Goal: Information Seeking & Learning: Learn about a topic

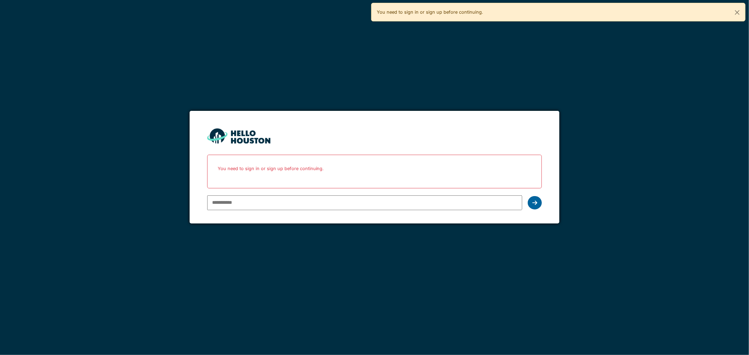
type input "**********"
click at [535, 204] on icon at bounding box center [534, 203] width 5 height 6
click at [533, 204] on icon at bounding box center [534, 203] width 5 height 6
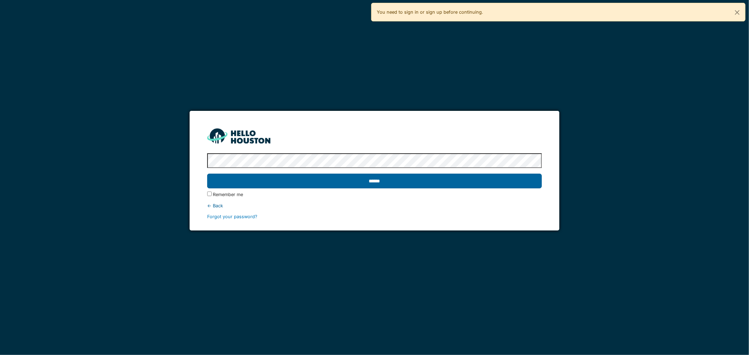
drag, startPoint x: 336, startPoint y: 180, endPoint x: 302, endPoint y: 181, distance: 34.4
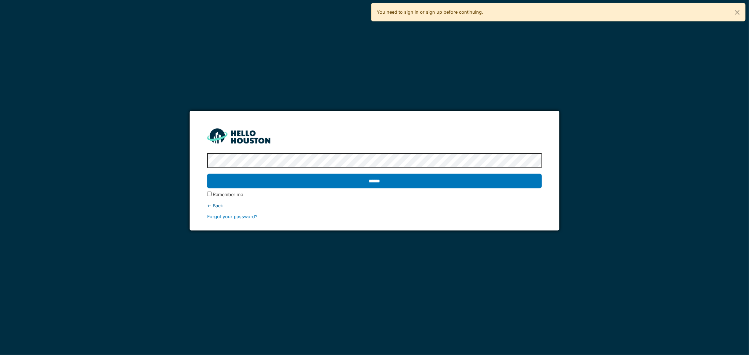
click at [336, 180] on input "******" at bounding box center [374, 181] width 335 height 15
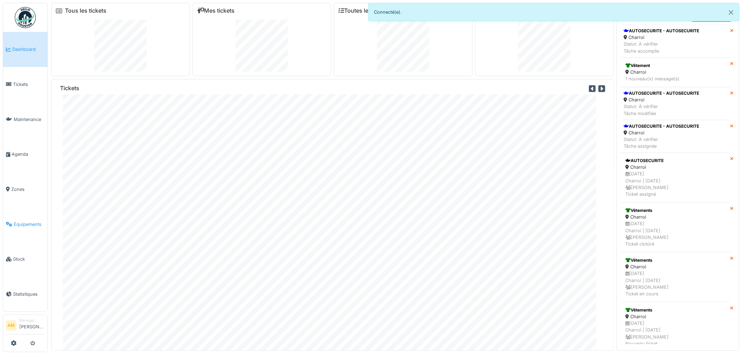
click at [39, 221] on span "Équipements" at bounding box center [29, 224] width 31 height 7
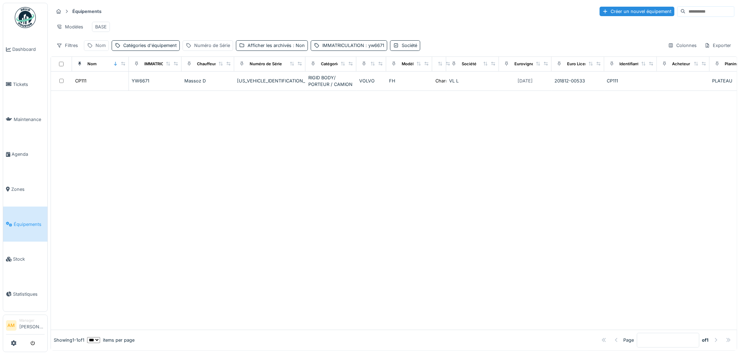
click at [97, 49] on div "Nom" at bounding box center [100, 45] width 10 height 7
click at [104, 85] on label "Nom" at bounding box center [97, 85] width 15 height 8
click at [104, 85] on input "Nom" at bounding box center [122, 85] width 70 height 15
type input "*****"
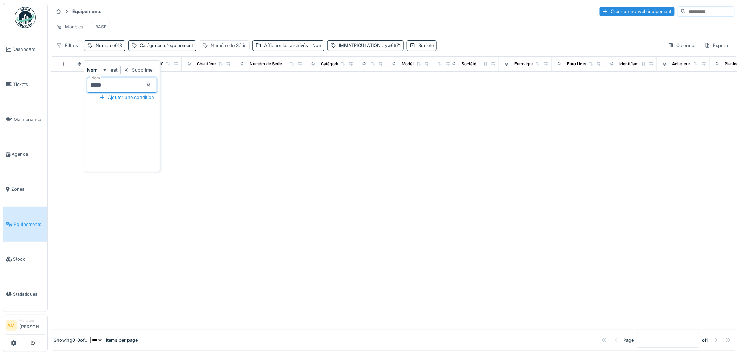
drag, startPoint x: 275, startPoint y: 169, endPoint x: 233, endPoint y: 152, distance: 45.6
click at [276, 167] on div at bounding box center [394, 201] width 686 height 258
drag, startPoint x: 368, startPoint y: 233, endPoint x: 367, endPoint y: 230, distance: 3.6
click at [368, 233] on div at bounding box center [394, 201] width 686 height 258
click at [117, 48] on span ": ce013" at bounding box center [114, 45] width 17 height 5
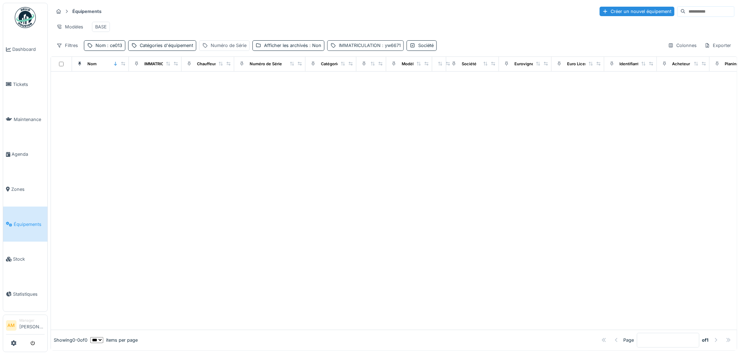
click at [372, 47] on div "IMMATRICULATION : yw6671" at bounding box center [365, 45] width 77 height 10
drag, startPoint x: 367, startPoint y: 83, endPoint x: 159, endPoint y: 87, distance: 208.2
click at [222, 88] on body "Dashboard Tickets Maintenance Agenda Zones Équipements Stock Statistiques AM Ma…" at bounding box center [371, 177] width 743 height 355
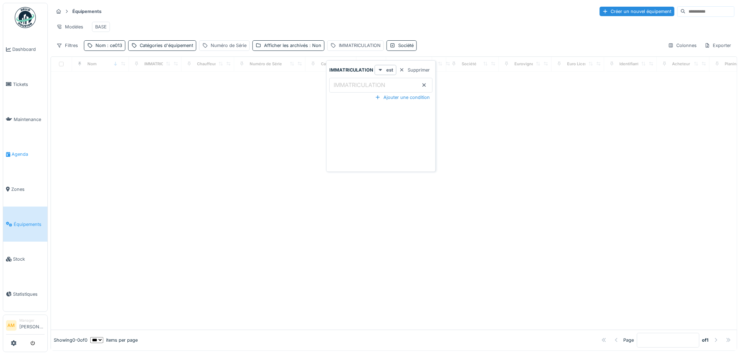
click at [188, 158] on div at bounding box center [394, 201] width 686 height 258
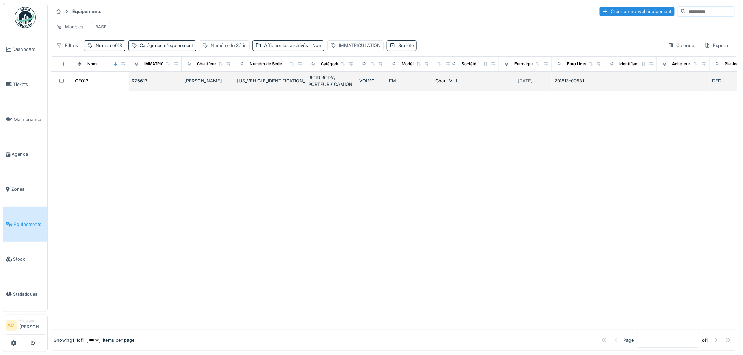
click at [90, 85] on div "CE013" at bounding box center [100, 80] width 51 height 7
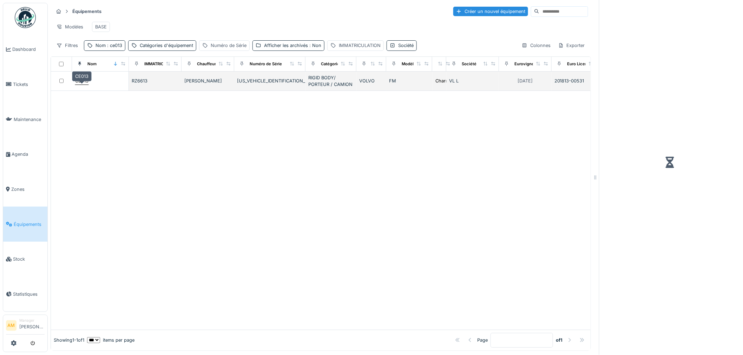
click at [88, 84] on div "CE013" at bounding box center [81, 81] width 13 height 7
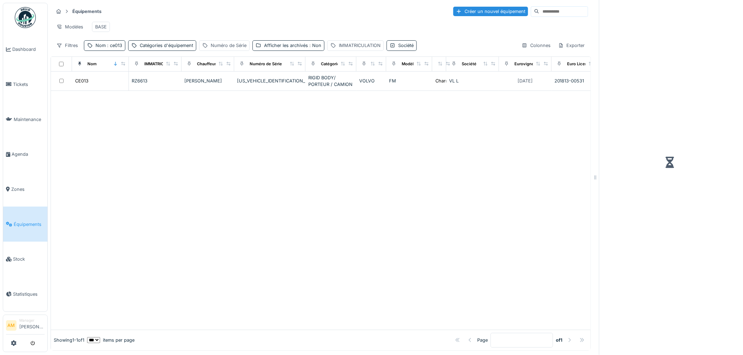
drag, startPoint x: 192, startPoint y: 174, endPoint x: 98, endPoint y: 74, distance: 137.1
click at [183, 166] on div at bounding box center [321, 210] width 540 height 239
click at [114, 48] on div "Nom : ce013" at bounding box center [104, 45] width 41 height 10
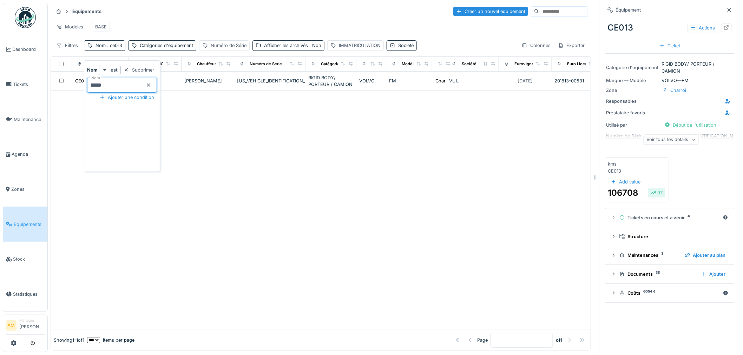
drag, startPoint x: 118, startPoint y: 85, endPoint x: 1, endPoint y: 83, distance: 116.9
click at [5, 85] on body "Dashboard Tickets Maintenance Agenda Zones Équipements Stock Statistiques AM Ma…" at bounding box center [371, 177] width 743 height 355
type input "*****"
click at [112, 87] on input "*****" at bounding box center [122, 85] width 70 height 15
drag, startPoint x: 84, startPoint y: 111, endPoint x: 71, endPoint y: 92, distance: 22.3
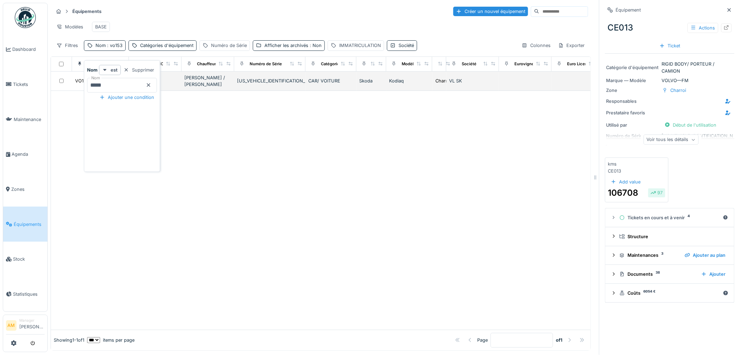
click at [79, 107] on body "Dashboard Tickets Maintenance Agenda Zones Équipements Stock Statistiques AM Ma…" at bounding box center [371, 177] width 743 height 355
click at [82, 84] on div "VO153" at bounding box center [82, 81] width 14 height 7
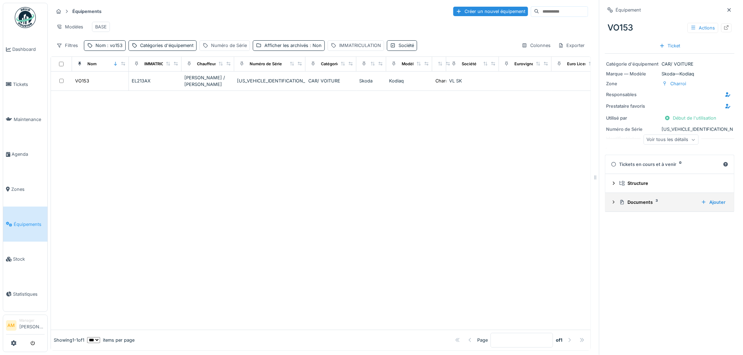
click at [638, 203] on div "Documents 3" at bounding box center [657, 202] width 76 height 7
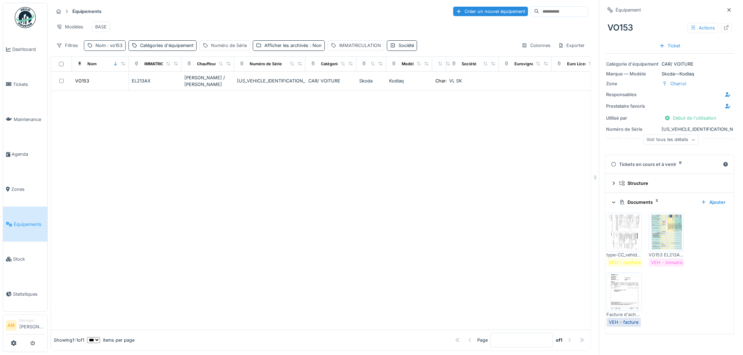
click at [116, 48] on span ": vo153" at bounding box center [114, 45] width 17 height 5
drag, startPoint x: 111, startPoint y: 87, endPoint x: 4, endPoint y: 87, distance: 106.7
click at [5, 87] on body "Dashboard Tickets Maintenance Agenda Zones Équipements Stock Statistiques AM Ma…" at bounding box center [371, 177] width 743 height 355
type input "*****"
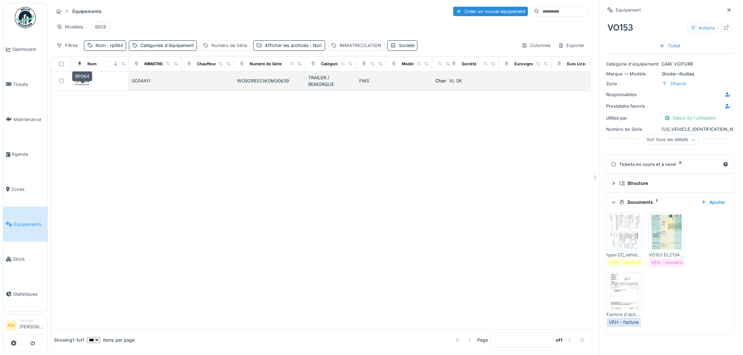
click at [77, 84] on div "RP064" at bounding box center [82, 81] width 14 height 7
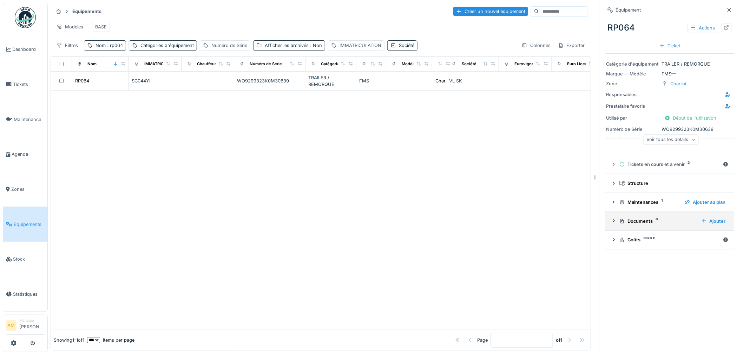
click at [642, 222] on div "Documents 8" at bounding box center [657, 221] width 76 height 7
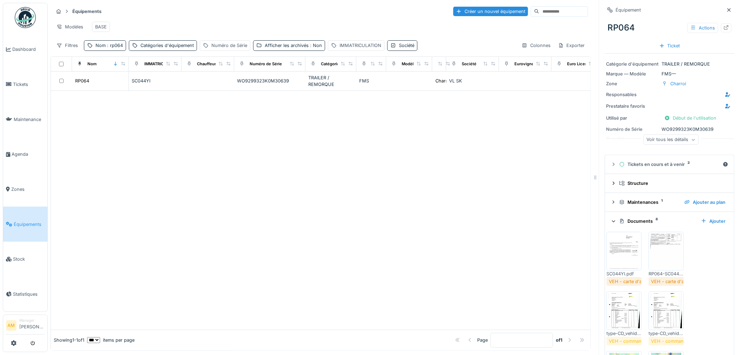
click at [625, 255] on img at bounding box center [624, 251] width 32 height 35
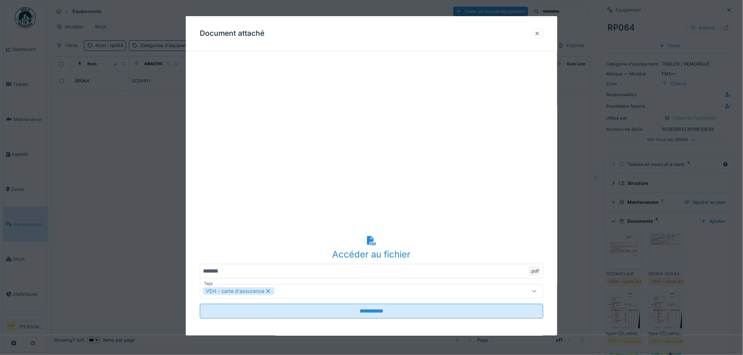
click at [543, 30] on div at bounding box center [537, 33] width 12 height 10
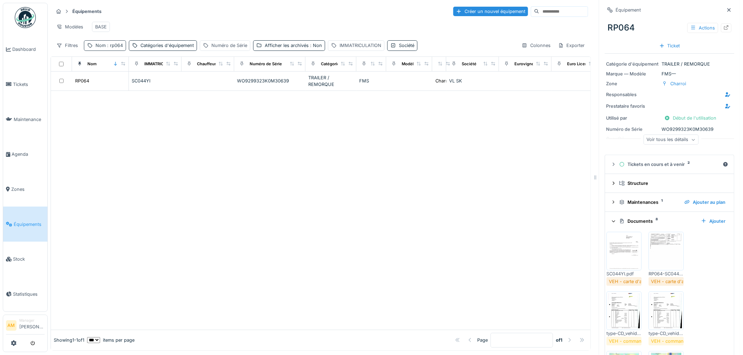
click at [114, 49] on div "Nom : rp064" at bounding box center [108, 45] width 27 height 7
drag, startPoint x: 120, startPoint y: 84, endPoint x: -75, endPoint y: 98, distance: 195.7
click at [0, 98] on html "Dashboard Tickets Maintenance Agenda Zones Équipements Stock Statistiques AM Ma…" at bounding box center [371, 177] width 743 height 355
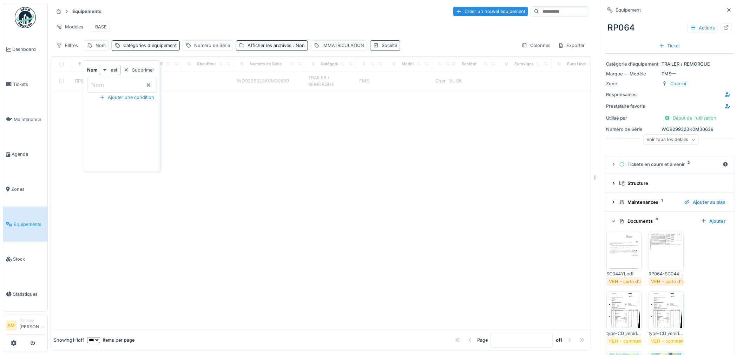
click at [380, 51] on div "Société" at bounding box center [385, 45] width 30 height 10
click at [383, 85] on div "Société" at bounding box center [388, 85] width 27 height 8
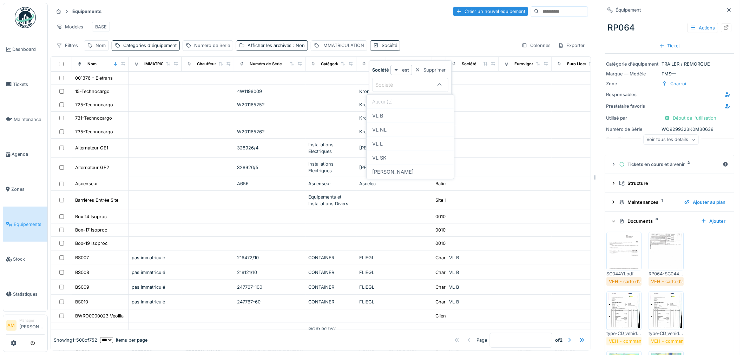
click at [441, 81] on div at bounding box center [440, 84] width 6 height 7
click at [435, 84] on div at bounding box center [439, 84] width 17 height 13
click at [399, 156] on div "VL SK" at bounding box center [410, 158] width 76 height 8
type input "*****"
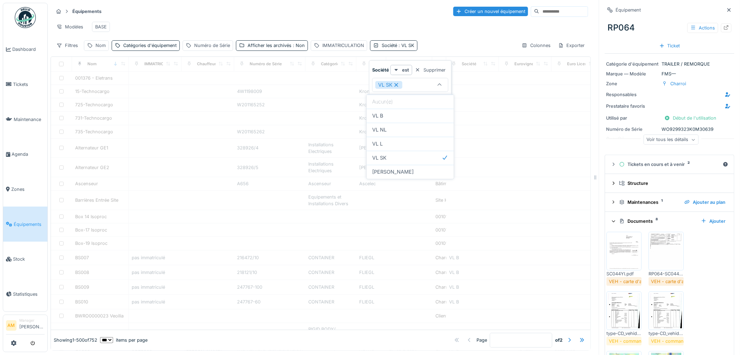
click at [344, 22] on div "Modèles BASE" at bounding box center [320, 27] width 535 height 16
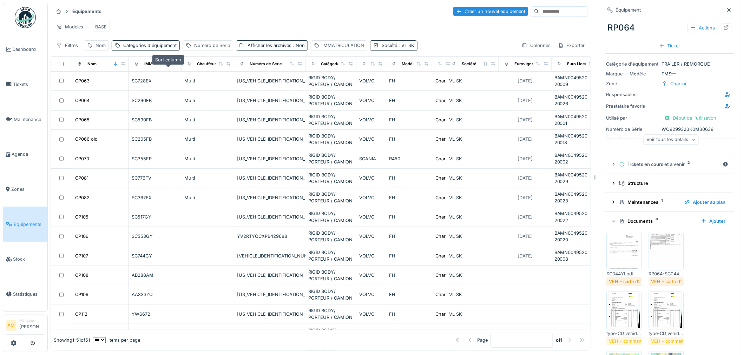
click at [167, 66] on icon at bounding box center [168, 64] width 5 height 4
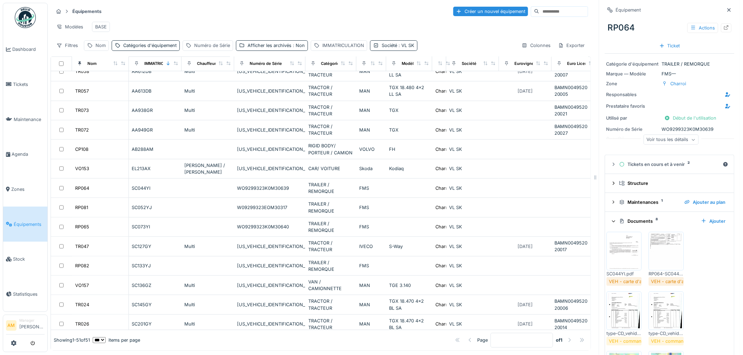
scroll to position [117, 0]
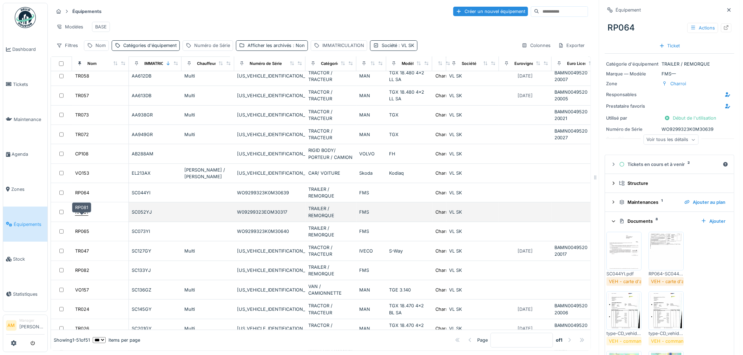
click at [83, 216] on div "RP081" at bounding box center [81, 212] width 13 height 7
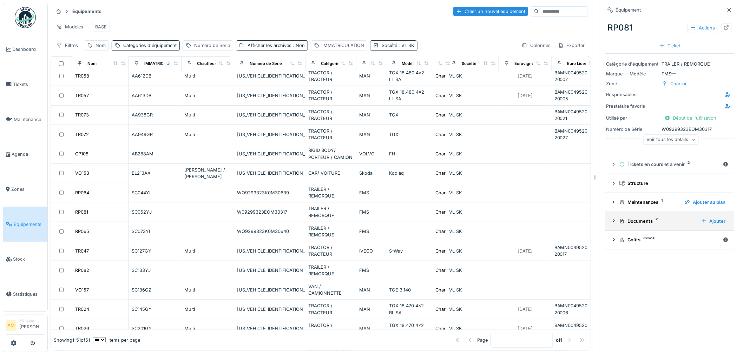
click at [625, 222] on div "Documents 2" at bounding box center [657, 221] width 76 height 7
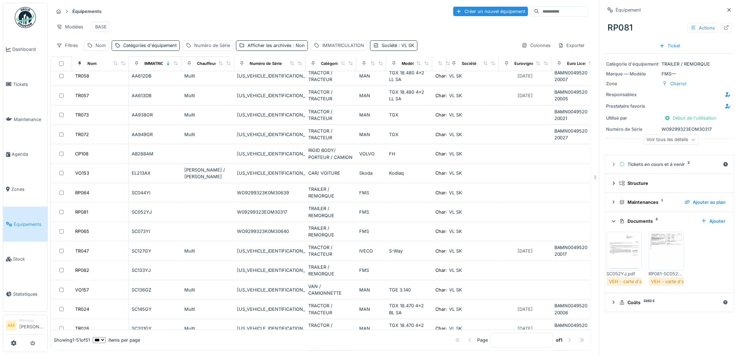
click at [622, 252] on img at bounding box center [624, 251] width 32 height 35
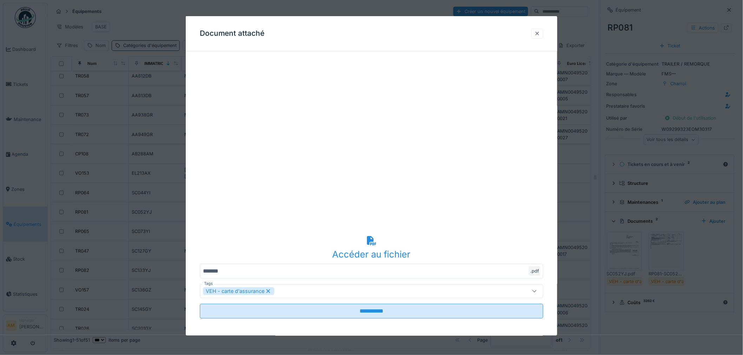
click at [538, 31] on div at bounding box center [537, 33] width 6 height 7
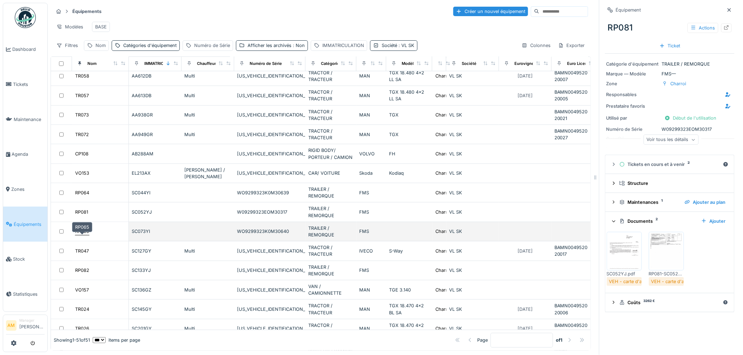
click at [80, 235] on div "RP065" at bounding box center [82, 231] width 14 height 7
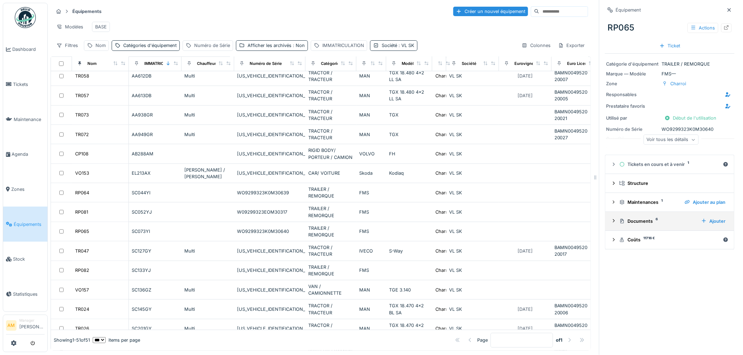
click at [630, 223] on div "Documents 6" at bounding box center [657, 221] width 76 height 7
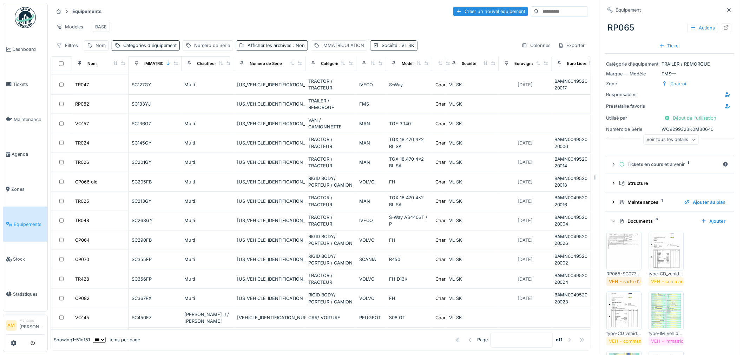
scroll to position [158, 0]
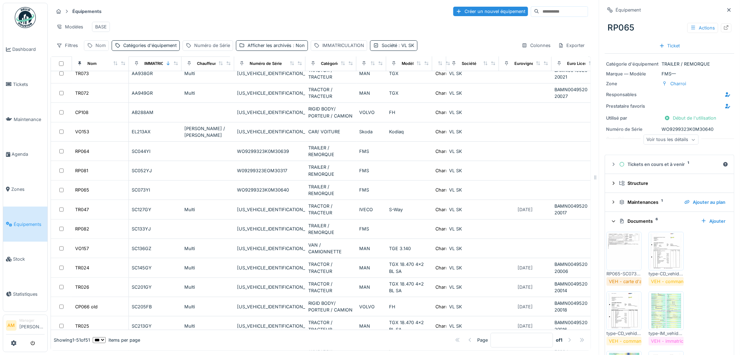
click at [99, 48] on div "Nom" at bounding box center [100, 45] width 10 height 7
click at [105, 86] on label "Nom" at bounding box center [97, 85] width 15 height 8
click at [105, 86] on input "Nom" at bounding box center [122, 85] width 70 height 15
type input "**"
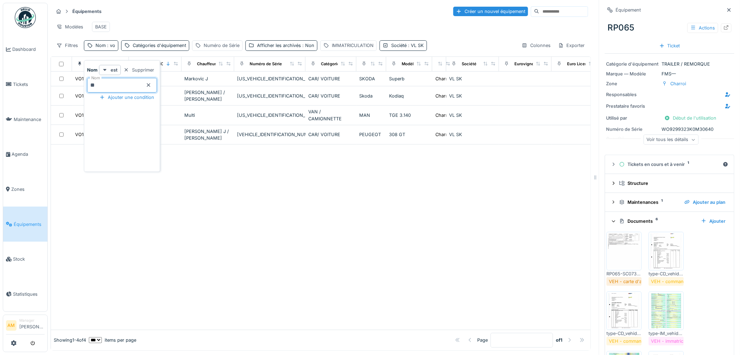
scroll to position [0, 0]
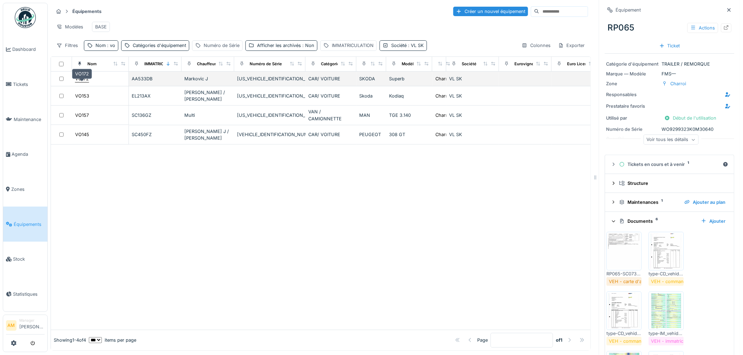
click at [82, 82] on div "VO172" at bounding box center [82, 78] width 14 height 7
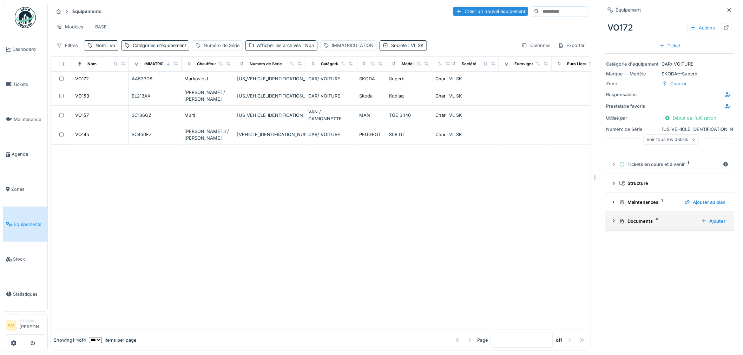
click at [624, 223] on div "Documents 4" at bounding box center [657, 221] width 76 height 7
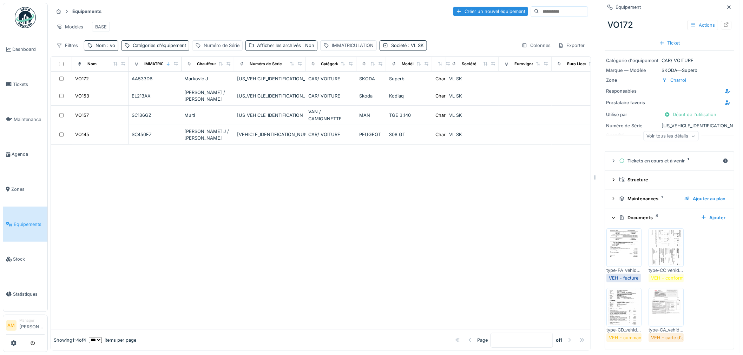
scroll to position [6, 0]
click at [650, 288] on div at bounding box center [666, 307] width 35 height 39
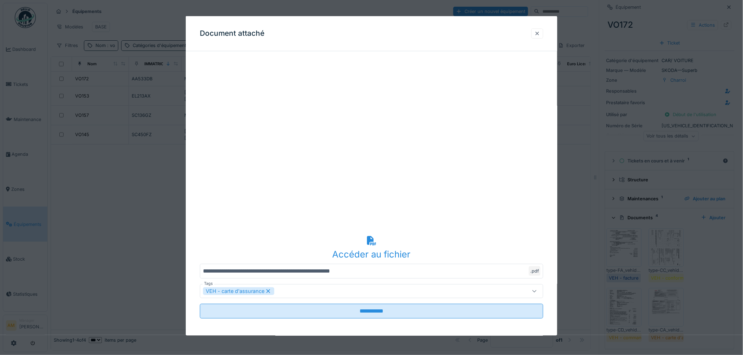
click at [539, 34] on div at bounding box center [537, 33] width 6 height 7
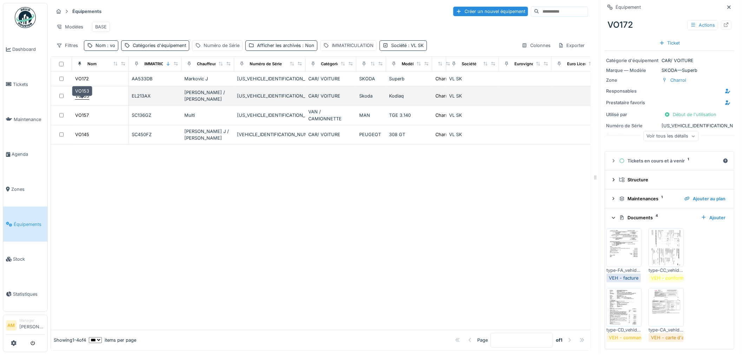
click at [83, 97] on div "VO153" at bounding box center [82, 96] width 14 height 7
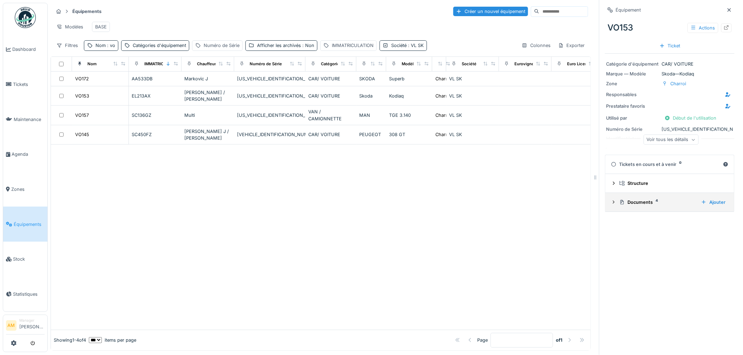
click at [625, 199] on div "Documents 4" at bounding box center [657, 202] width 76 height 7
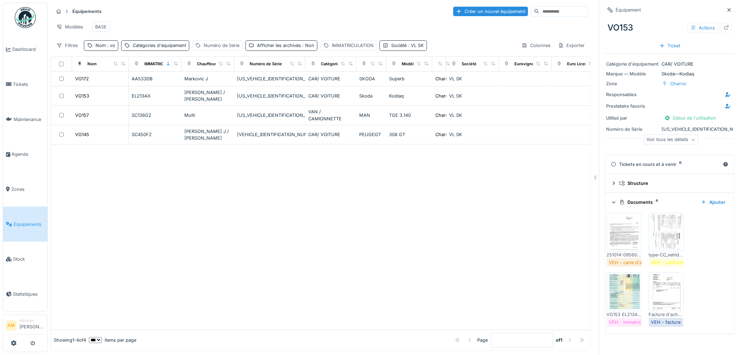
click at [626, 232] on img at bounding box center [624, 232] width 32 height 35
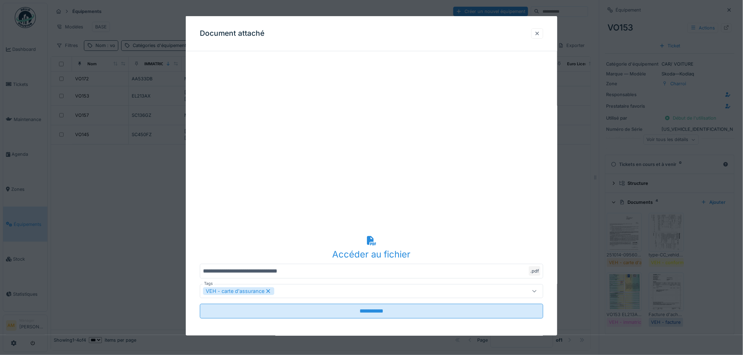
drag, startPoint x: 545, startPoint y: 33, endPoint x: 538, endPoint y: 34, distance: 6.4
click at [543, 33] on div at bounding box center [537, 33] width 12 height 10
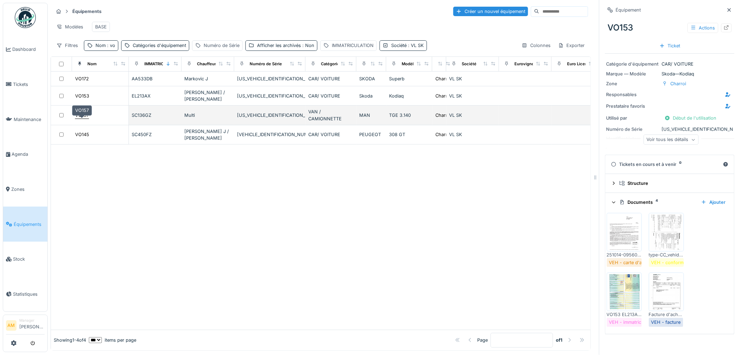
click at [84, 115] on div "VO157" at bounding box center [82, 115] width 14 height 7
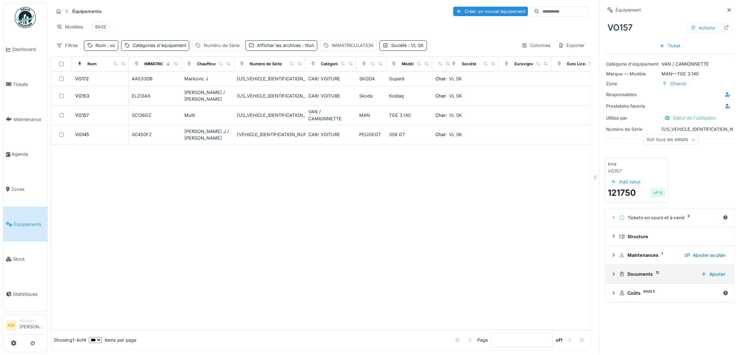
click at [638, 271] on div "Documents 12" at bounding box center [657, 274] width 76 height 7
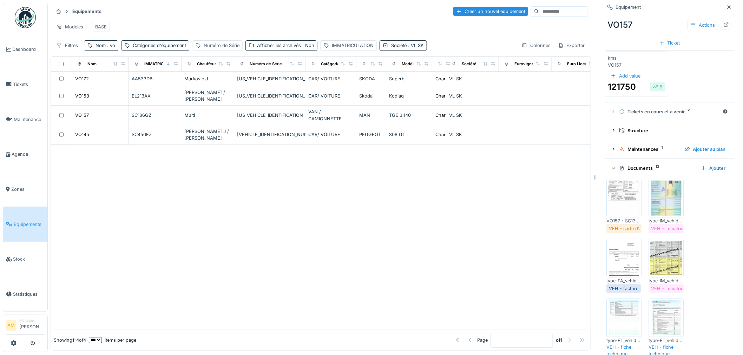
scroll to position [117, 0]
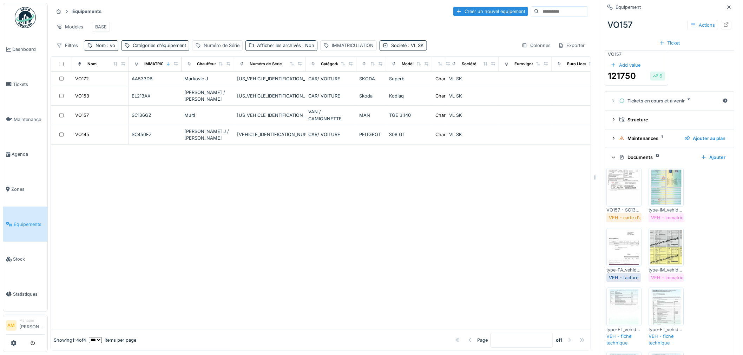
click at [627, 181] on img at bounding box center [624, 187] width 32 height 35
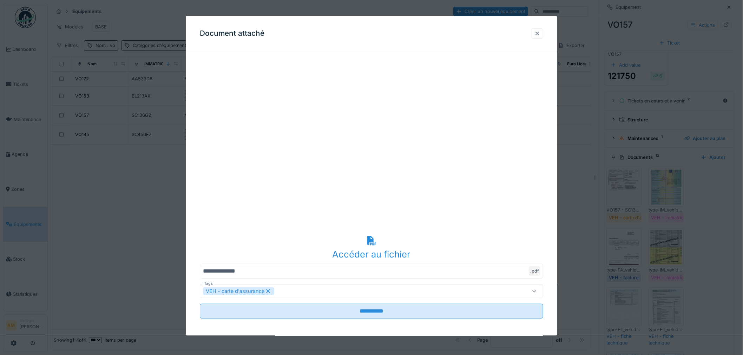
drag, startPoint x: 542, startPoint y: 32, endPoint x: 541, endPoint y: 40, distance: 8.5
click at [540, 32] on div at bounding box center [537, 33] width 6 height 7
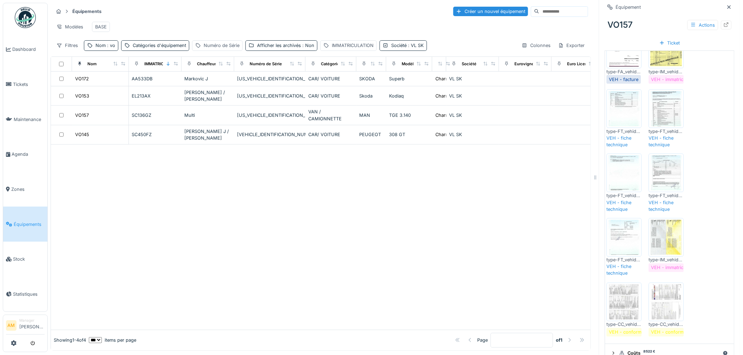
scroll to position [317, 0]
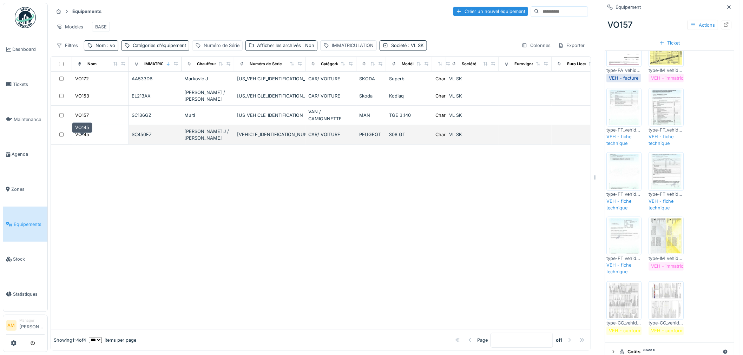
click at [85, 131] on div "VO145" at bounding box center [82, 134] width 14 height 7
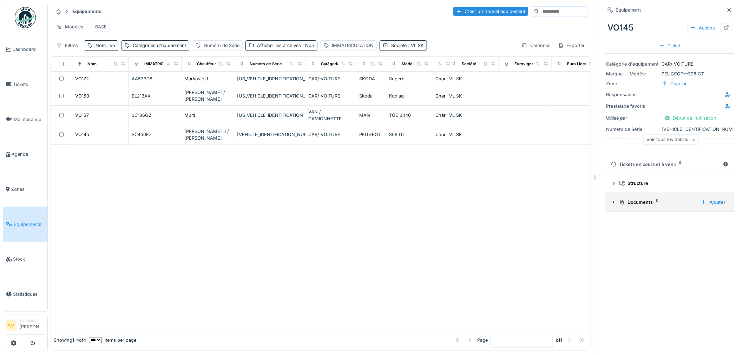
click at [631, 201] on div "Documents 8" at bounding box center [657, 202] width 76 height 7
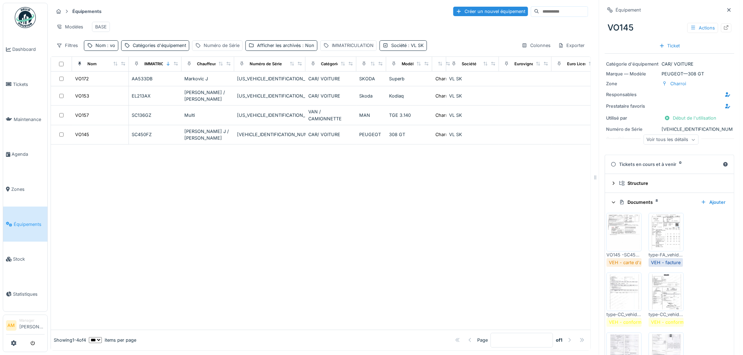
click at [617, 227] on img at bounding box center [624, 232] width 32 height 35
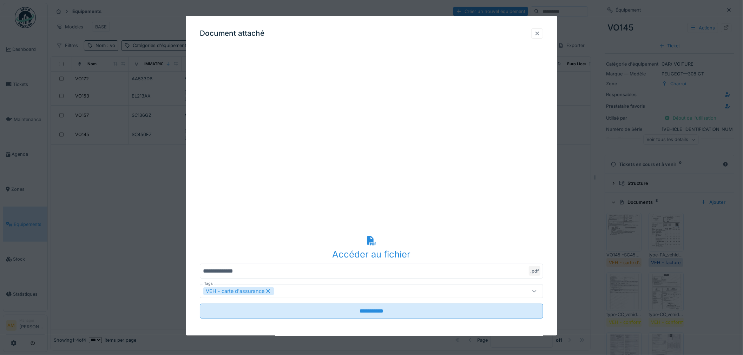
click at [543, 34] on div at bounding box center [537, 33] width 12 height 10
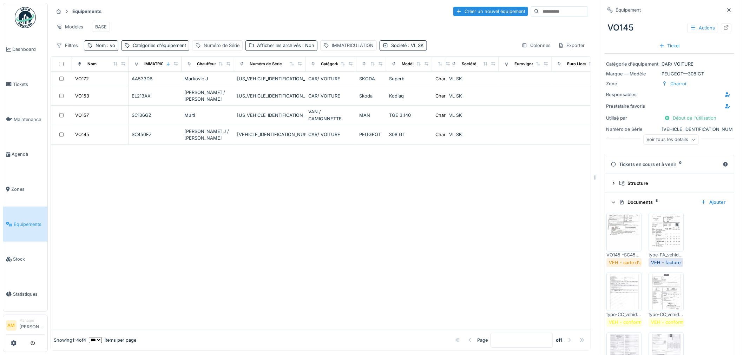
click at [628, 225] on img at bounding box center [624, 232] width 32 height 35
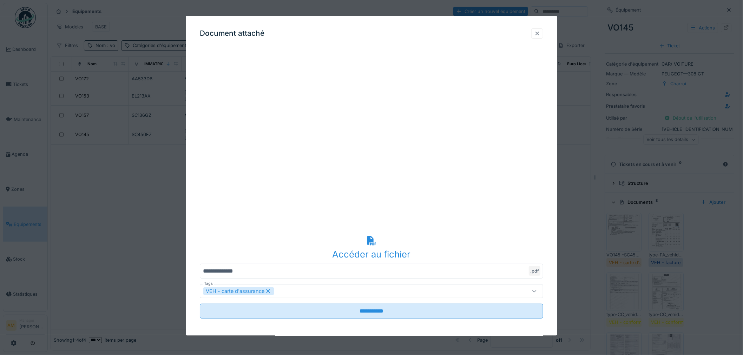
click at [540, 32] on div at bounding box center [537, 33] width 6 height 7
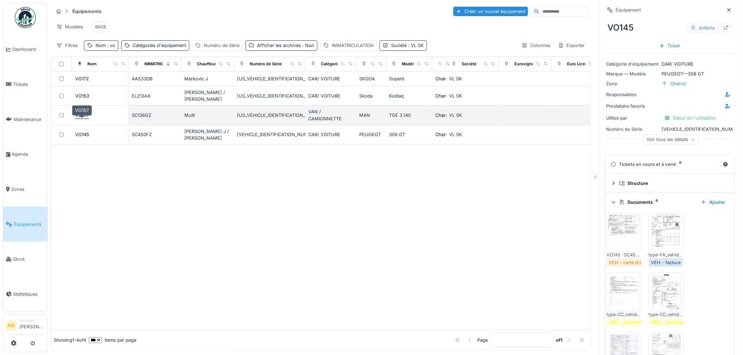
click at [82, 115] on div "VO157" at bounding box center [82, 115] width 14 height 7
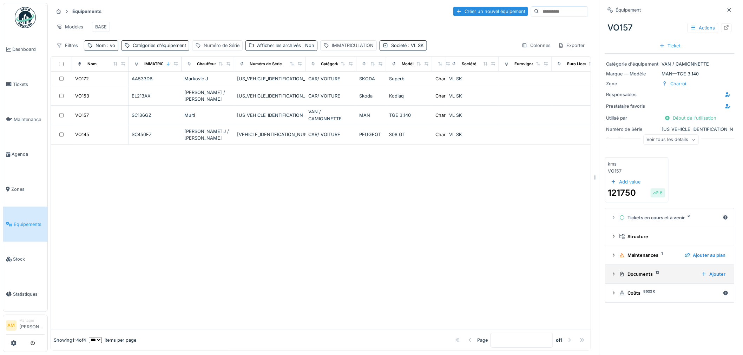
click at [633, 271] on div "Documents 12" at bounding box center [657, 274] width 76 height 7
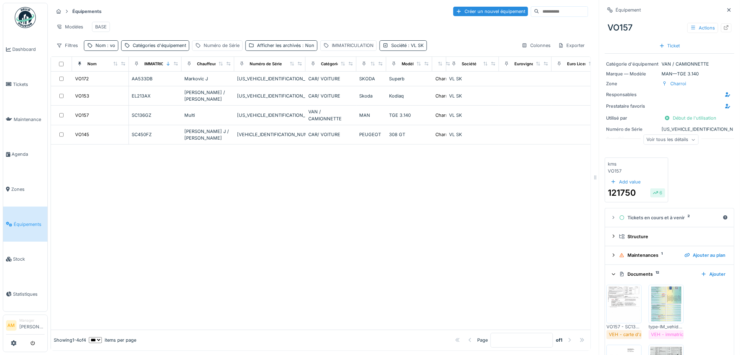
click at [623, 288] on img at bounding box center [624, 304] width 32 height 35
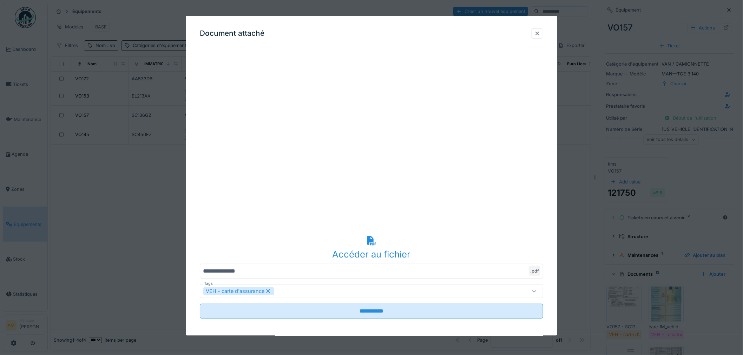
click at [541, 33] on div at bounding box center [537, 33] width 12 height 10
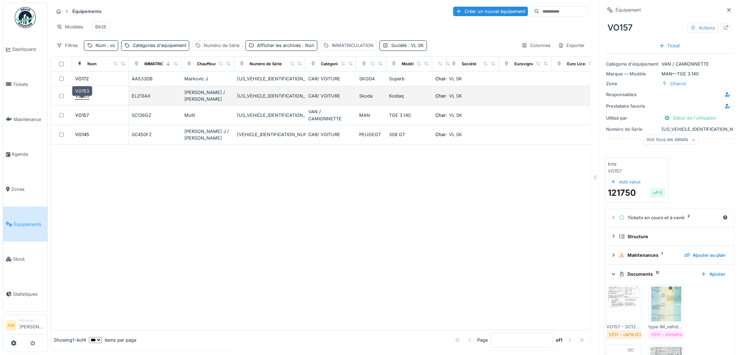
click at [85, 95] on div "VO153" at bounding box center [82, 96] width 14 height 7
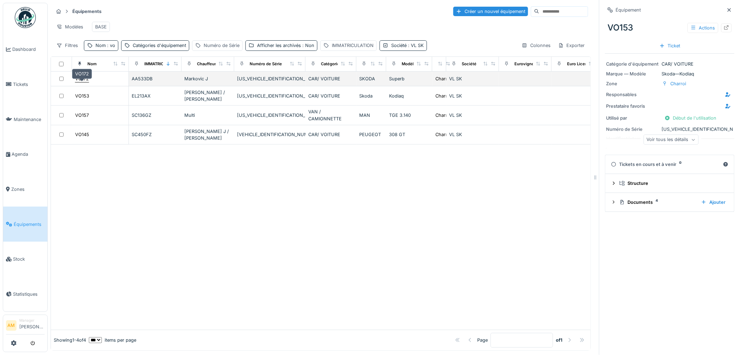
click at [82, 79] on div "VO172" at bounding box center [82, 78] width 14 height 7
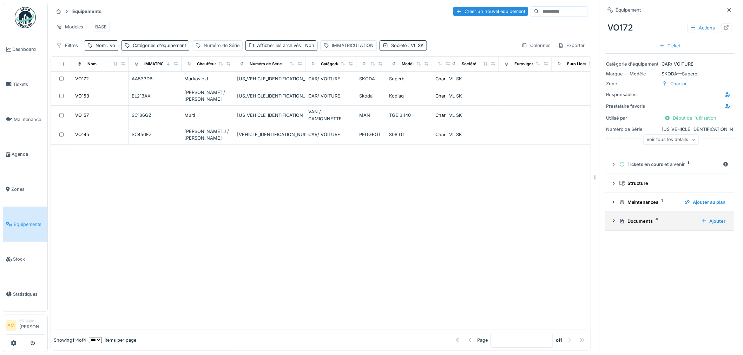
click at [629, 219] on div "Documents 4" at bounding box center [657, 221] width 76 height 7
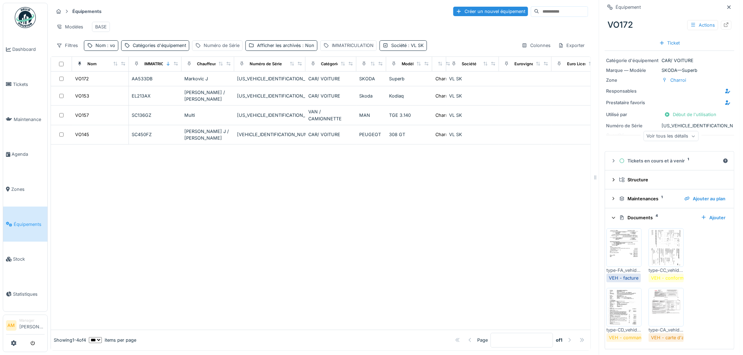
scroll to position [5, 0]
click at [656, 313] on img at bounding box center [667, 307] width 32 height 35
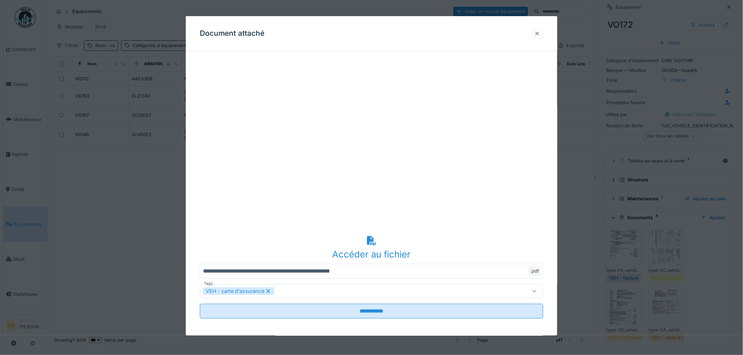
click at [540, 31] on div at bounding box center [537, 33] width 6 height 7
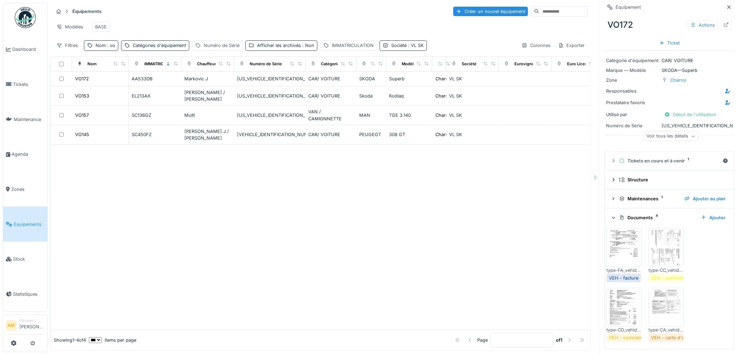
click at [256, 190] on div at bounding box center [321, 237] width 540 height 185
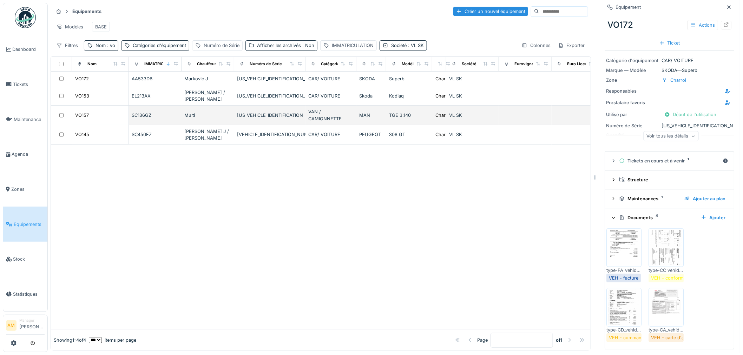
scroll to position [0, 0]
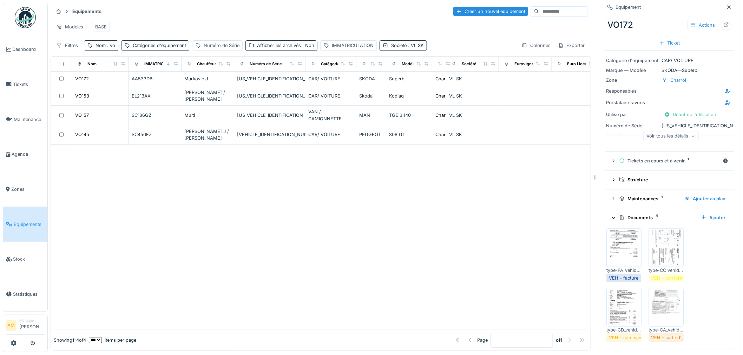
drag, startPoint x: 324, startPoint y: 222, endPoint x: 322, endPoint y: 219, distance: 4.2
click at [324, 222] on div at bounding box center [321, 237] width 540 height 185
click at [215, 216] on div at bounding box center [321, 237] width 540 height 185
click at [100, 49] on div "Nom : vo" at bounding box center [105, 45] width 20 height 7
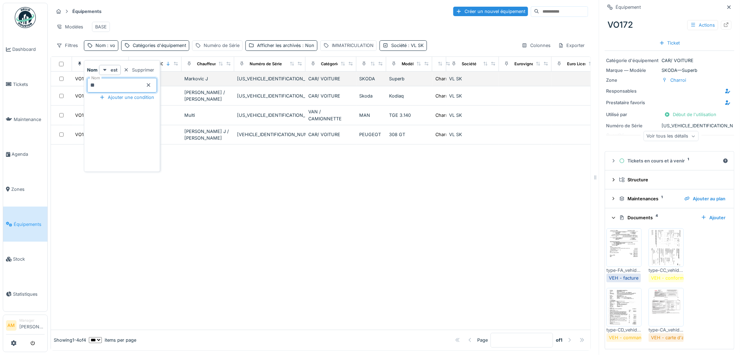
click at [63, 86] on body "Dashboard Tickets Maintenance Agenda Zones Équipements Stock Statistiques AM Ma…" at bounding box center [371, 177] width 743 height 355
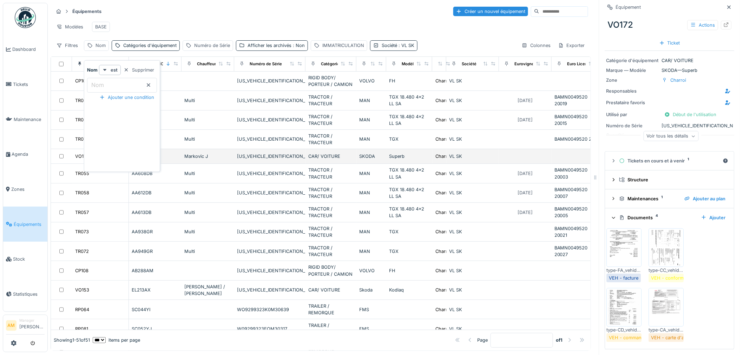
drag, startPoint x: 142, startPoint y: 18, endPoint x: 136, endPoint y: 30, distance: 13.5
click at [142, 18] on hr at bounding box center [320, 18] width 535 height 0
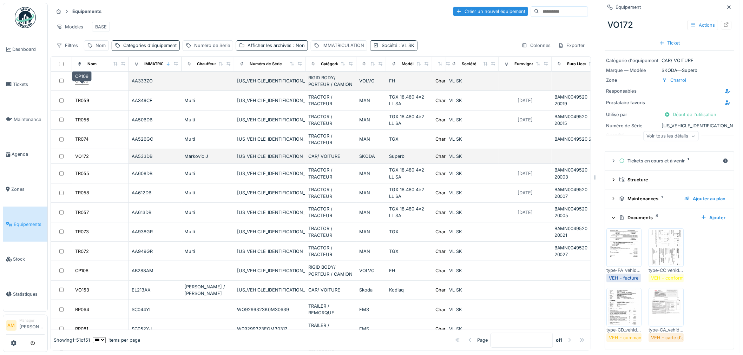
click at [86, 84] on div "CP109" at bounding box center [81, 81] width 13 height 7
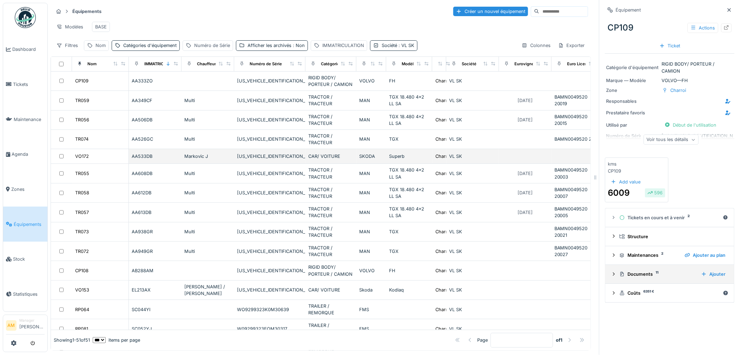
click at [630, 275] on div "Documents 11" at bounding box center [657, 274] width 76 height 7
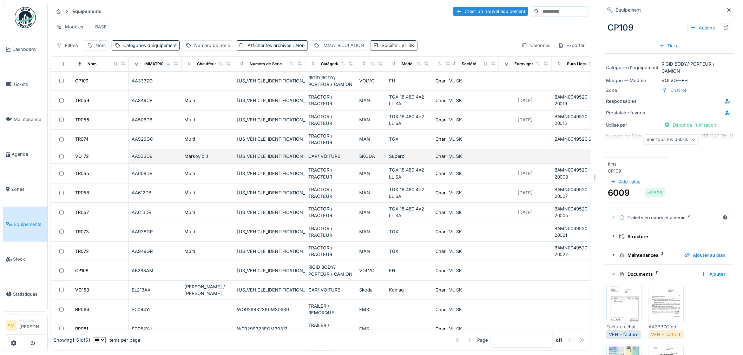
scroll to position [39, 0]
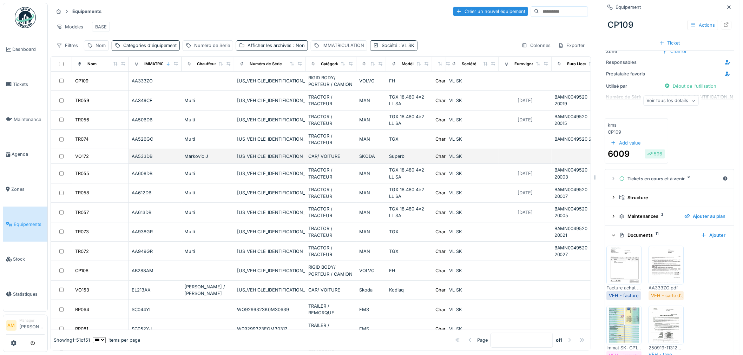
click at [658, 274] on img at bounding box center [667, 265] width 32 height 35
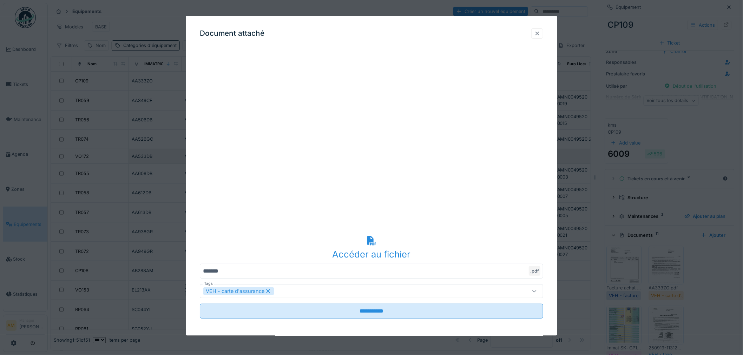
click at [540, 30] on div at bounding box center [537, 33] width 6 height 7
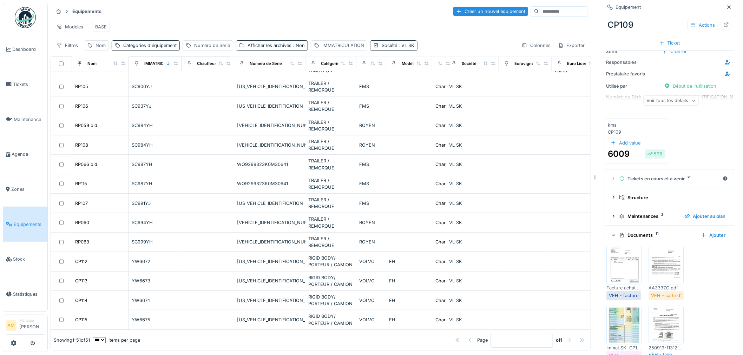
scroll to position [741, 0]
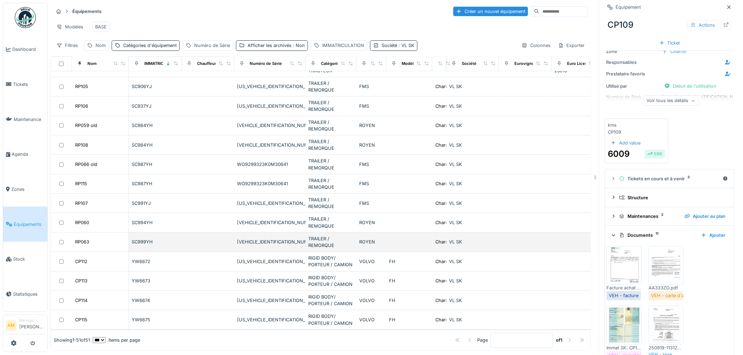
click at [143, 239] on div "SC999YH" at bounding box center [155, 242] width 47 height 7
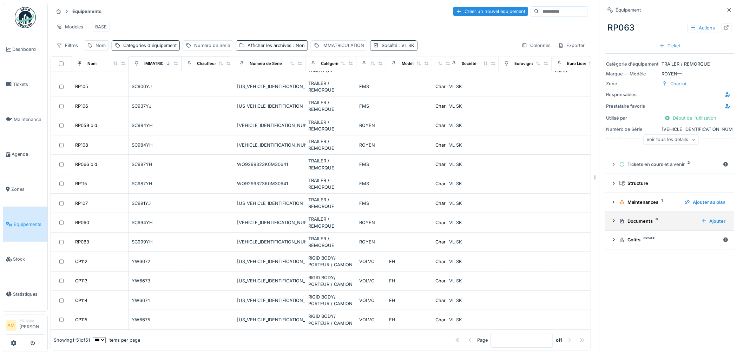
click at [657, 222] on div "Documents 6" at bounding box center [657, 221] width 76 height 7
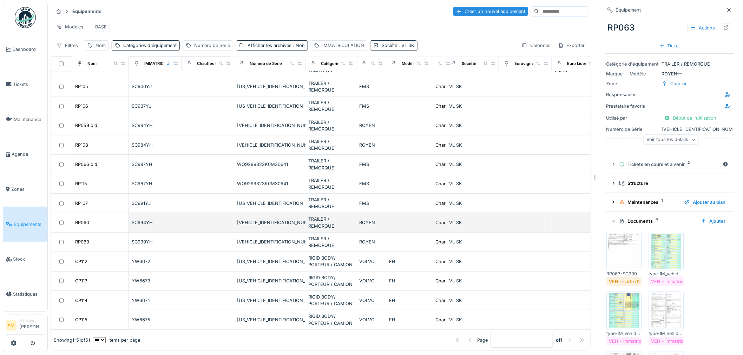
click at [145, 219] on div "SC994YH" at bounding box center [155, 222] width 47 height 7
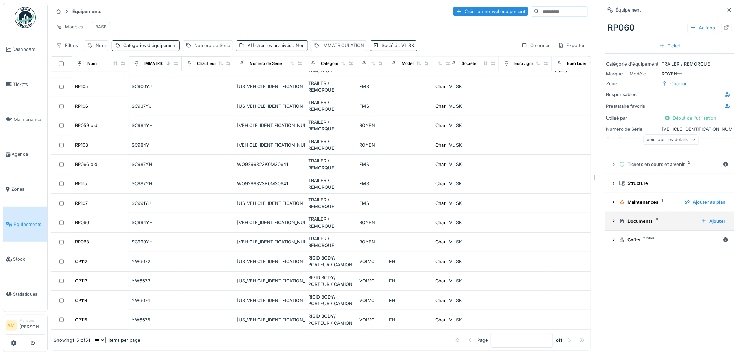
click at [632, 220] on div "Documents 8" at bounding box center [657, 221] width 76 height 7
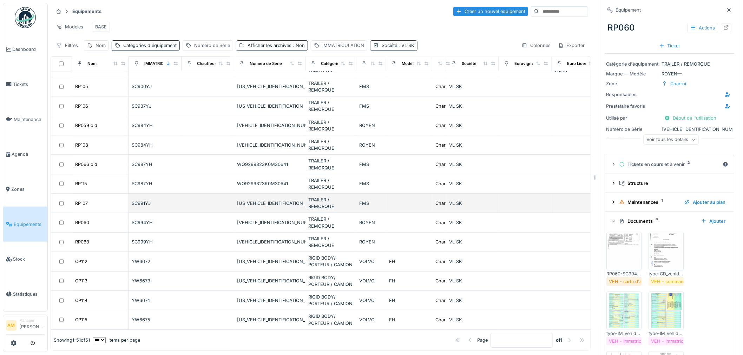
click at [143, 200] on div "SC991YJ" at bounding box center [155, 203] width 47 height 7
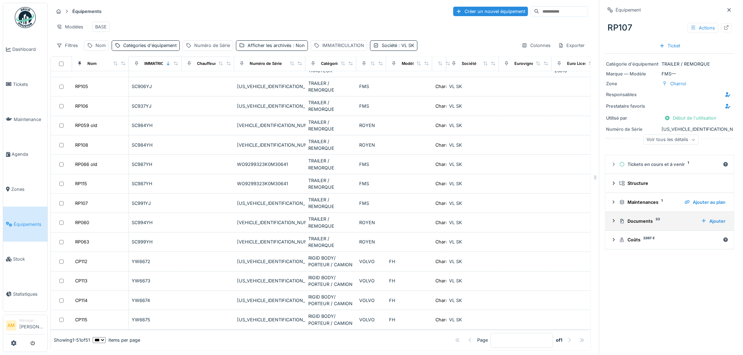
click at [633, 225] on div "Documents 23" at bounding box center [657, 221] width 76 height 7
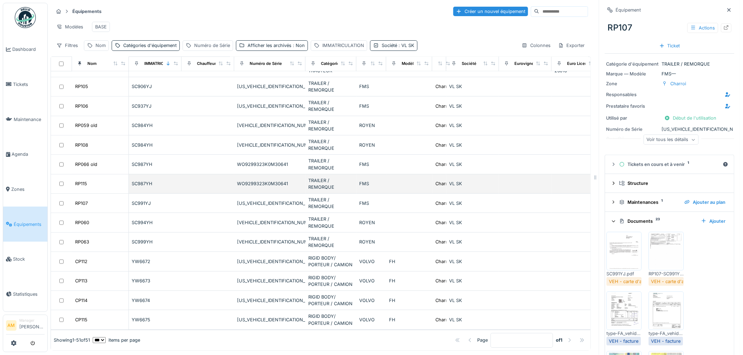
click at [143, 180] on div "SC987YH" at bounding box center [155, 183] width 47 height 7
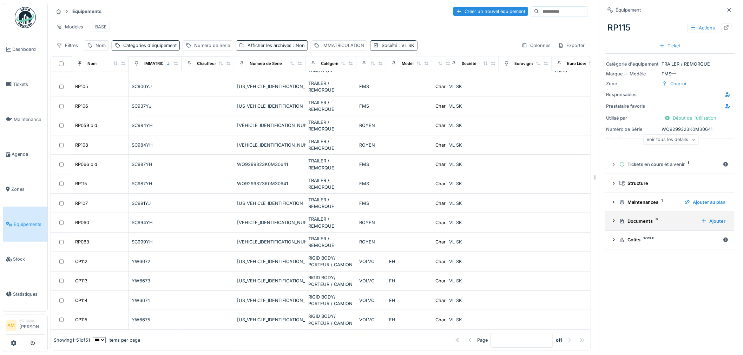
click at [634, 221] on div "Documents 6" at bounding box center [657, 221] width 76 height 7
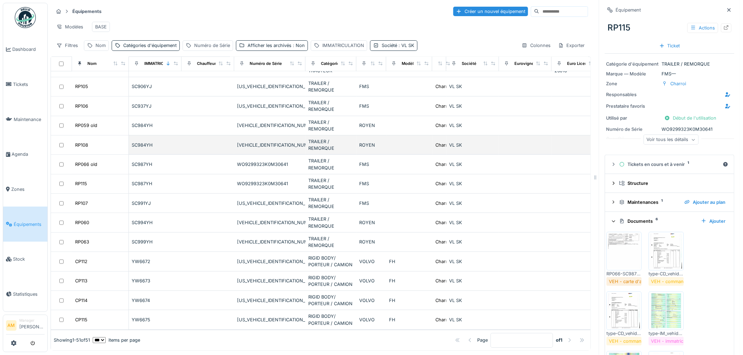
click at [144, 142] on div "SC984YH" at bounding box center [155, 145] width 47 height 7
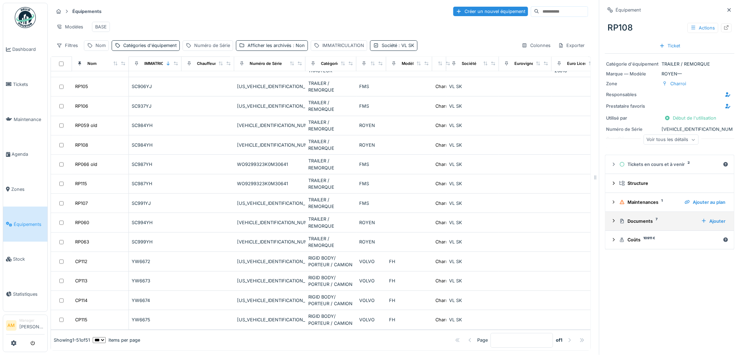
click at [630, 225] on div "Documents 7" at bounding box center [657, 221] width 76 height 7
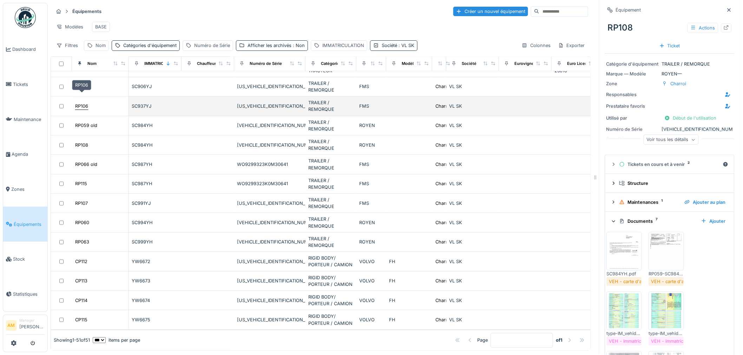
click at [81, 103] on div "RP106" at bounding box center [81, 106] width 13 height 7
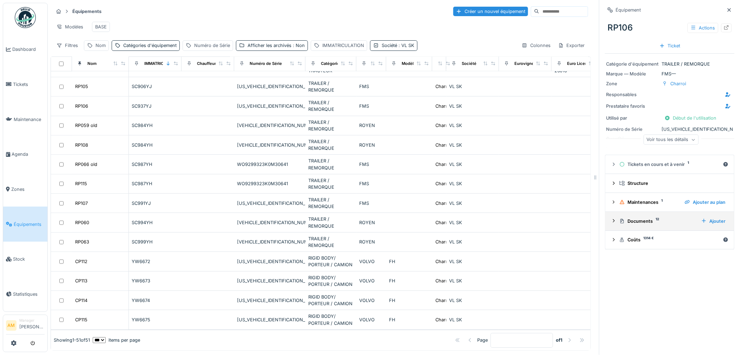
click at [635, 218] on div "Documents 12 Ajouter" at bounding box center [670, 221] width 118 height 9
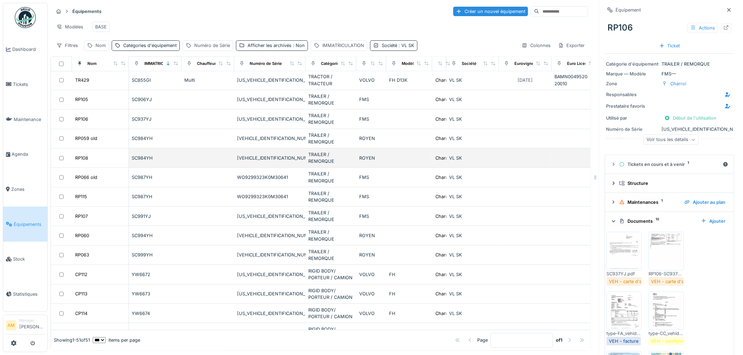
scroll to position [702, 0]
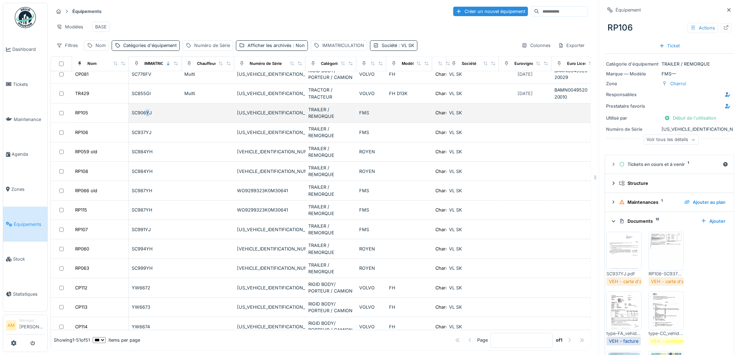
click at [146, 114] on div "SC906YJ" at bounding box center [155, 113] width 47 height 7
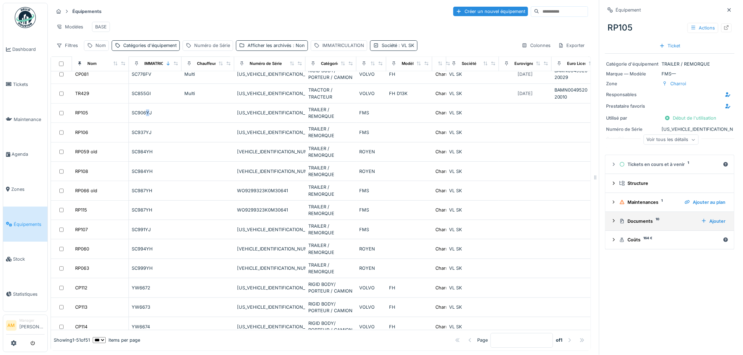
click at [646, 223] on div "Documents 10" at bounding box center [657, 221] width 76 height 7
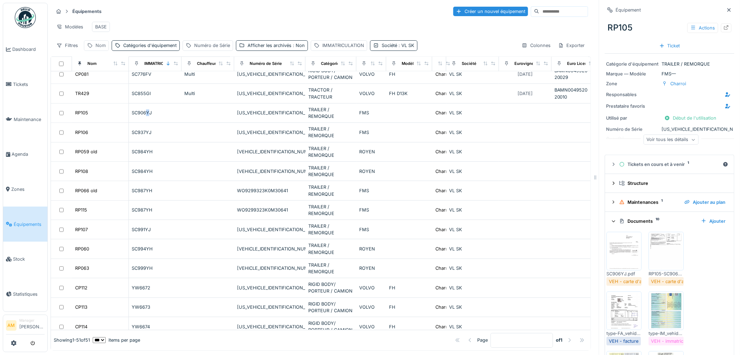
click at [101, 49] on div "Nom" at bounding box center [100, 45] width 10 height 7
click at [105, 86] on input "Nom" at bounding box center [122, 85] width 70 height 15
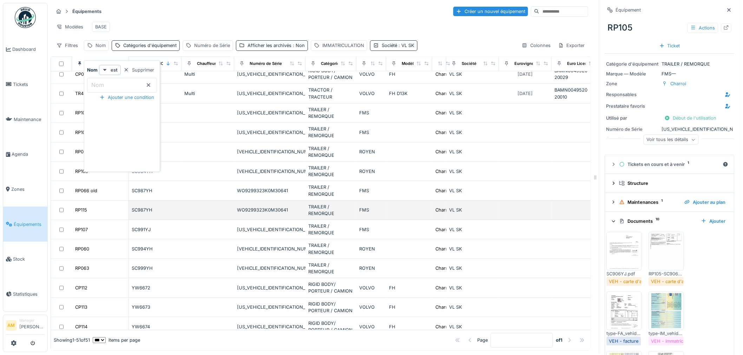
scroll to position [6, 0]
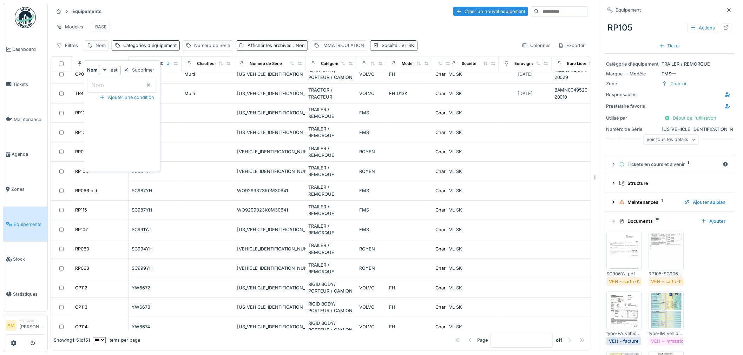
click at [214, 19] on div "Modèles BASE" at bounding box center [320, 27] width 535 height 16
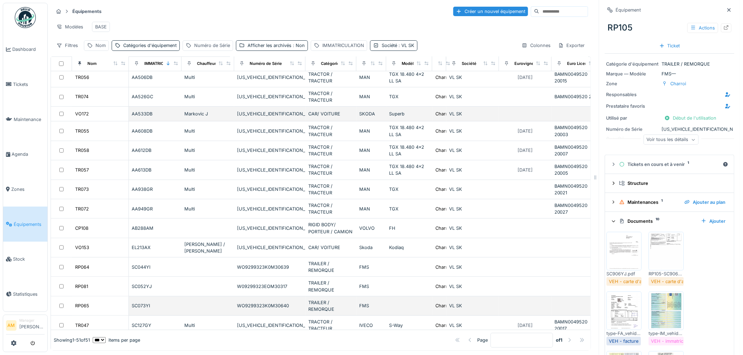
scroll to position [0, 0]
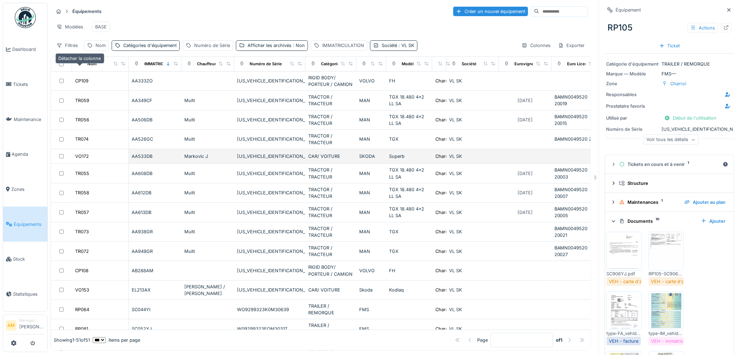
click at [77, 66] on icon at bounding box center [79, 64] width 5 height 4
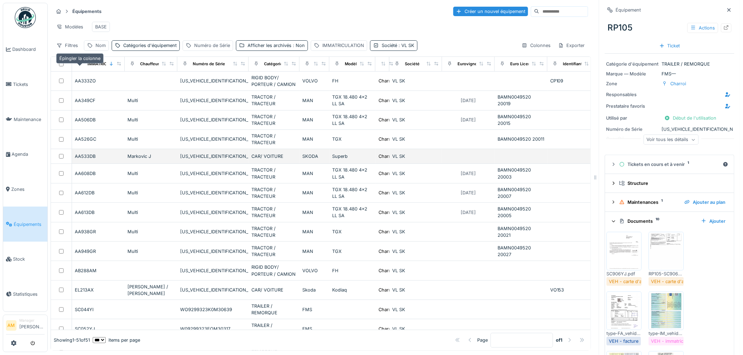
click at [79, 66] on icon at bounding box center [79, 64] width 5 height 4
click at [110, 66] on icon at bounding box center [111, 64] width 5 height 4
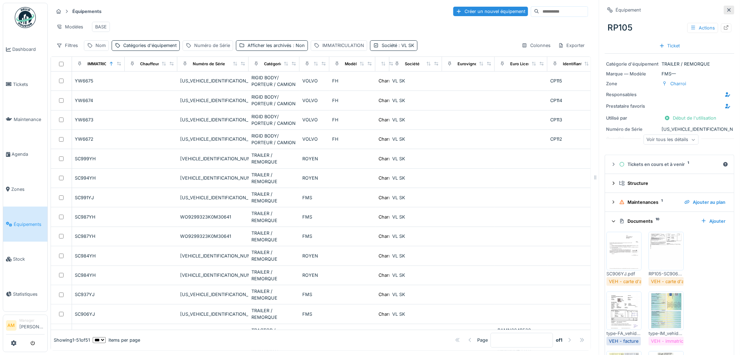
click at [726, 9] on icon at bounding box center [729, 10] width 6 height 5
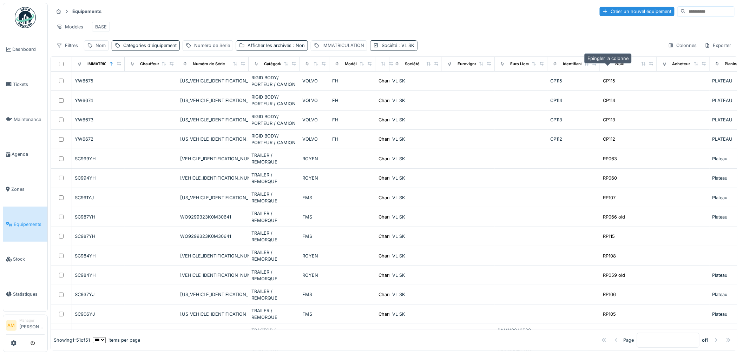
click at [607, 66] on icon at bounding box center [607, 64] width 3 height 4
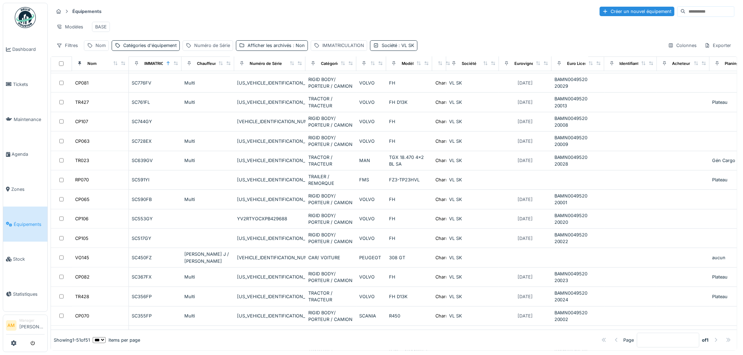
scroll to position [158, 0]
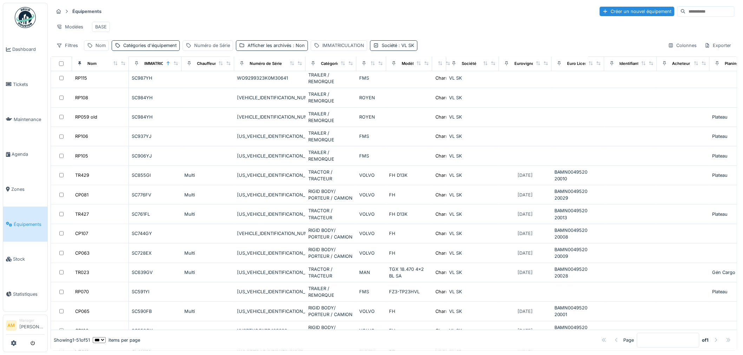
click at [118, 67] on div at bounding box center [119, 64] width 13 height 6
click at [115, 65] on icon at bounding box center [115, 63] width 5 height 4
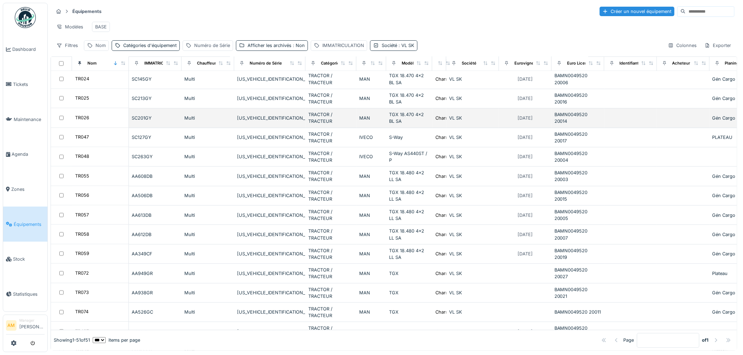
scroll to position [743, 0]
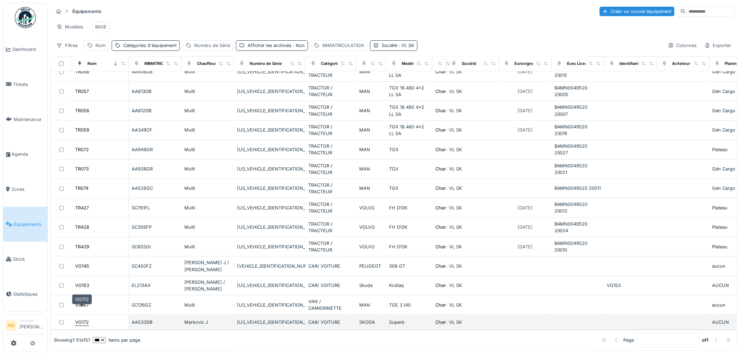
click at [87, 319] on div "VO172" at bounding box center [82, 322] width 14 height 7
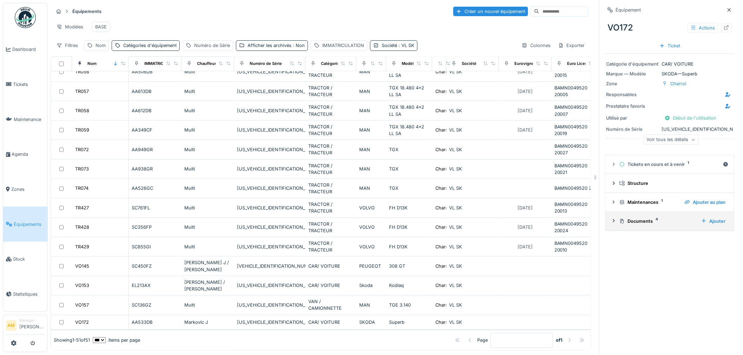
click at [631, 223] on div "Documents 4" at bounding box center [657, 221] width 76 height 7
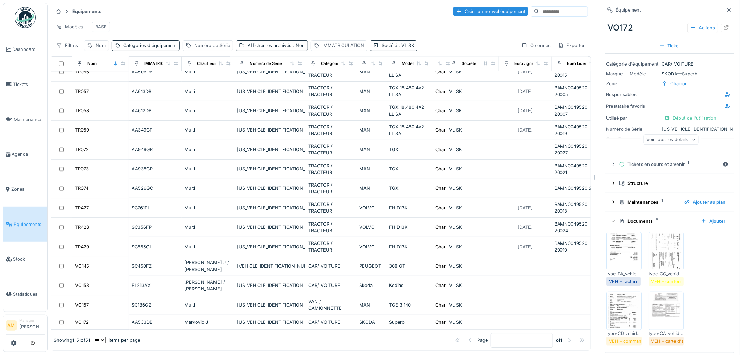
click at [640, 221] on div "Documents 4" at bounding box center [657, 221] width 76 height 7
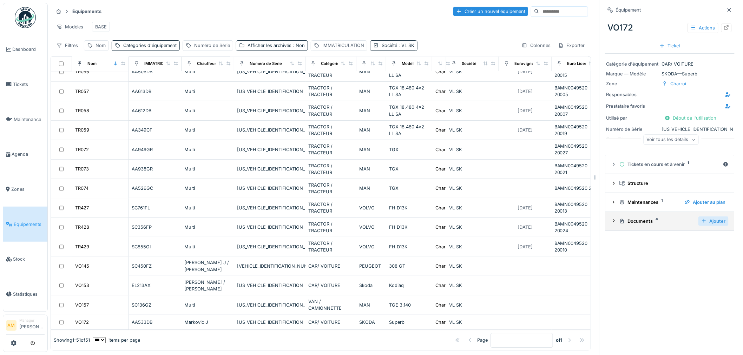
click at [710, 222] on div "Ajouter" at bounding box center [713, 221] width 30 height 9
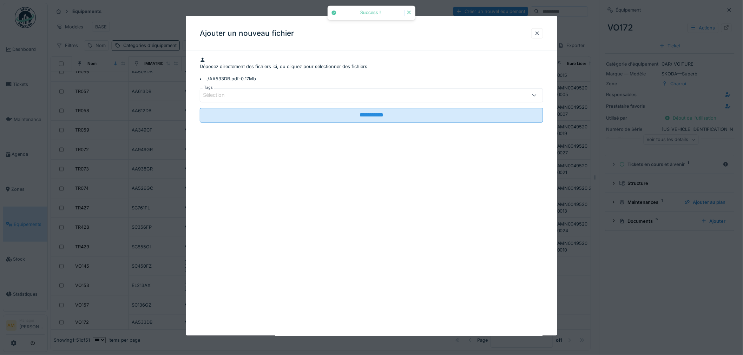
click at [254, 99] on div "Sélection" at bounding box center [352, 95] width 298 height 8
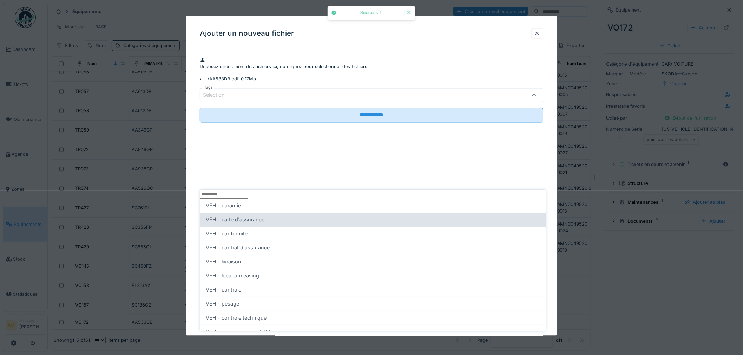
click at [241, 224] on span "VEH - carte d'assurance" at bounding box center [235, 220] width 59 height 8
type input "**"
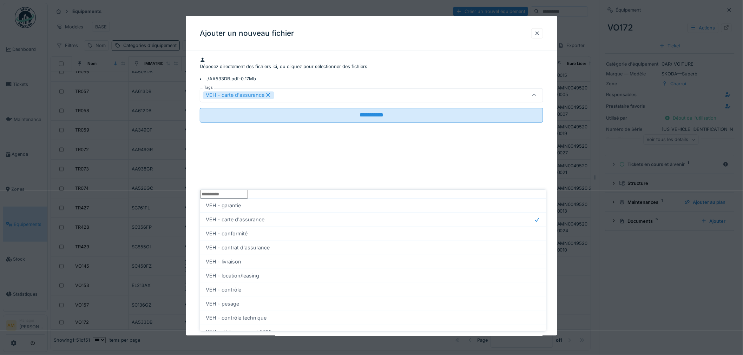
click at [239, 83] on div "Déposez directement des fichiers ici, ou cliquez pour sélectionner des fichiers…" at bounding box center [371, 70] width 343 height 26
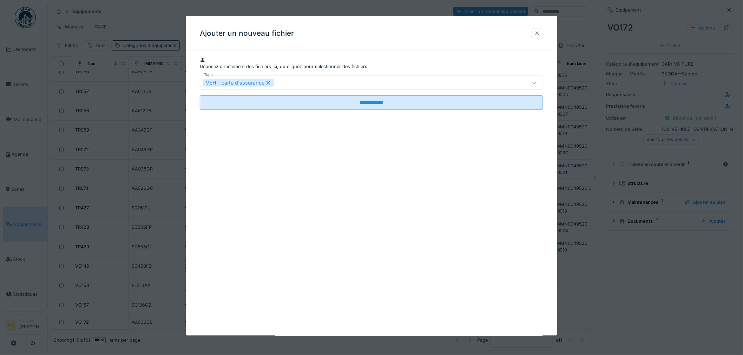
click at [540, 32] on div at bounding box center [537, 33] width 6 height 7
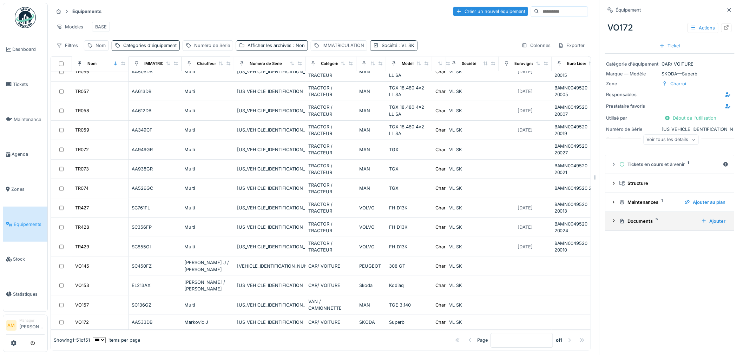
click at [641, 225] on div "Documents 5" at bounding box center [657, 221] width 76 height 7
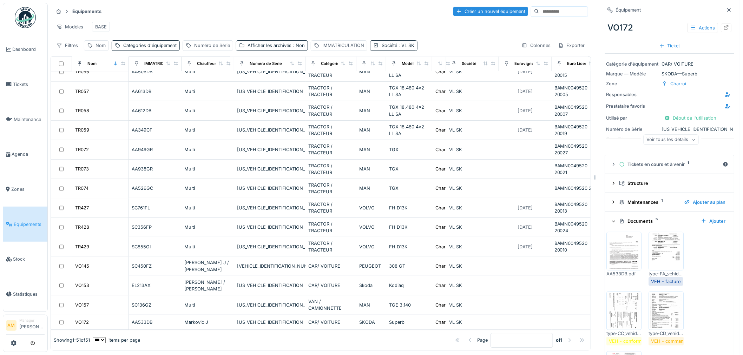
click at [630, 256] on img at bounding box center [624, 251] width 32 height 35
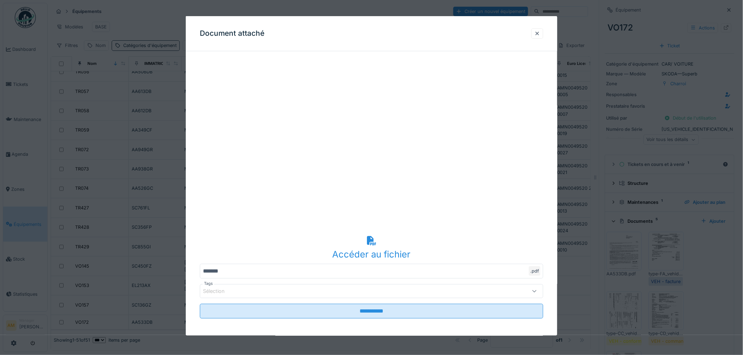
click at [311, 295] on div "Sélection" at bounding box center [352, 292] width 298 height 8
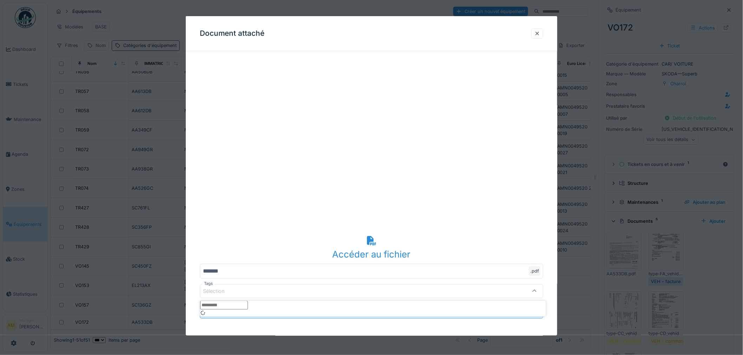
scroll to position [2, 0]
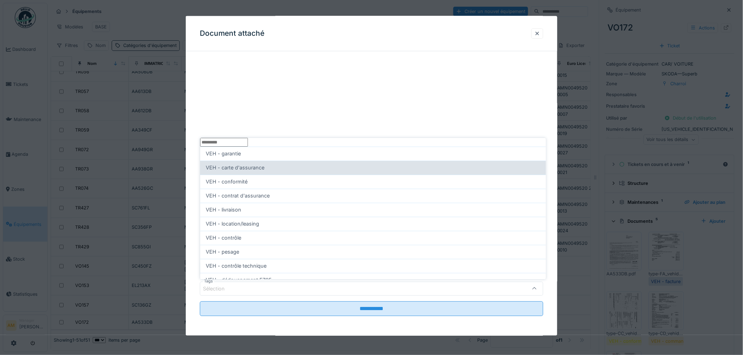
click at [255, 172] on span "VEH - carte d'assurance" at bounding box center [235, 168] width 59 height 8
type input "**"
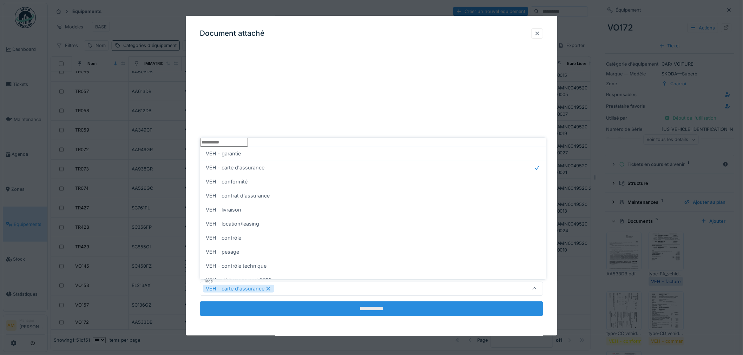
click at [315, 312] on input "**********" at bounding box center [371, 309] width 343 height 15
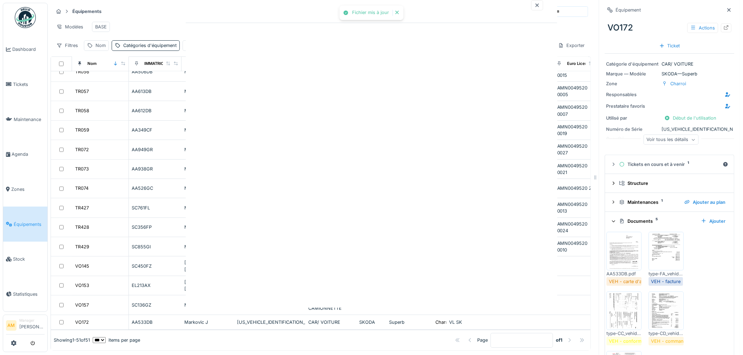
scroll to position [0, 0]
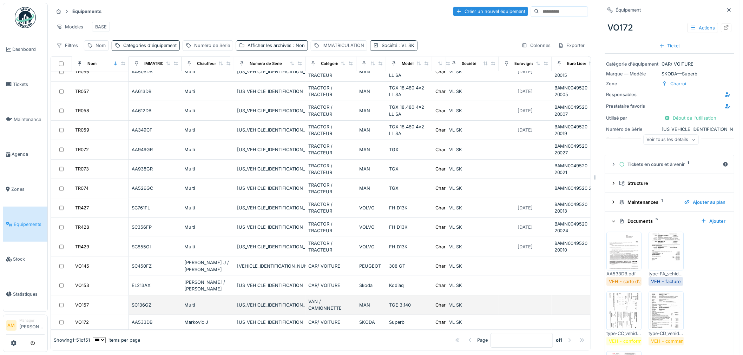
click at [144, 302] on div "SC136GZ" at bounding box center [155, 305] width 47 height 7
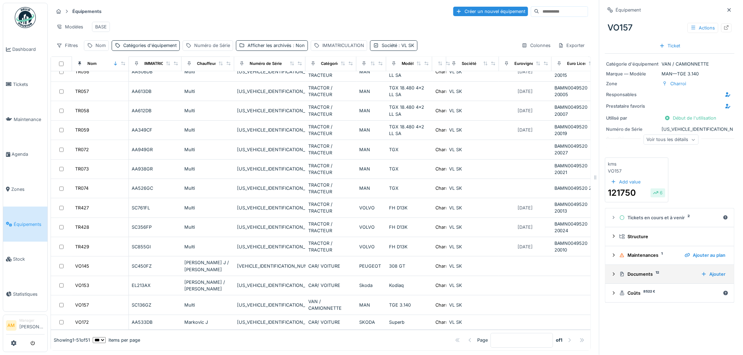
click at [642, 274] on div "Documents 12" at bounding box center [657, 274] width 76 height 7
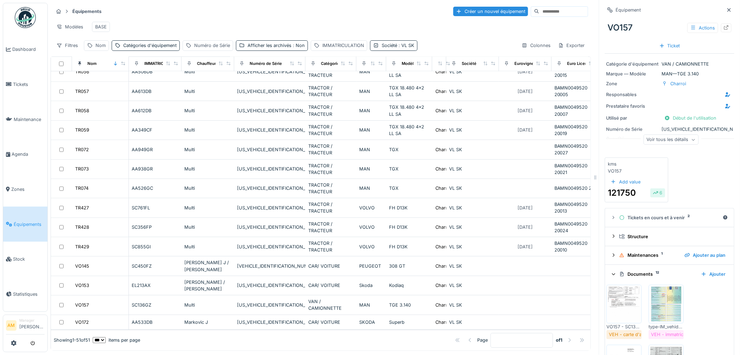
click at [620, 299] on img at bounding box center [624, 304] width 32 height 35
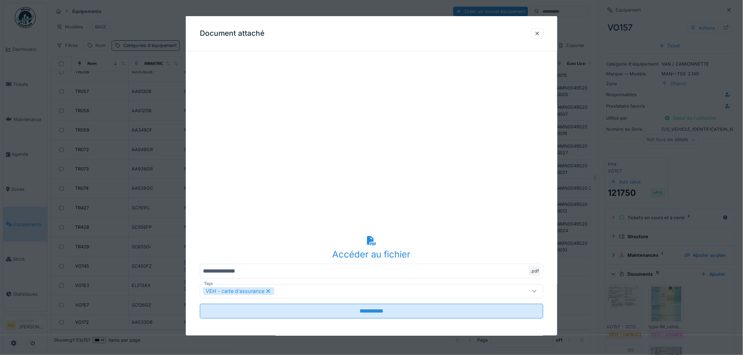
click at [620, 299] on div at bounding box center [371, 177] width 743 height 355
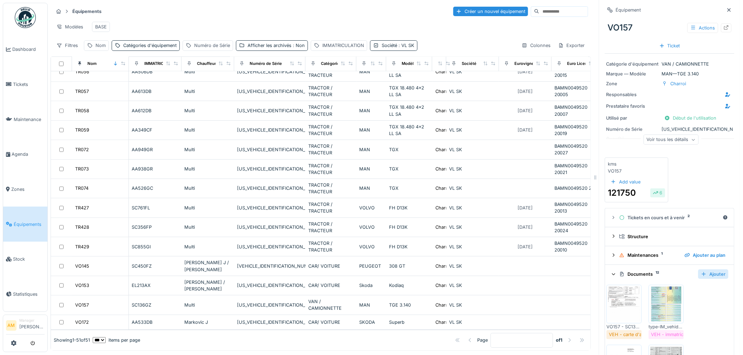
click at [709, 275] on div "Ajouter" at bounding box center [713, 274] width 30 height 9
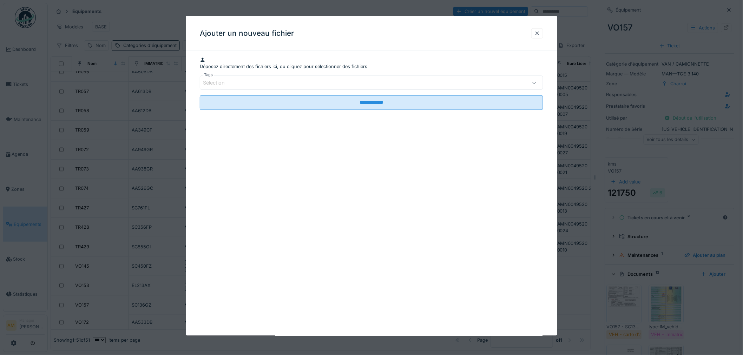
click at [298, 87] on div "Sélection" at bounding box center [352, 83] width 298 height 8
click at [248, 199] on input "Tags" at bounding box center [224, 194] width 48 height 9
click at [299, 90] on div "Sélection" at bounding box center [371, 83] width 343 height 14
click at [265, 87] on div "Sélection" at bounding box center [352, 83] width 298 height 8
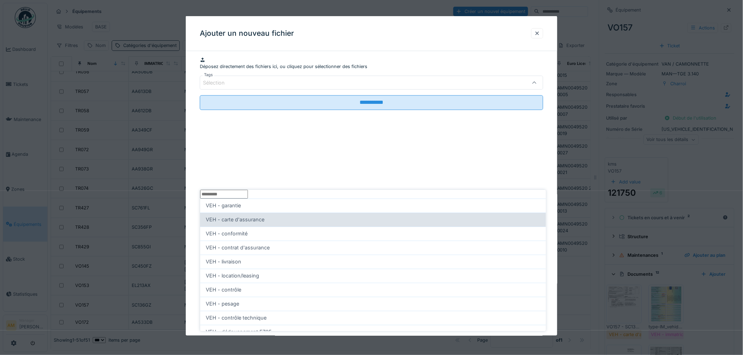
click at [268, 224] on div "VEH - carte d'assurance" at bounding box center [373, 220] width 335 height 8
type input "**"
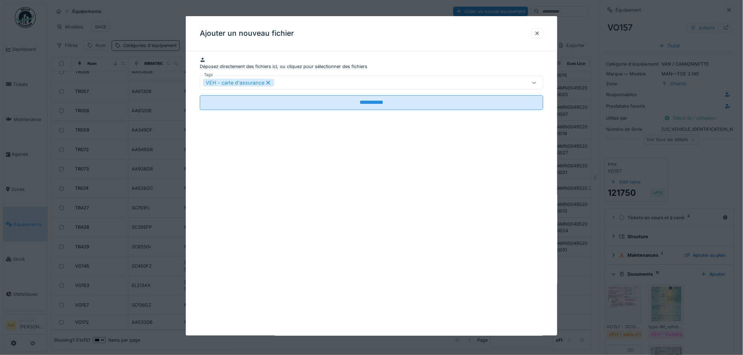
click at [271, 70] on div "Déposez directement des fichiers ici, ou cliquez pour sélectionner des fichiers" at bounding box center [371, 63] width 343 height 13
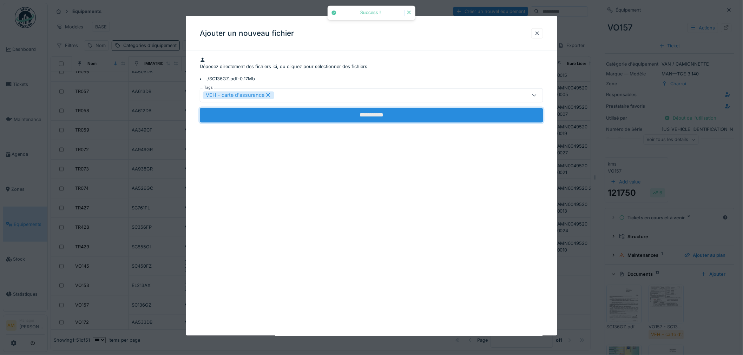
click at [371, 123] on input "**********" at bounding box center [371, 115] width 343 height 15
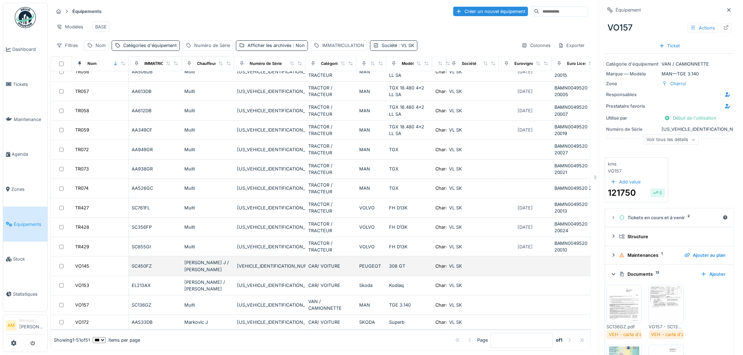
click at [143, 263] on div "SC450FZ" at bounding box center [155, 266] width 47 height 7
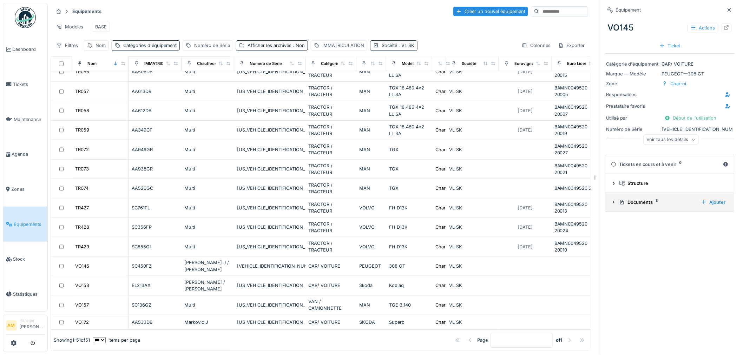
click at [644, 205] on div "Documents 8" at bounding box center [657, 202] width 76 height 7
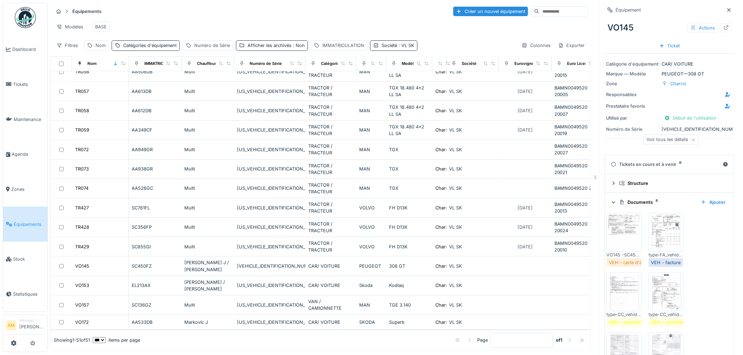
click at [617, 236] on img at bounding box center [624, 232] width 32 height 35
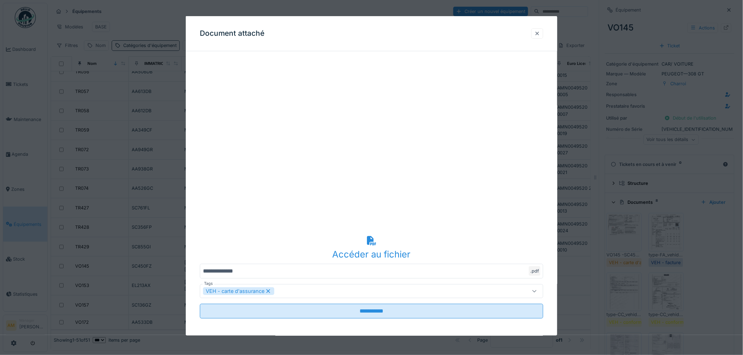
click at [537, 34] on div at bounding box center [537, 33] width 12 height 10
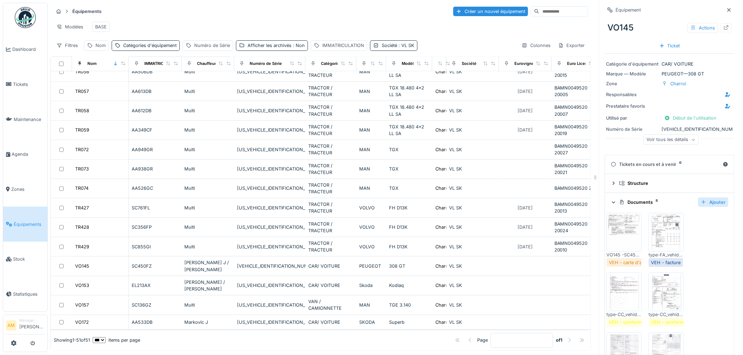
click at [708, 202] on div "Ajouter" at bounding box center [713, 202] width 30 height 9
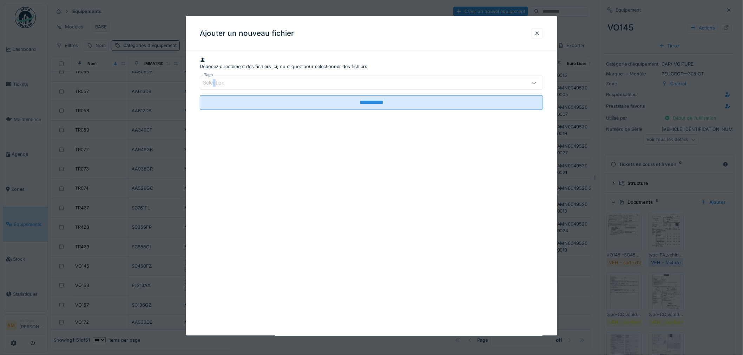
click at [215, 87] on div "Sélection" at bounding box center [219, 83] width 32 height 8
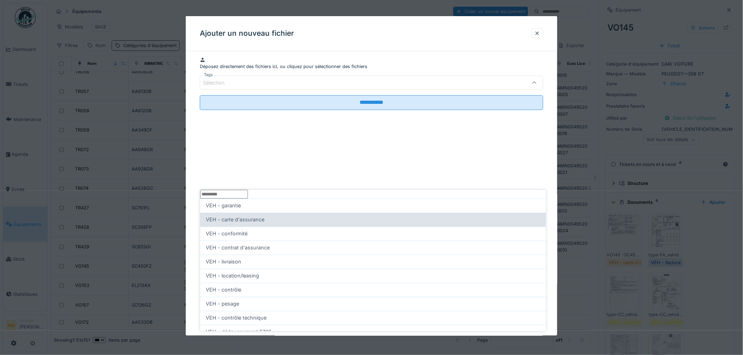
click at [244, 224] on span "VEH - carte d'assurance" at bounding box center [235, 220] width 59 height 8
type input "**"
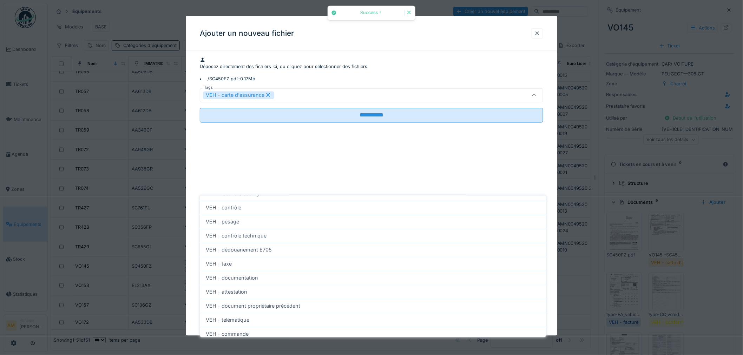
scroll to position [176, 0]
click at [308, 83] on div "Déposez directement des fichiers ici, ou cliquez pour sélectionner des fichiers…" at bounding box center [371, 70] width 343 height 26
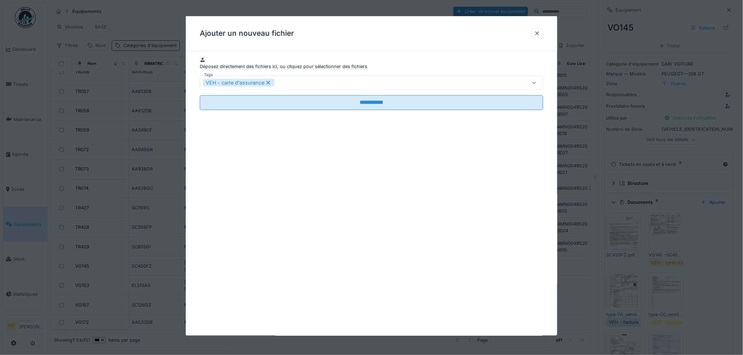
drag, startPoint x: 544, startPoint y: 28, endPoint x: 550, endPoint y: 48, distance: 20.4
click at [542, 29] on div at bounding box center [537, 33] width 12 height 10
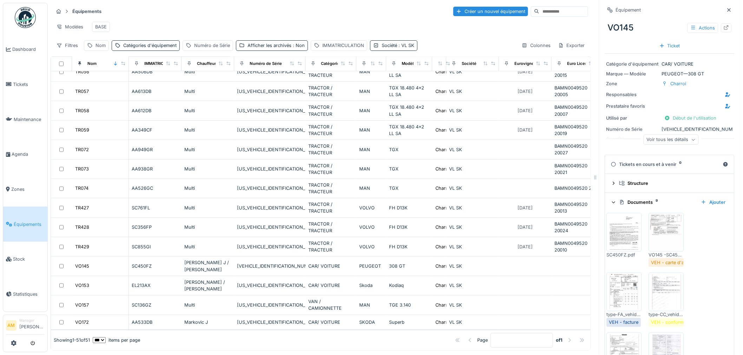
click at [626, 241] on img at bounding box center [624, 232] width 32 height 35
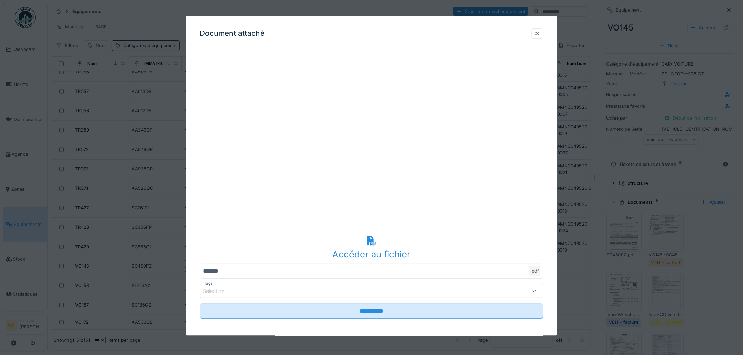
click at [395, 292] on div "Sélection" at bounding box center [352, 292] width 298 height 8
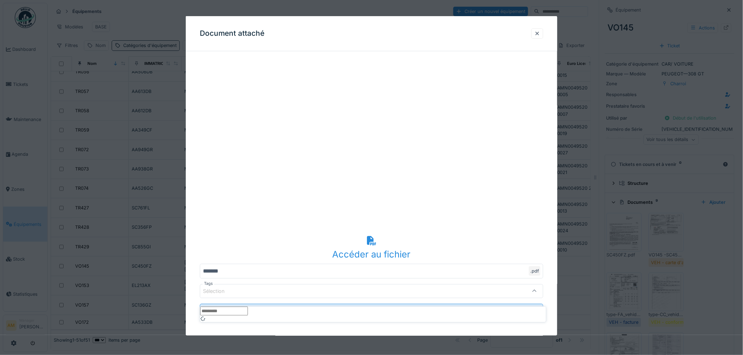
scroll to position [2, 0]
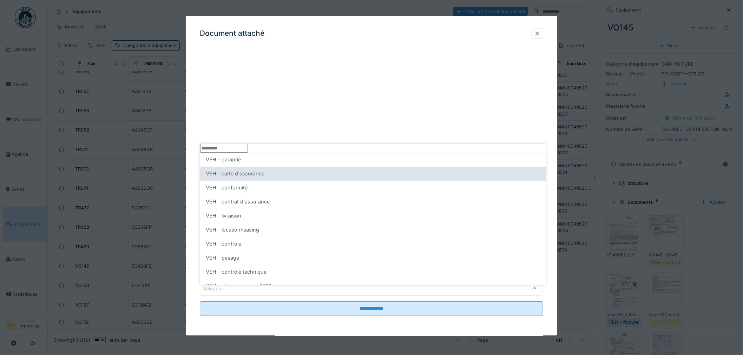
click at [236, 177] on div "VEH - carte d'assurance" at bounding box center [373, 174] width 346 height 14
type input "**"
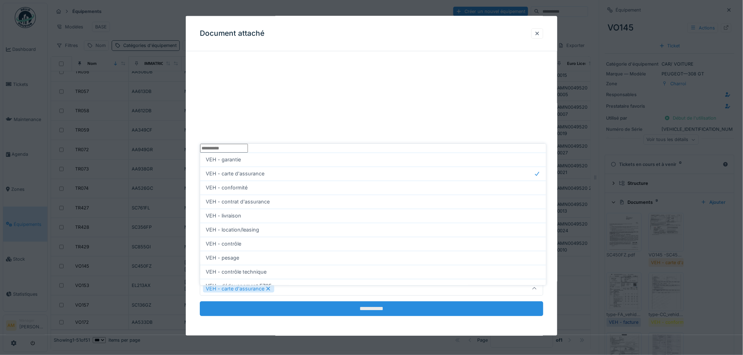
click at [290, 310] on input "**********" at bounding box center [371, 309] width 343 height 15
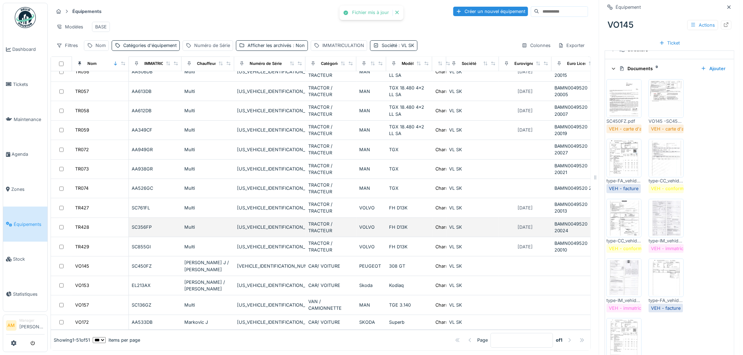
scroll to position [0, 0]
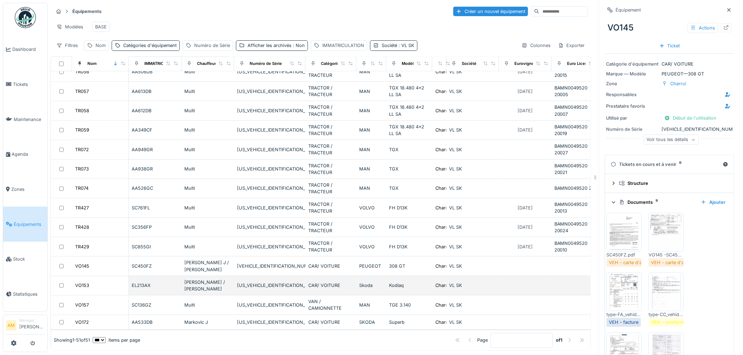
click at [141, 282] on div "EL213AX" at bounding box center [155, 285] width 47 height 7
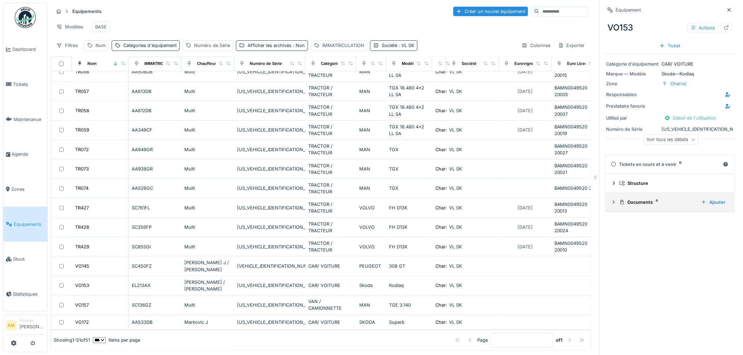
click at [635, 200] on div "Documents 4" at bounding box center [657, 202] width 76 height 7
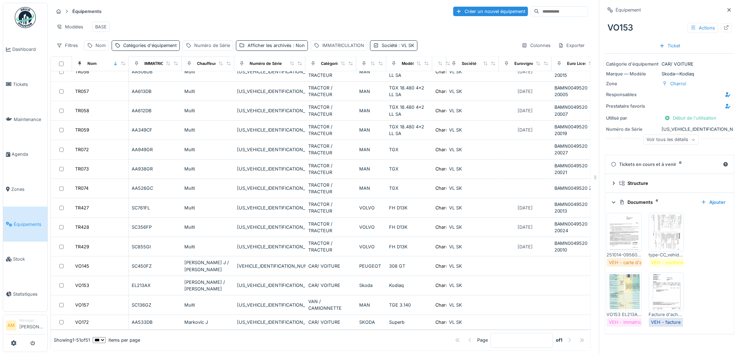
click at [629, 221] on img at bounding box center [624, 232] width 32 height 35
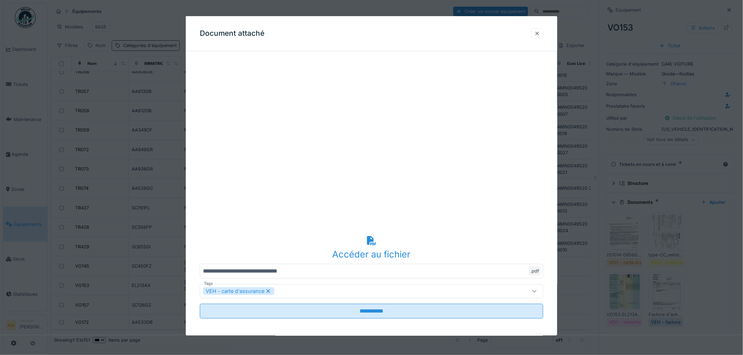
click at [540, 33] on div at bounding box center [537, 33] width 6 height 7
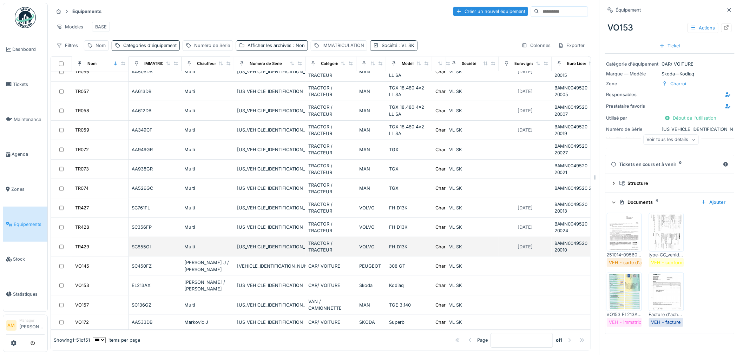
click at [142, 244] on div "SC855GI" at bounding box center [155, 247] width 47 height 7
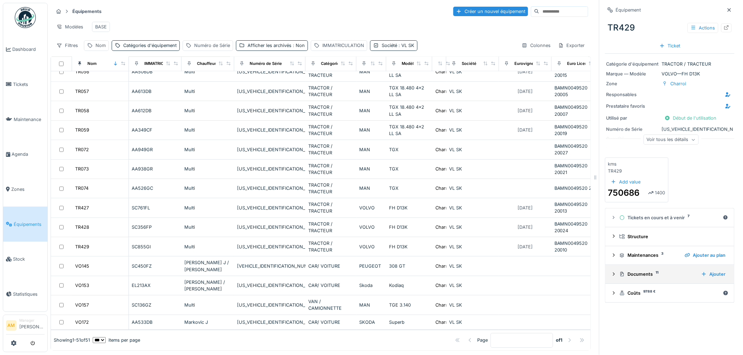
click at [622, 278] on div "Documents 11" at bounding box center [657, 274] width 76 height 7
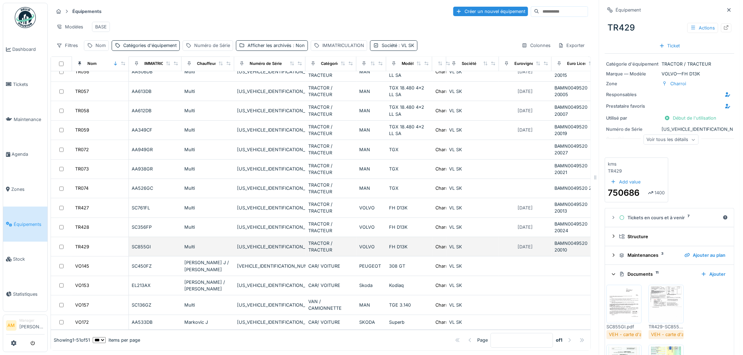
click at [144, 244] on div "SC855GI" at bounding box center [155, 247] width 47 height 7
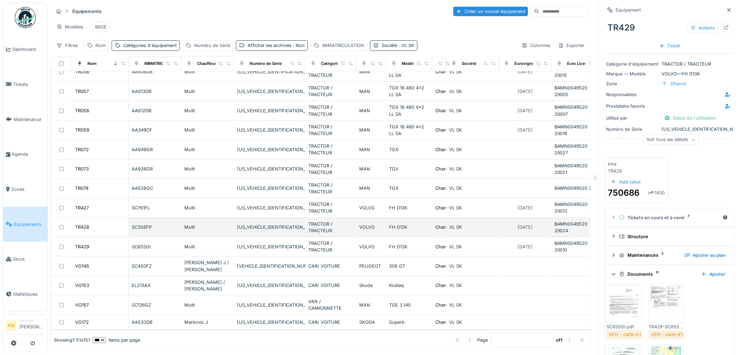
click at [143, 224] on div "SC356FP" at bounding box center [155, 227] width 47 height 7
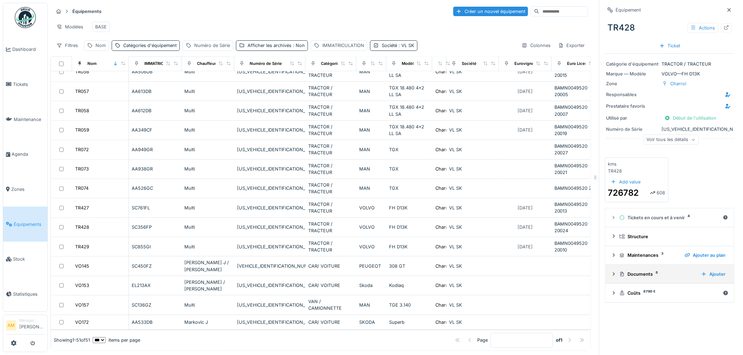
click at [638, 271] on div "Documents 8" at bounding box center [657, 274] width 76 height 7
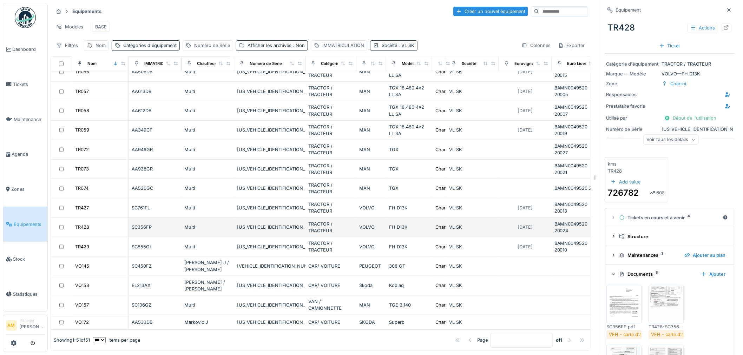
click at [143, 224] on div "SC356FP" at bounding box center [155, 227] width 47 height 7
click at [144, 224] on div "SC356FP" at bounding box center [155, 227] width 47 height 7
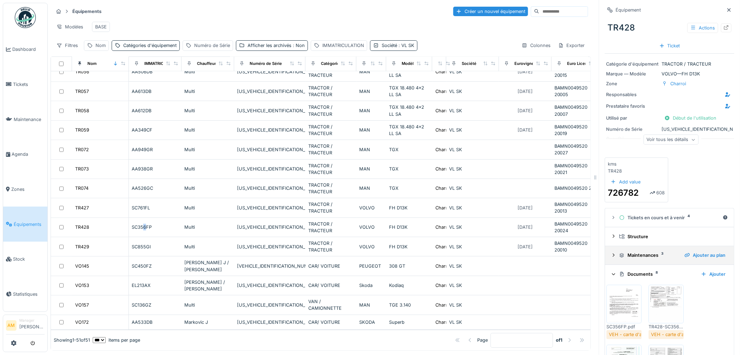
click at [634, 252] on div "Maintenances 3" at bounding box center [649, 255] width 60 height 7
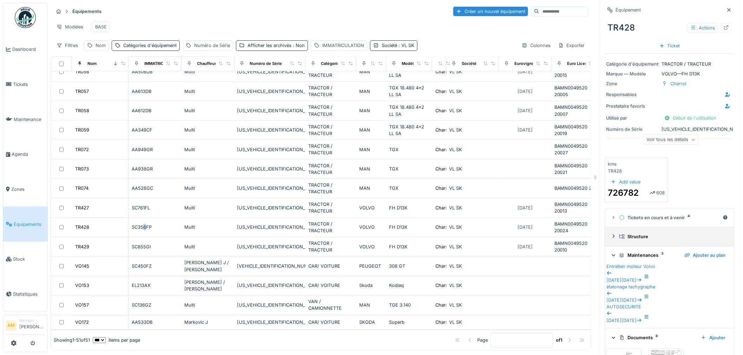
click at [629, 234] on div "Structure" at bounding box center [672, 236] width 106 height 7
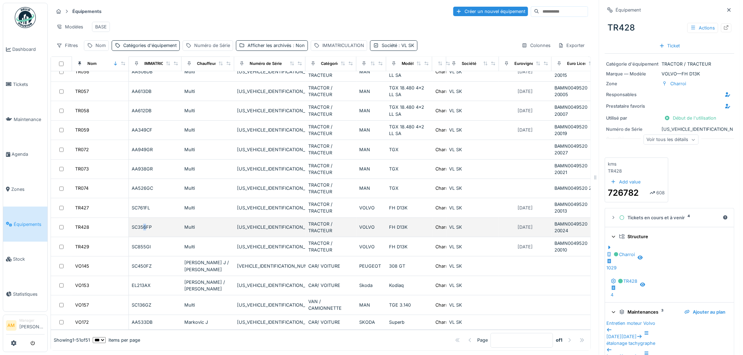
drag, startPoint x: 144, startPoint y: 212, endPoint x: 137, endPoint y: 215, distance: 8.0
click at [144, 224] on div "SC356FP" at bounding box center [155, 227] width 47 height 7
click at [79, 224] on div "TR428" at bounding box center [82, 227] width 15 height 7
click at [81, 224] on div "TR428" at bounding box center [82, 227] width 14 height 7
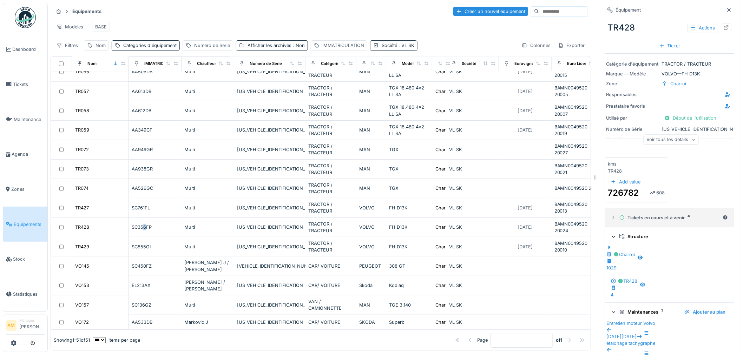
click at [611, 216] on div at bounding box center [614, 218] width 6 height 7
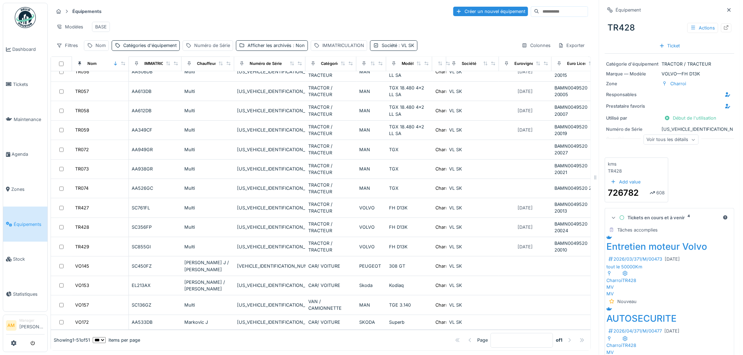
click at [621, 24] on div "TR428 Actions" at bounding box center [670, 28] width 130 height 18
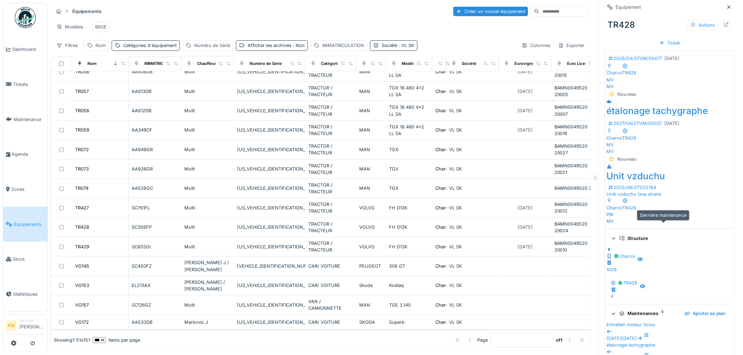
scroll to position [515, 0]
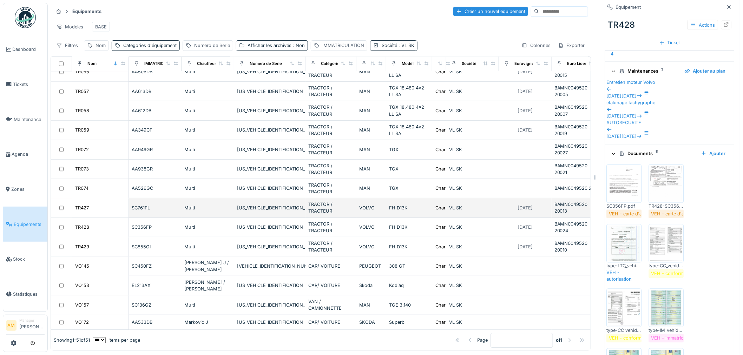
click at [138, 205] on div "SC761FL" at bounding box center [155, 208] width 47 height 7
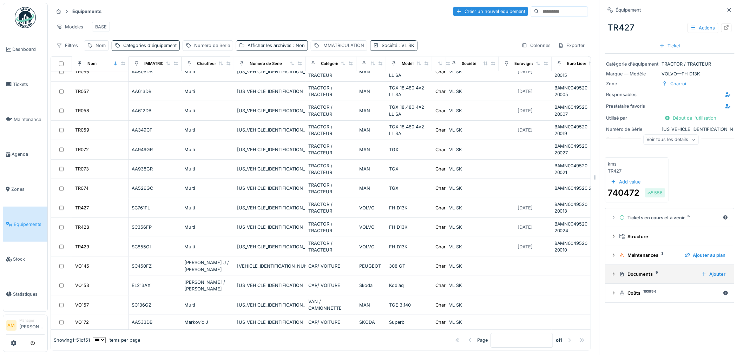
click at [629, 271] on div "Documents 9" at bounding box center [657, 274] width 76 height 7
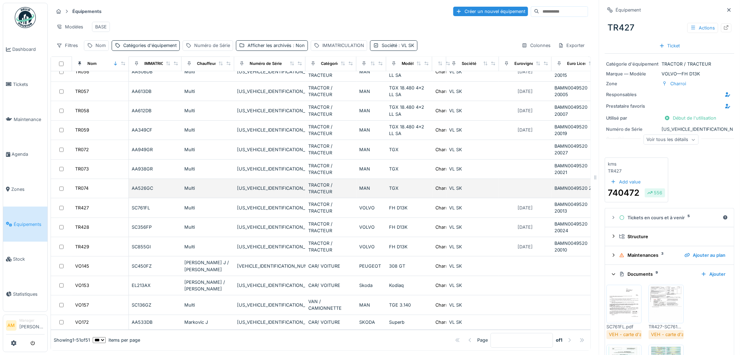
click at [141, 185] on div "AA526GC" at bounding box center [155, 188] width 47 height 7
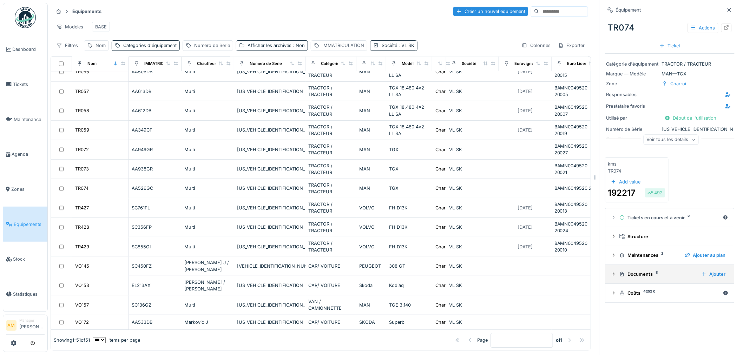
click at [633, 271] on div "Documents 8" at bounding box center [657, 274] width 76 height 7
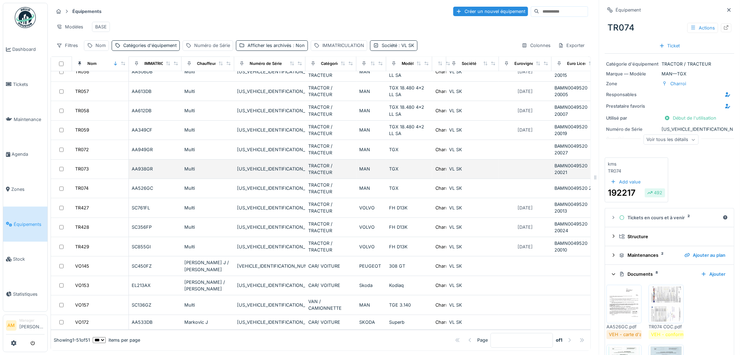
click at [145, 166] on div "AA938GR" at bounding box center [155, 169] width 47 height 7
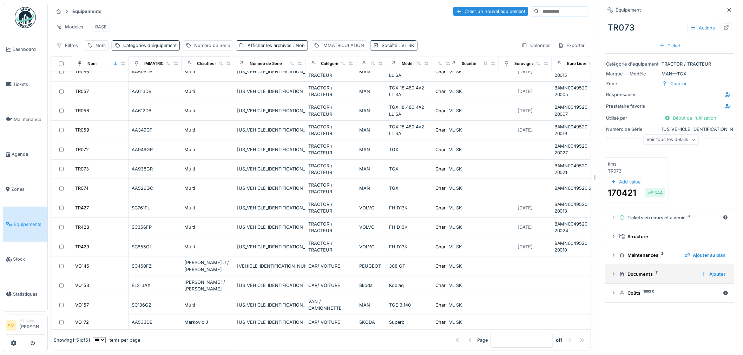
click at [623, 271] on div "Documents 7" at bounding box center [657, 274] width 76 height 7
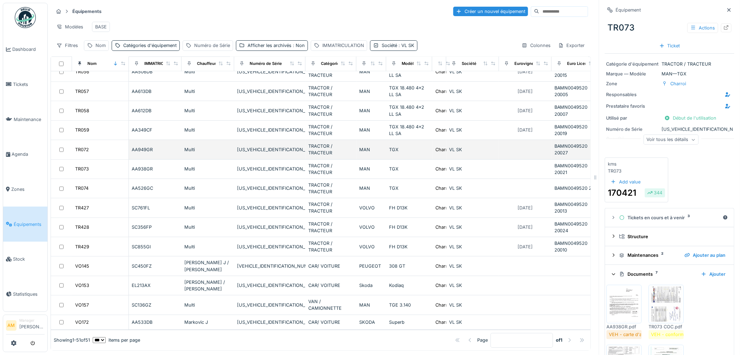
click at [144, 146] on div "AA949GR" at bounding box center [155, 149] width 47 height 7
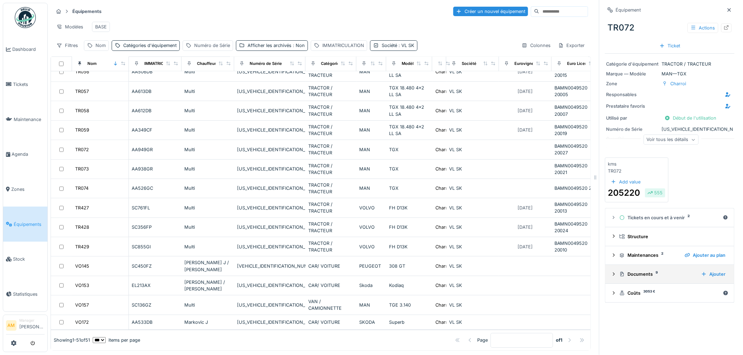
click at [633, 271] on div "Documents 9" at bounding box center [657, 274] width 76 height 7
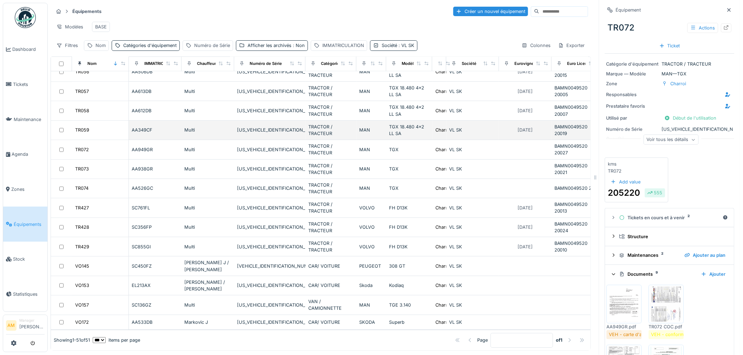
click at [145, 127] on div "AA349CF" at bounding box center [155, 130] width 47 height 7
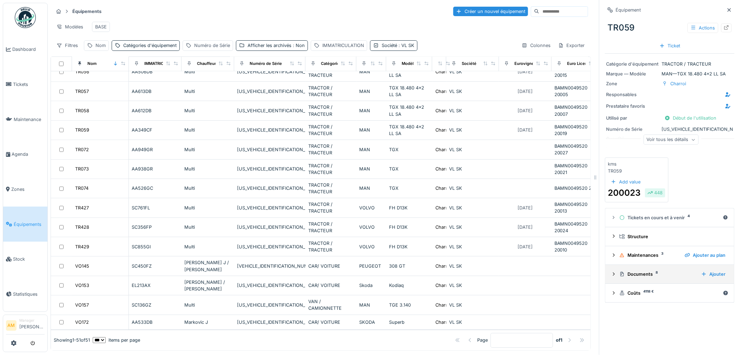
click at [634, 278] on div "Documents 8" at bounding box center [657, 274] width 76 height 7
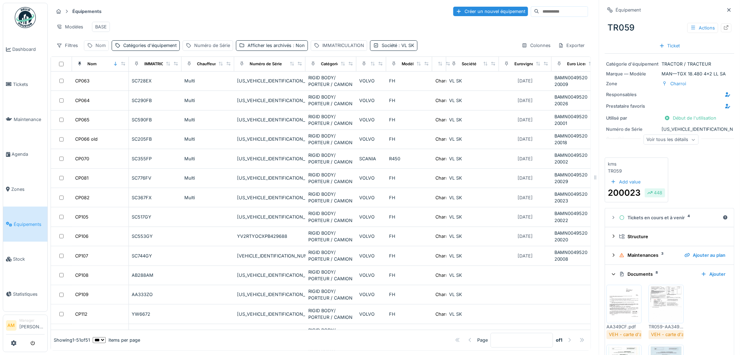
click at [99, 49] on div "Nom" at bounding box center [100, 45] width 10 height 7
drag, startPoint x: 108, startPoint y: 86, endPoint x: 116, endPoint y: 84, distance: 8.4
click at [108, 86] on input "Nom" at bounding box center [122, 85] width 70 height 15
click at [406, 48] on span ": VL SK" at bounding box center [405, 45] width 17 height 5
click at [429, 71] on div "Supprimer" at bounding box center [430, 69] width 36 height 9
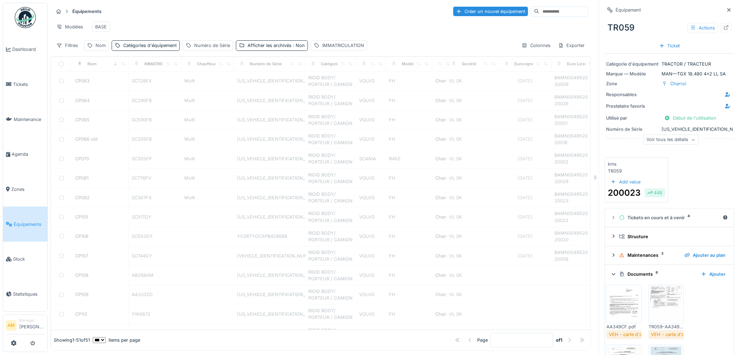
click at [378, 51] on div "Filtres Nom Catégories d'équipement Numéro de Série Afficher les archivés : Non…" at bounding box center [320, 45] width 535 height 10
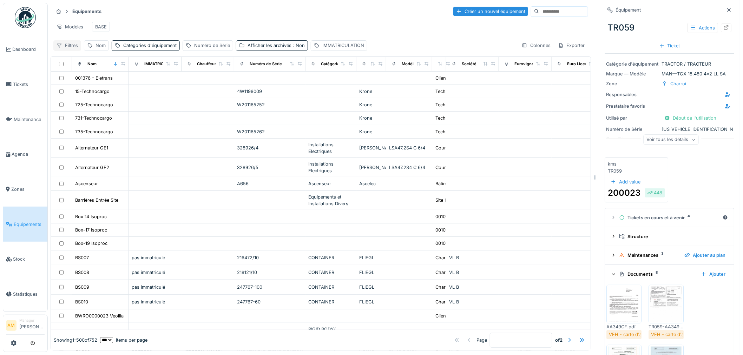
click at [70, 51] on div "Filtres" at bounding box center [67, 45] width 28 height 10
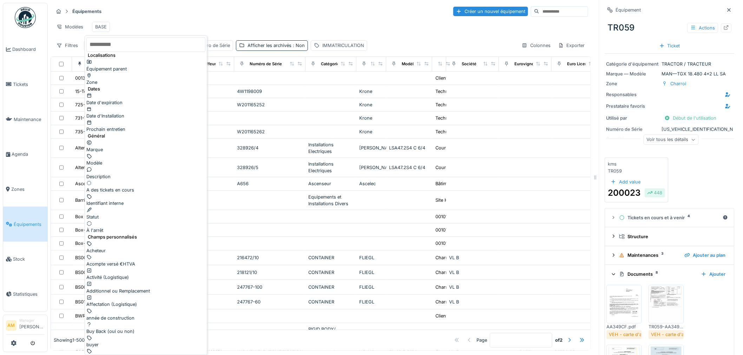
click at [123, 46] on input "text" at bounding box center [145, 44] width 119 height 15
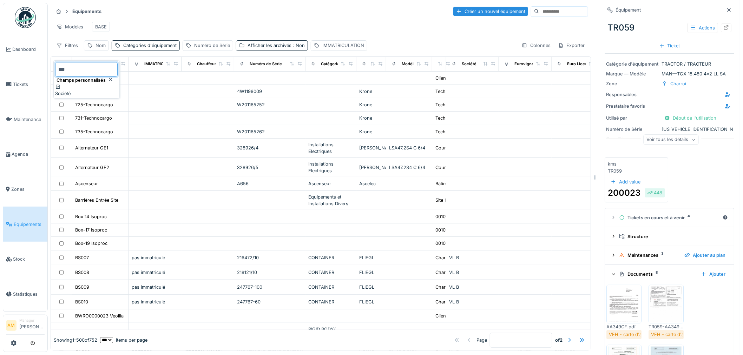
type input "***"
click at [82, 93] on div "Société" at bounding box center [86, 90] width 62 height 13
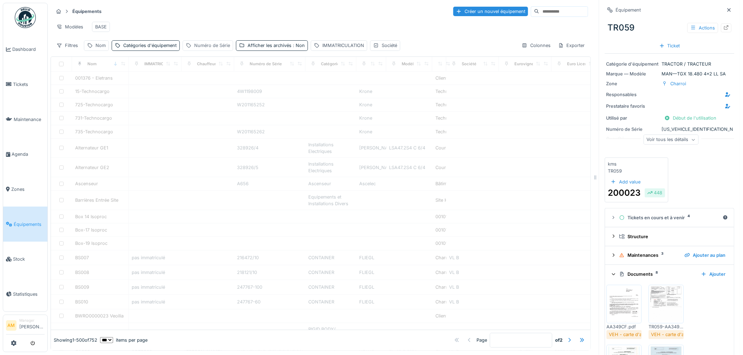
click at [205, 20] on div "Modèles BASE" at bounding box center [320, 27] width 535 height 16
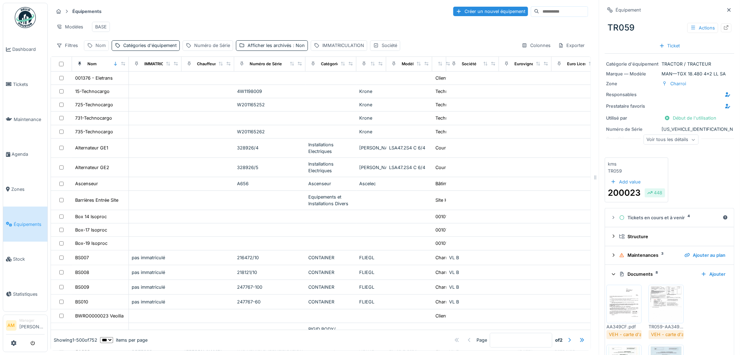
click at [99, 49] on div "Nom" at bounding box center [100, 45] width 10 height 7
click at [111, 86] on input "Nom" at bounding box center [122, 85] width 70 height 15
type input "*****"
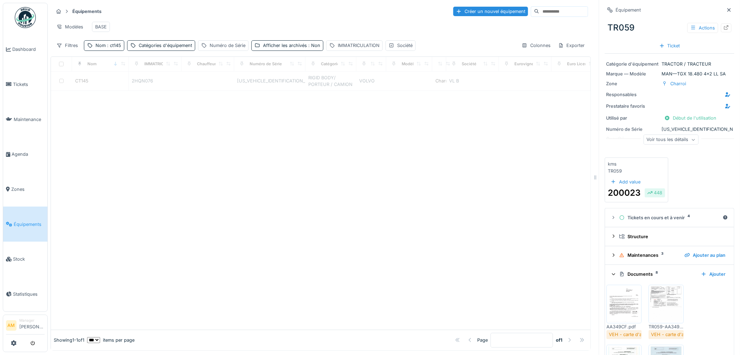
click at [225, 13] on div "Équipements Créer un nouvel équipement" at bounding box center [320, 12] width 535 height 12
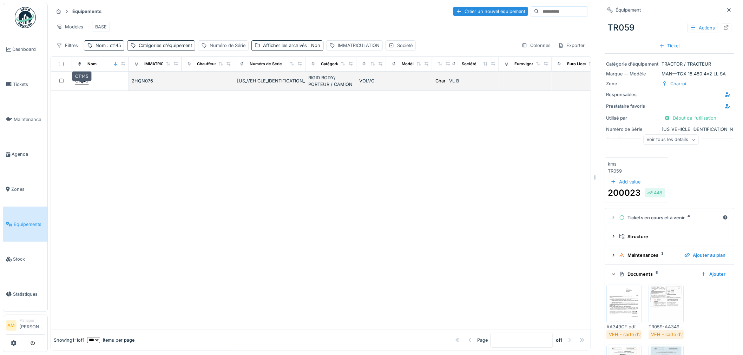
click at [86, 84] on div "CT145" at bounding box center [81, 81] width 13 height 7
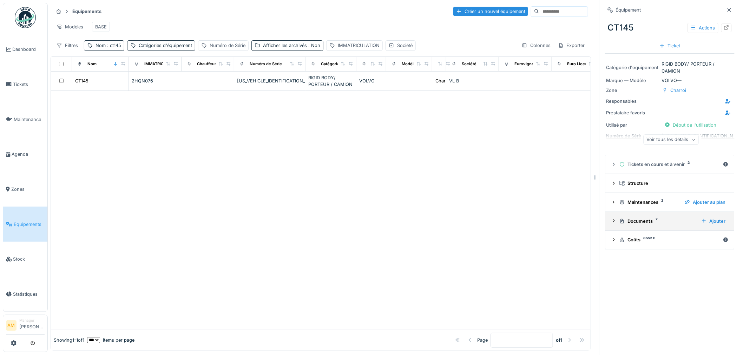
click at [635, 223] on div "Documents 7" at bounding box center [657, 221] width 76 height 7
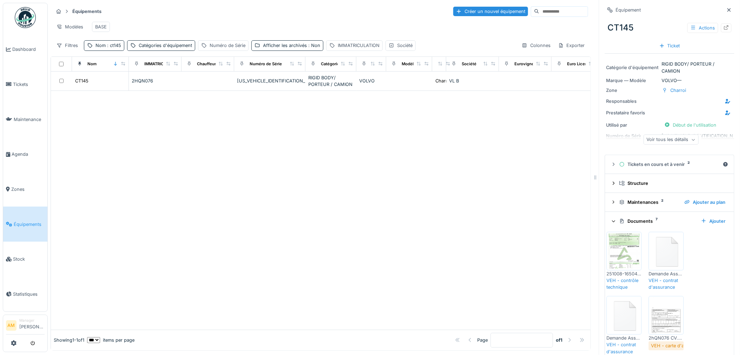
scroll to position [39, 0]
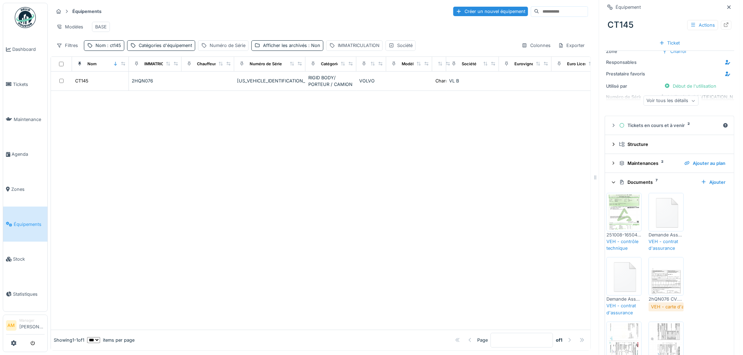
click at [659, 215] on img at bounding box center [667, 212] width 32 height 35
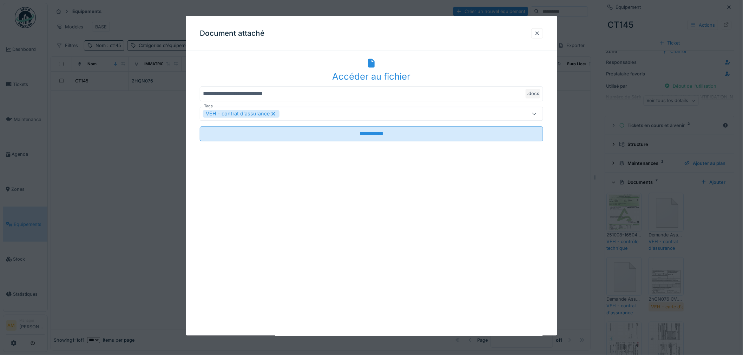
click at [385, 65] on div "Accéder au fichier" at bounding box center [371, 70] width 343 height 27
click at [540, 30] on div at bounding box center [537, 33] width 6 height 7
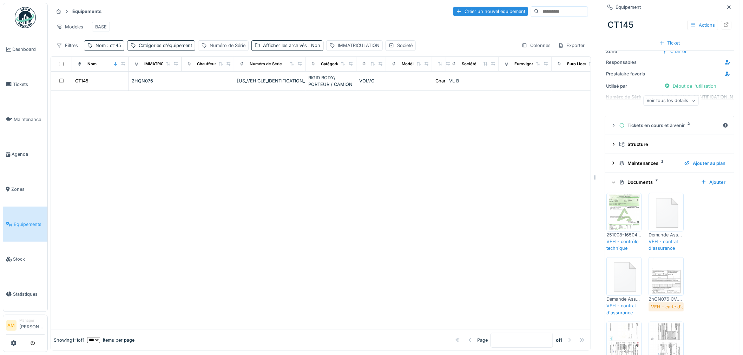
click at [620, 278] on img at bounding box center [624, 276] width 32 height 35
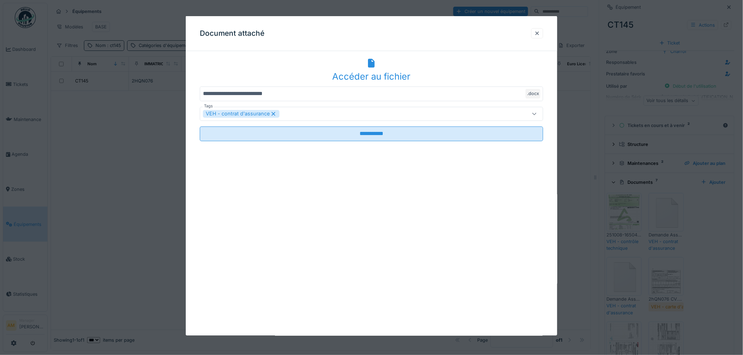
click at [549, 32] on div "Document attaché" at bounding box center [371, 33] width 371 height 35
click at [540, 31] on div at bounding box center [537, 33] width 12 height 10
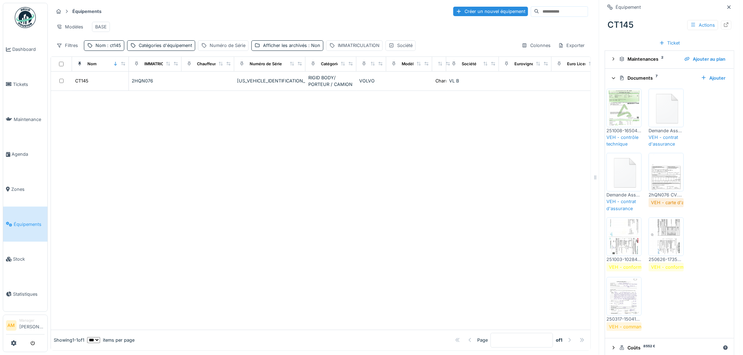
scroll to position [0, 0]
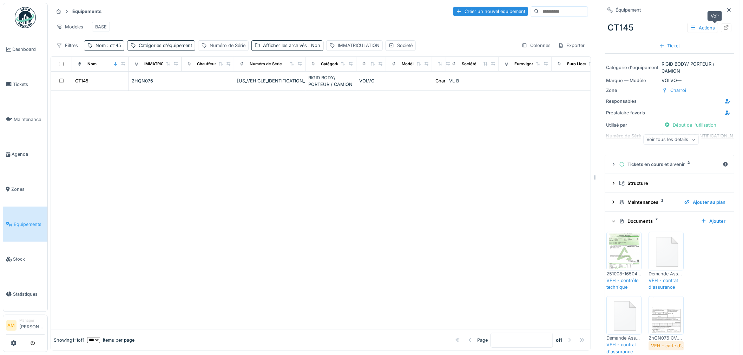
click at [721, 30] on div at bounding box center [726, 28] width 11 height 9
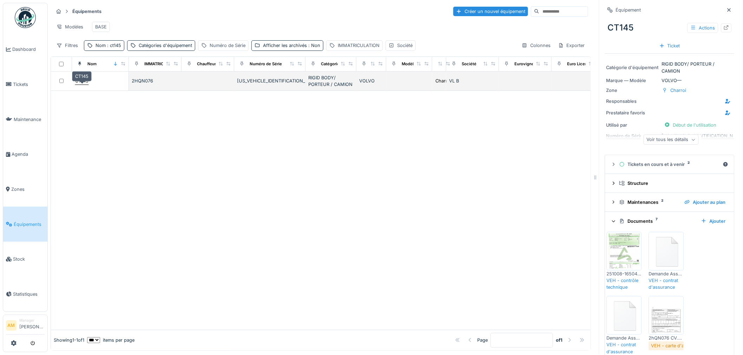
click at [82, 84] on div "CT145" at bounding box center [81, 81] width 13 height 7
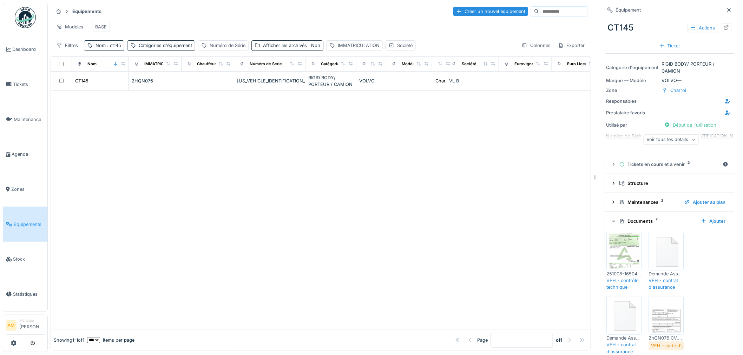
click at [441, 271] on div at bounding box center [321, 210] width 540 height 239
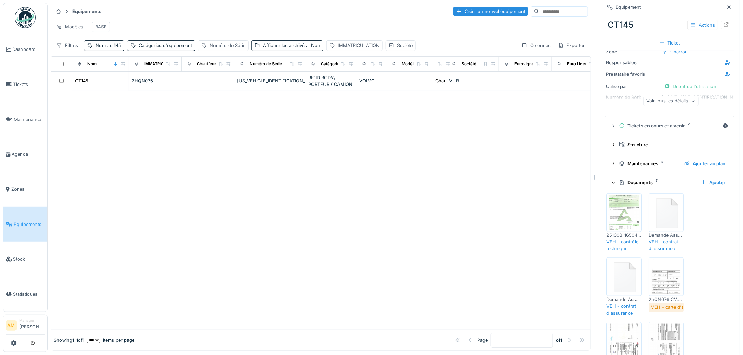
scroll to position [39, 0]
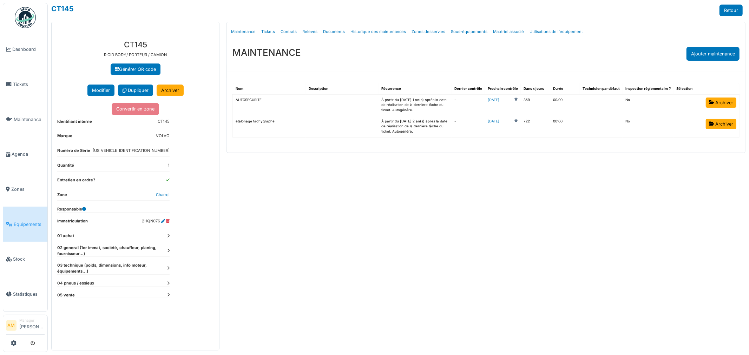
click at [167, 251] on icon at bounding box center [168, 251] width 2 height 4
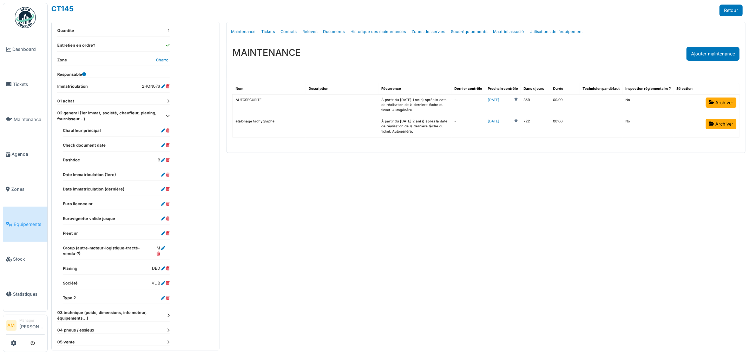
scroll to position [136, 0]
click at [162, 173] on icon at bounding box center [163, 174] width 4 height 4
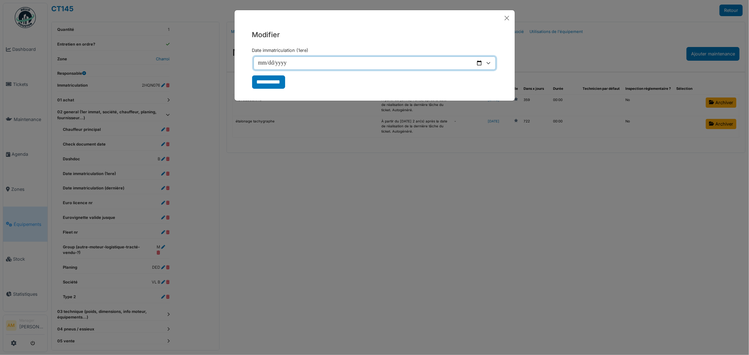
click at [259, 64] on input "Date immatriculation (1ere)" at bounding box center [374, 63] width 242 height 13
type input "**********"
click at [266, 80] on input "**********" at bounding box center [268, 81] width 33 height 13
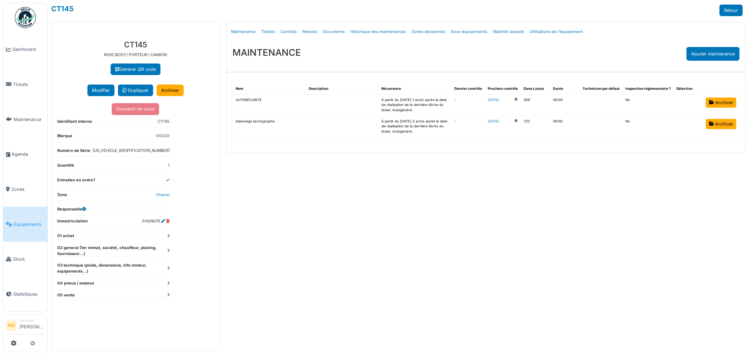
click at [166, 238] on dt "01 achat" at bounding box center [113, 236] width 112 height 6
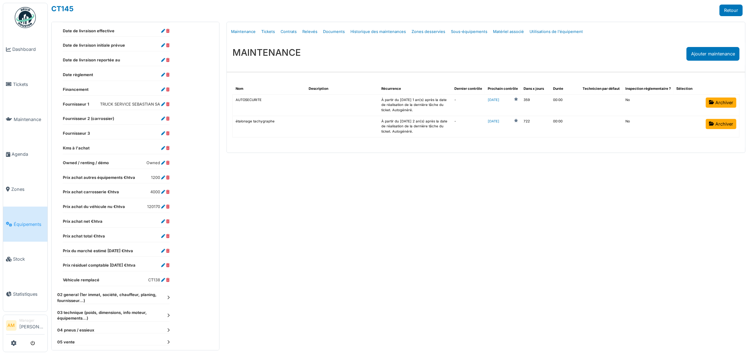
scroll to position [298, 0]
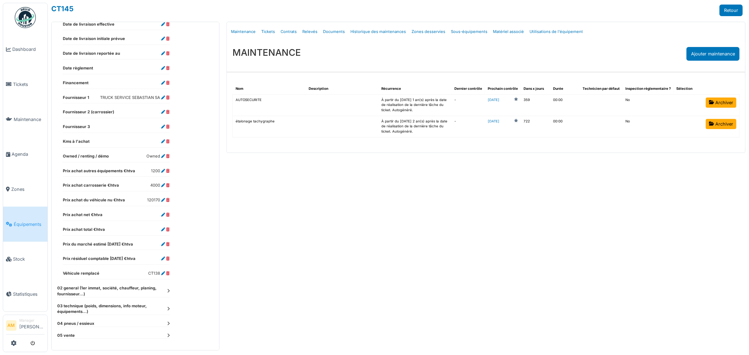
click at [168, 293] on icon at bounding box center [168, 291] width 2 height 4
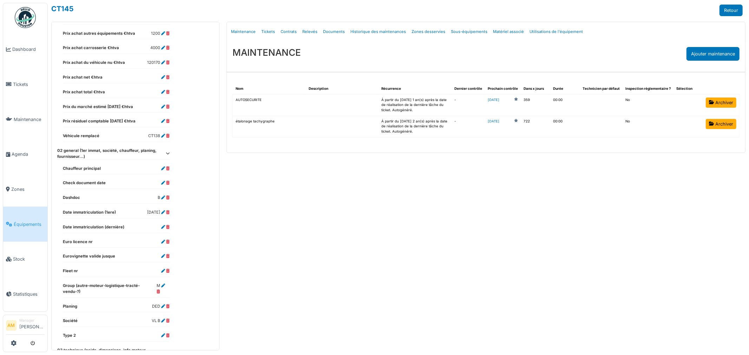
scroll to position [454, 0]
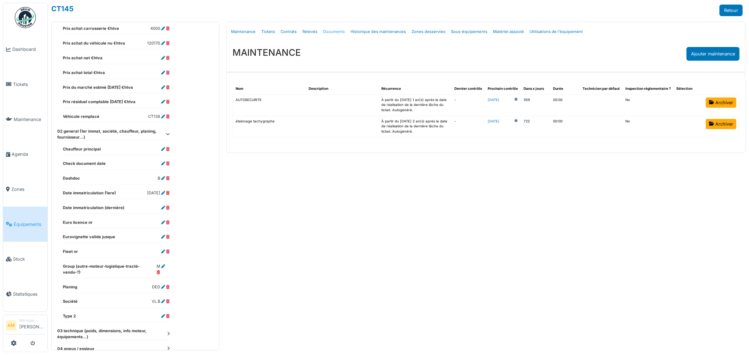
click at [341, 30] on link "Documents" at bounding box center [333, 32] width 27 height 17
click at [336, 31] on link "Documents" at bounding box center [333, 32] width 27 height 17
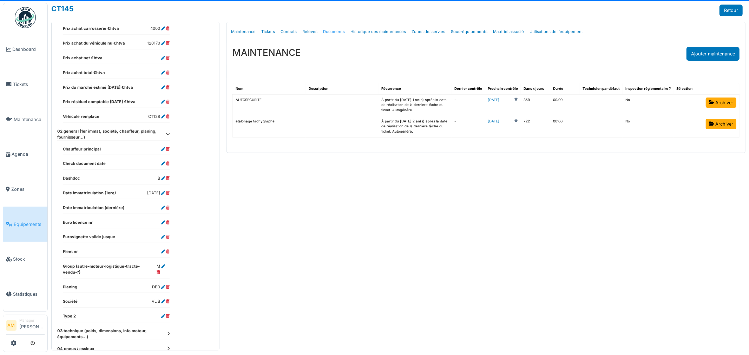
select select "***"
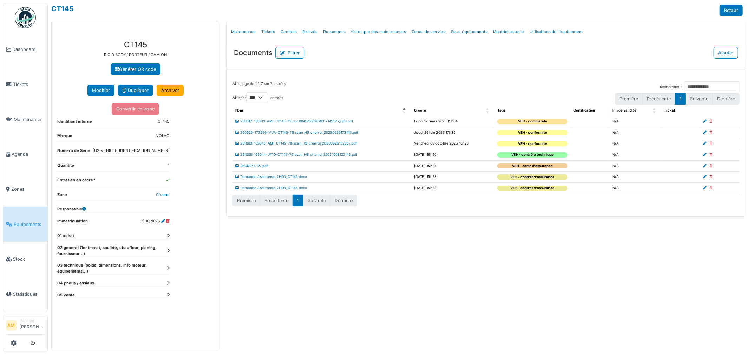
click at [432, 254] on div "Menu [GEOGRAPHIC_DATA] Maintenance Tickets Contrats Relevés Documents Historiqu…" at bounding box center [486, 186] width 526 height 329
click at [442, 297] on div "Menu [GEOGRAPHIC_DATA] Maintenance Tickets Contrats Relevés Documents Historiqu…" at bounding box center [486, 186] width 526 height 329
click at [169, 236] on icon at bounding box center [168, 236] width 2 height 4
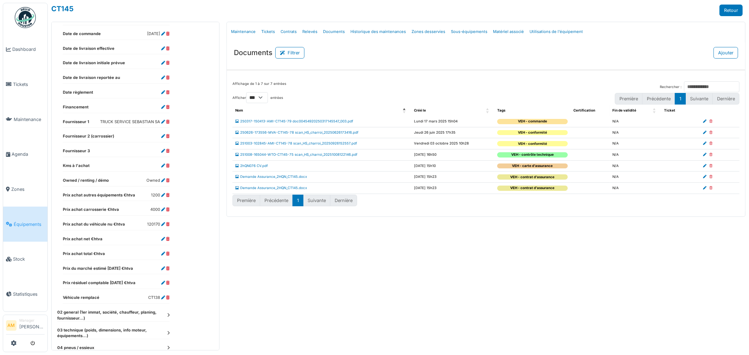
scroll to position [298, 0]
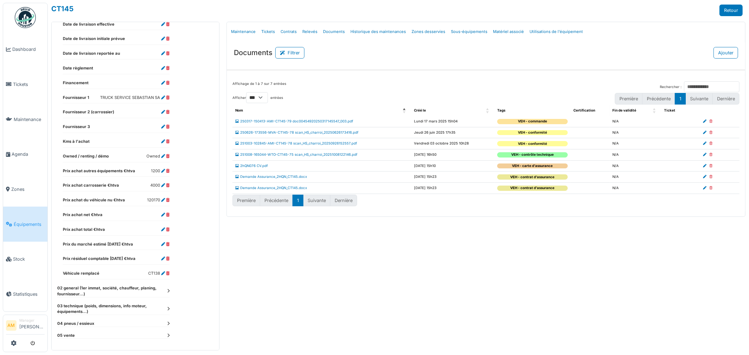
click at [169, 292] on icon at bounding box center [168, 291] width 2 height 4
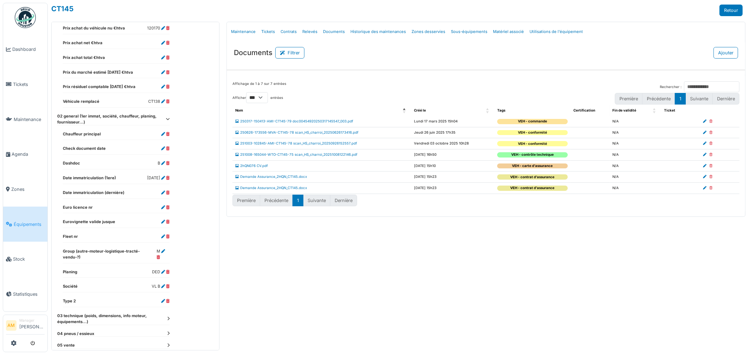
scroll to position [474, 0]
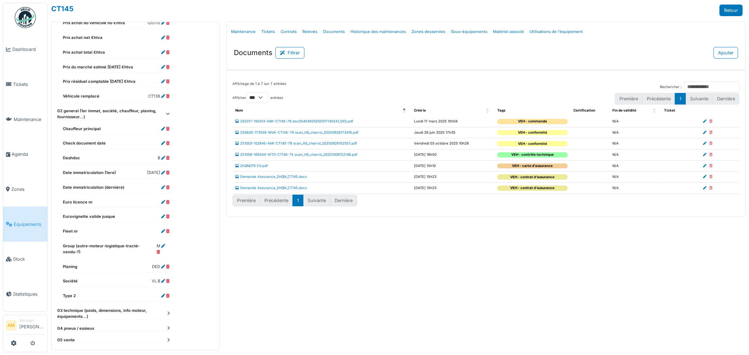
click at [169, 312] on icon at bounding box center [168, 314] width 2 height 4
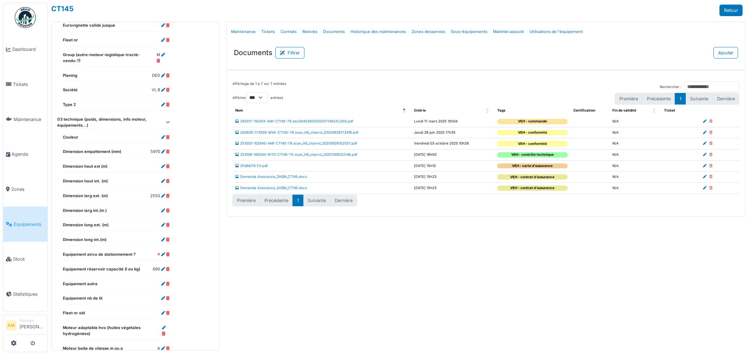
scroll to position [669, 0]
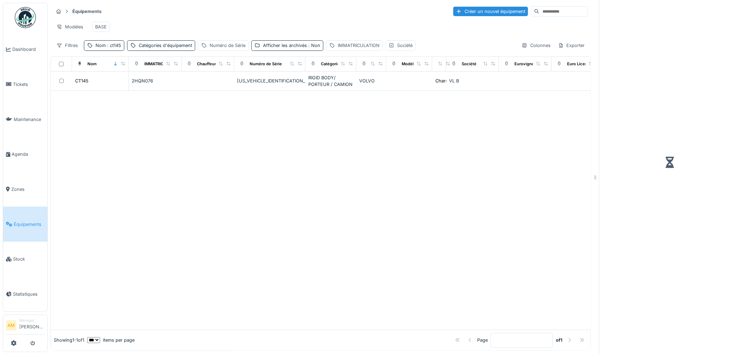
click at [376, 233] on div at bounding box center [321, 210] width 540 height 239
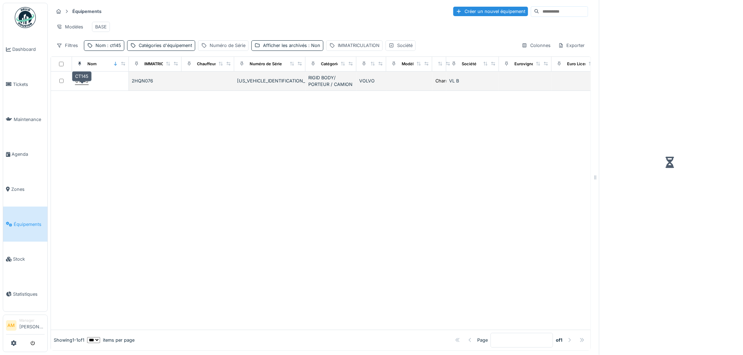
click at [82, 84] on div "CT145" at bounding box center [81, 81] width 13 height 7
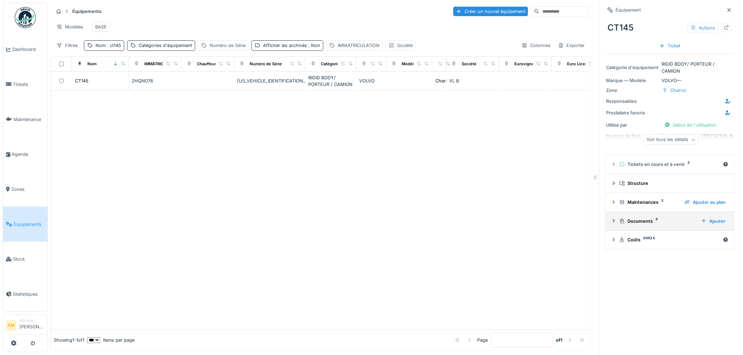
click at [629, 222] on div "Documents 8" at bounding box center [657, 221] width 76 height 7
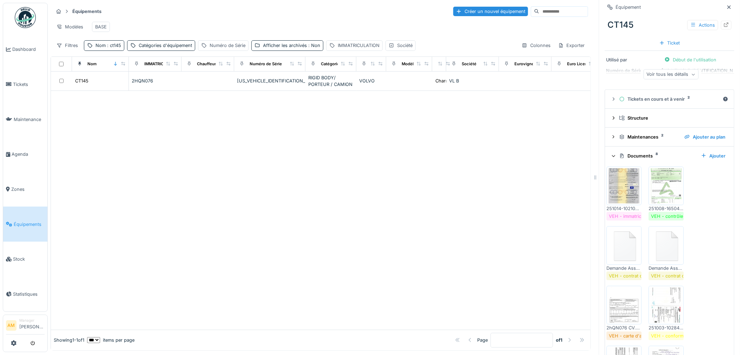
scroll to position [143, 0]
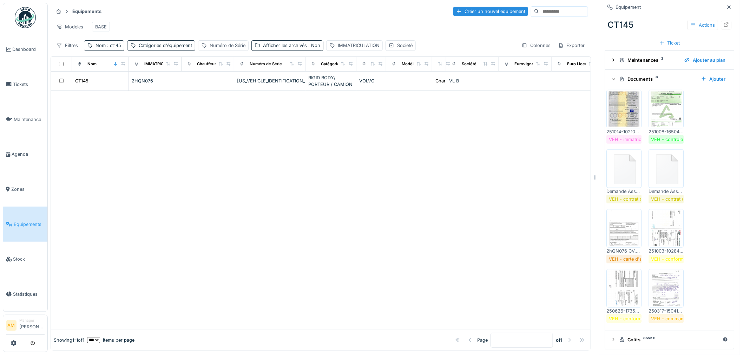
click at [654, 273] on img at bounding box center [667, 288] width 32 height 35
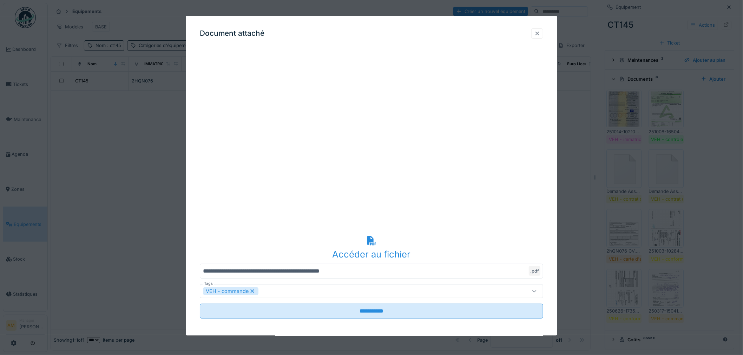
click at [543, 33] on div at bounding box center [537, 33] width 12 height 10
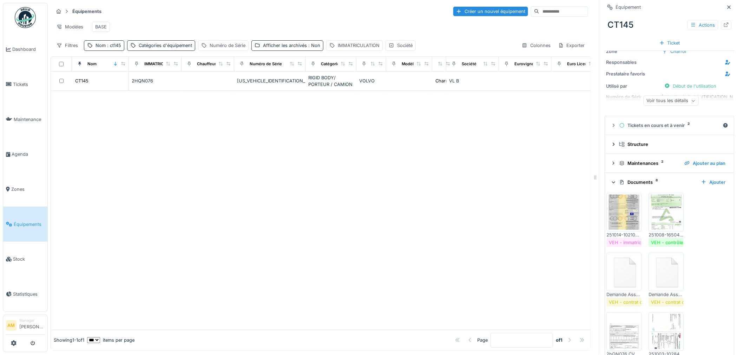
scroll to position [117, 0]
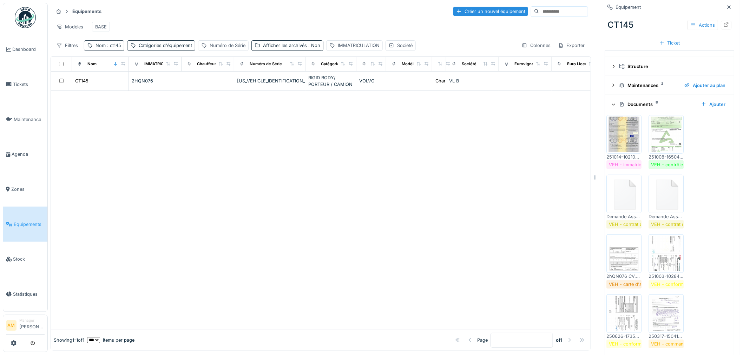
click at [111, 45] on span ": ct145" at bounding box center [113, 45] width 15 height 5
click at [151, 83] on icon at bounding box center [149, 85] width 6 height 5
click at [213, 53] on div "Équipements Créer un nouvel équipement Modèles BASE Filtres Nom : ct145 Catégor…" at bounding box center [321, 28] width 540 height 51
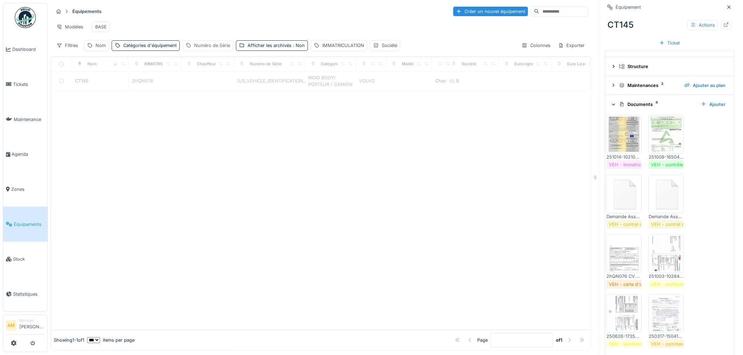
click at [213, 47] on div "Numéro de Série" at bounding box center [212, 45] width 36 height 7
click at [201, 82] on label "Numéro de Série" at bounding box center [212, 85] width 47 height 8
click at [201, 82] on Série_Y1OTQ "Numéro de Série" at bounding box center [234, 85] width 96 height 15
type Série_Y1OTQ "*****"
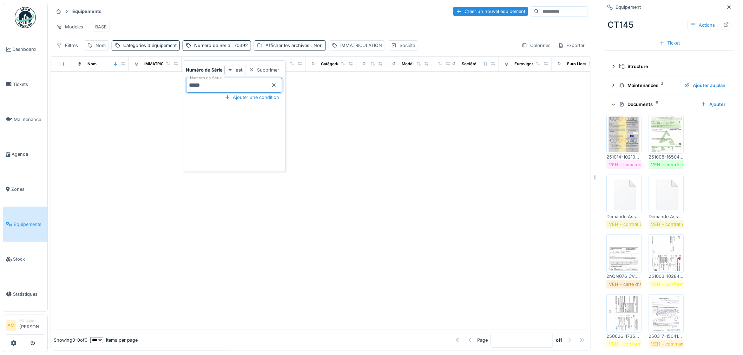
click at [314, 48] on div "Afficher les archivés : Non" at bounding box center [293, 45] width 57 height 7
click at [262, 79] on div "Afficher les archivés" at bounding box center [309, 83] width 105 height 8
click at [260, 81] on div at bounding box center [260, 84] width 6 height 6
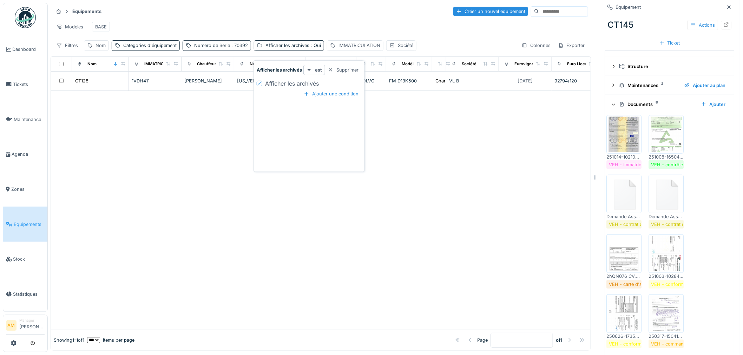
click at [236, 50] on div "Numéro de Série : 70392" at bounding box center [217, 45] width 68 height 10
drag, startPoint x: 228, startPoint y: 81, endPoint x: 124, endPoint y: 97, distance: 105.8
click at [127, 96] on body "Dashboard Tickets Maintenance Agenda Zones Équipements Stock Statistiques AM Ma…" at bounding box center [371, 177] width 743 height 355
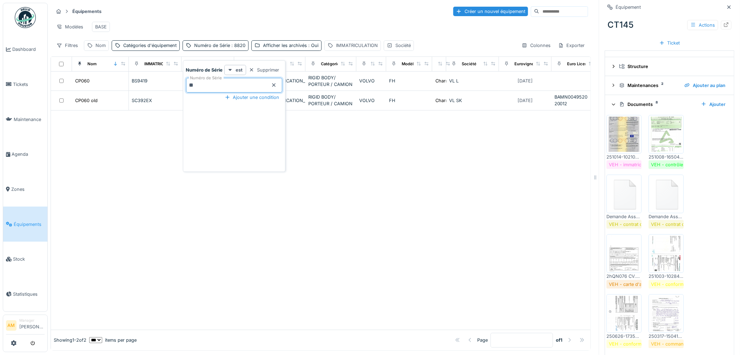
type Série_gxODU "*"
type Série_gxODU "****"
click at [237, 47] on span ": 2924" at bounding box center [237, 45] width 15 height 5
click at [232, 49] on div "Numéro de Série : 2924" at bounding box center [219, 45] width 51 height 7
drag, startPoint x: 216, startPoint y: 78, endPoint x: 44, endPoint y: 86, distance: 171.9
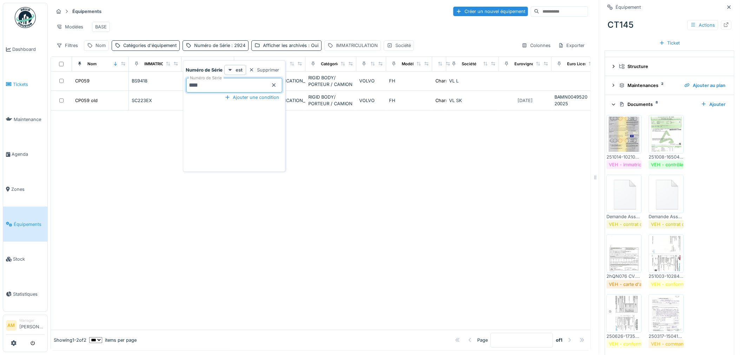
click at [46, 86] on body "Dashboard Tickets Maintenance Agenda Zones Équipements Stock Statistiques AM Ma…" at bounding box center [371, 177] width 743 height 355
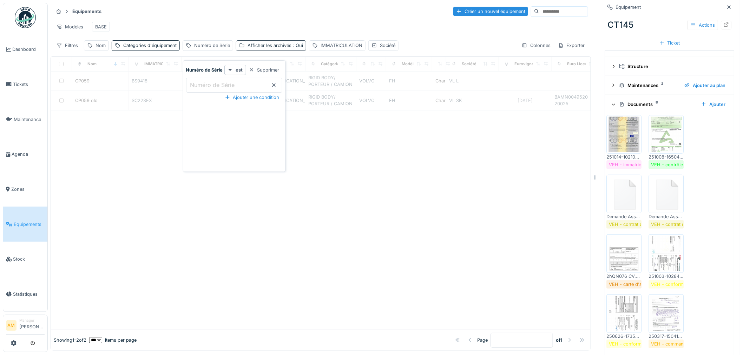
click at [271, 46] on div "Afficher les archivés : Oui" at bounding box center [275, 45] width 55 height 7
click at [239, 81] on div at bounding box center [242, 84] width 6 height 6
click at [169, 123] on div at bounding box center [321, 220] width 540 height 219
click at [97, 47] on div "Nom" at bounding box center [100, 45] width 10 height 7
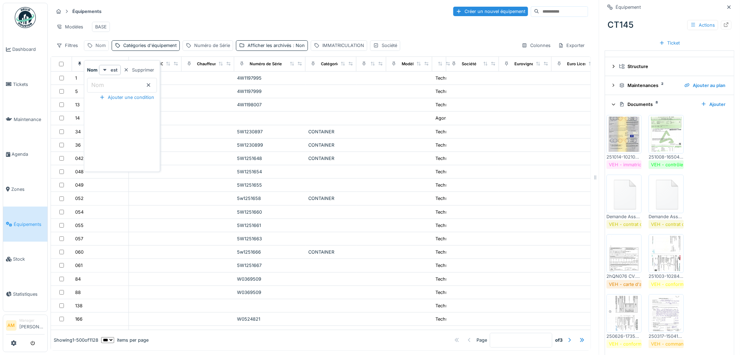
click at [98, 46] on div "Nom" at bounding box center [100, 45] width 10 height 7
click at [103, 81] on label "Nom" at bounding box center [97, 85] width 15 height 8
click at [103, 78] on input "Nom" at bounding box center [122, 85] width 70 height 15
type input "*****"
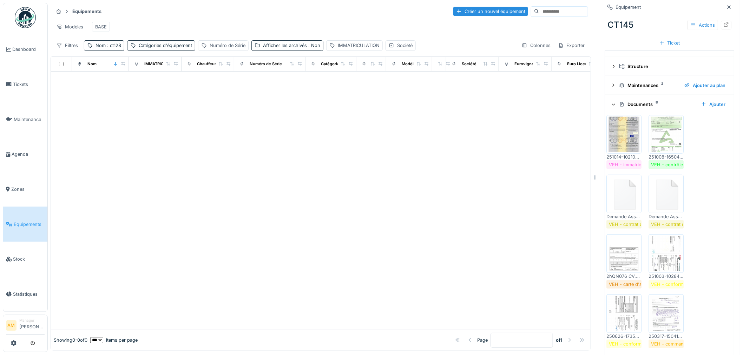
drag, startPoint x: 262, startPoint y: 177, endPoint x: 7, endPoint y: 40, distance: 289.7
click at [262, 177] on div at bounding box center [321, 201] width 540 height 258
click at [306, 44] on div "Afficher les archivés : Non" at bounding box center [291, 45] width 57 height 7
click at [265, 79] on div "Afficher les archivés" at bounding box center [290, 83] width 54 height 8
click at [114, 47] on span ": ct128" at bounding box center [113, 45] width 15 height 5
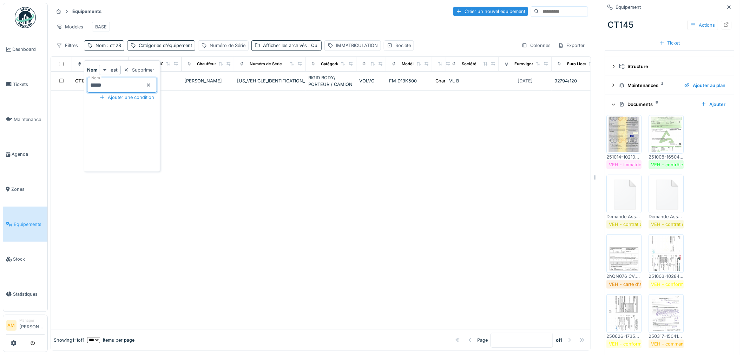
drag, startPoint x: 105, startPoint y: 80, endPoint x: 99, endPoint y: 80, distance: 6.0
click at [98, 81] on input "*****" at bounding box center [122, 85] width 70 height 15
type input "*****"
drag, startPoint x: 305, startPoint y: 178, endPoint x: 304, endPoint y: 173, distance: 4.9
click at [305, 176] on div at bounding box center [321, 210] width 540 height 239
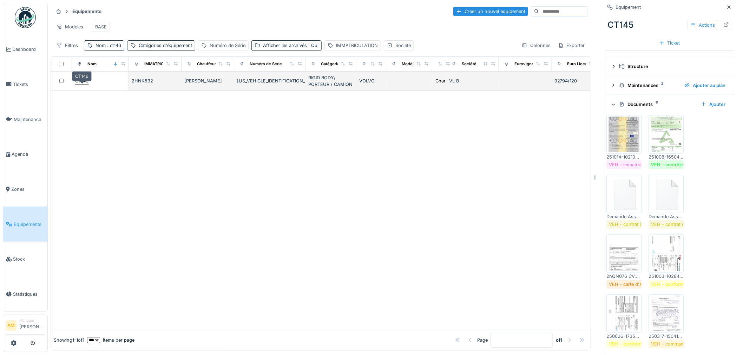
click at [82, 81] on div "CT146" at bounding box center [81, 81] width 13 height 7
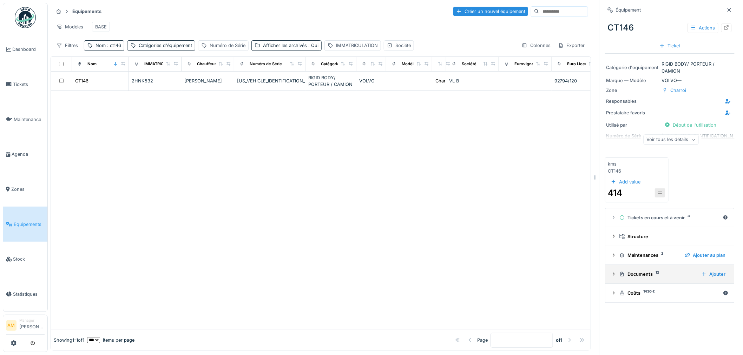
click at [640, 271] on div "Documents 12" at bounding box center [657, 274] width 76 height 7
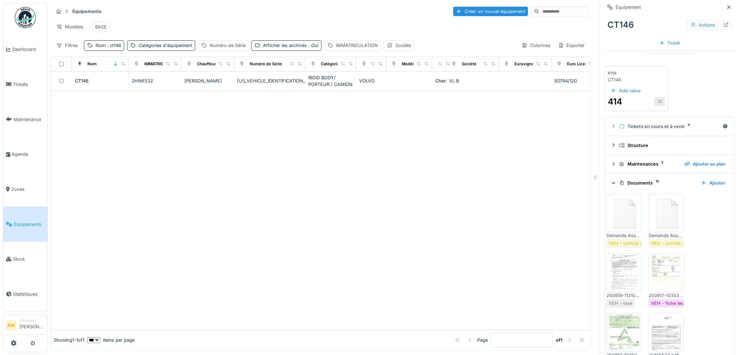
scroll to position [83, 0]
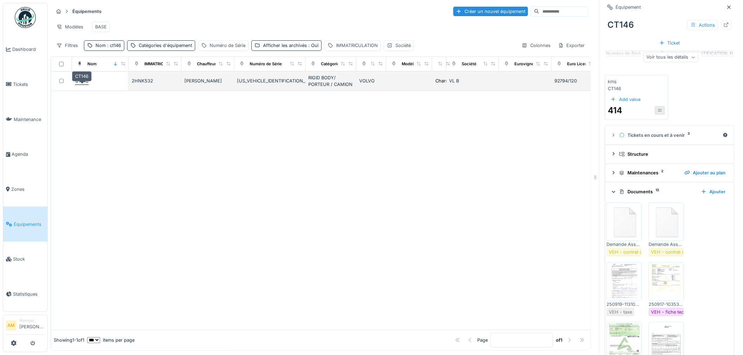
click at [80, 81] on div "CT146" at bounding box center [81, 81] width 13 height 7
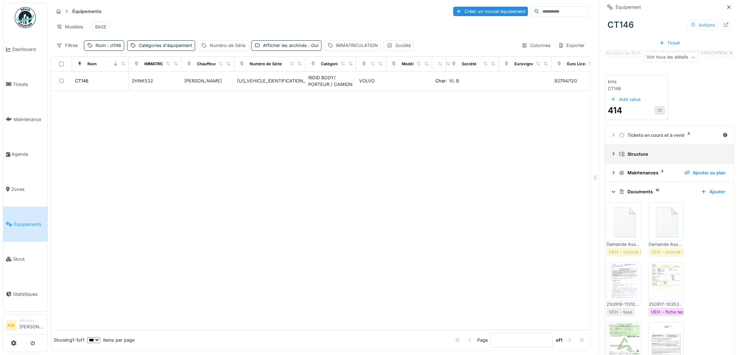
click at [613, 152] on icon at bounding box center [614, 153] width 2 height 3
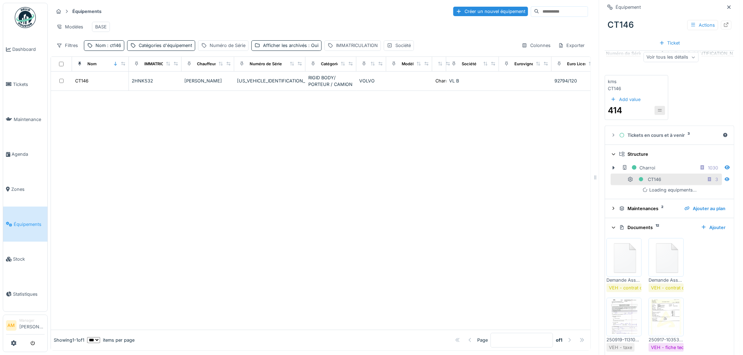
click at [612, 151] on icon at bounding box center [614, 154] width 5 height 6
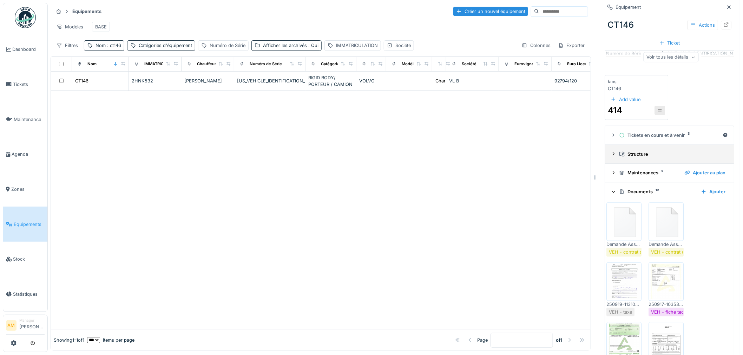
click at [611, 152] on icon at bounding box center [614, 154] width 6 height 5
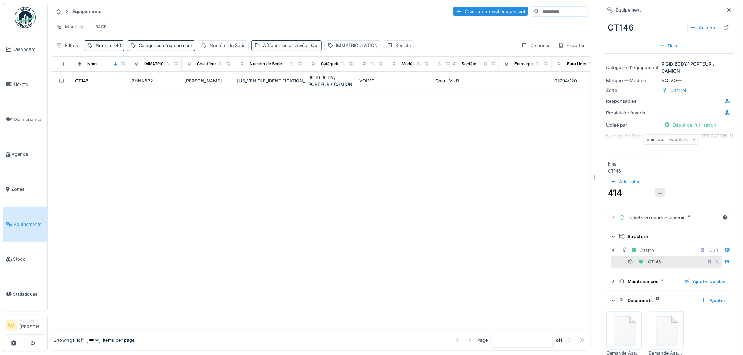
scroll to position [0, 0]
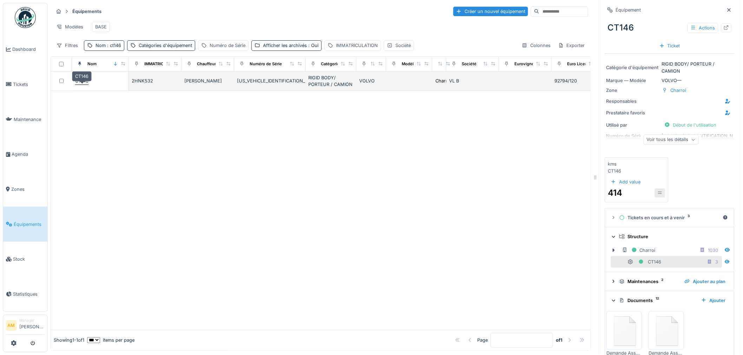
click at [79, 84] on div "CT146" at bounding box center [81, 81] width 13 height 7
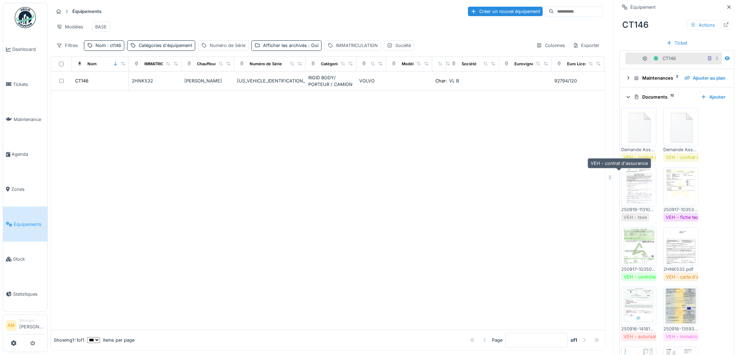
scroll to position [171, 0]
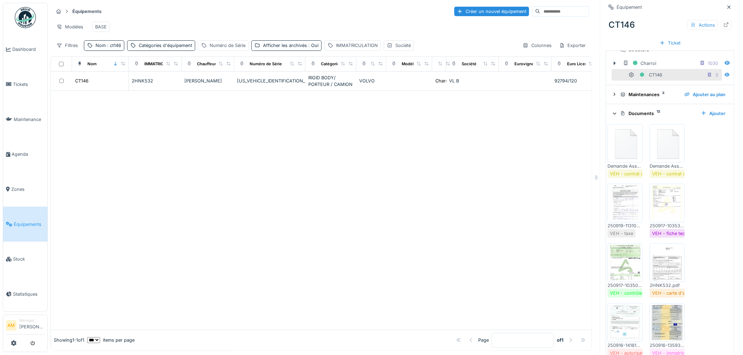
drag, startPoint x: 588, startPoint y: 171, endPoint x: 590, endPoint y: 177, distance: 5.6
click at [593, 177] on div at bounding box center [596, 177] width 7 height 355
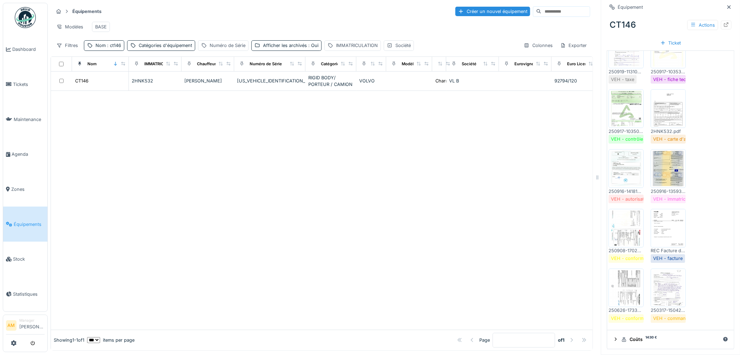
scroll to position [0, 0]
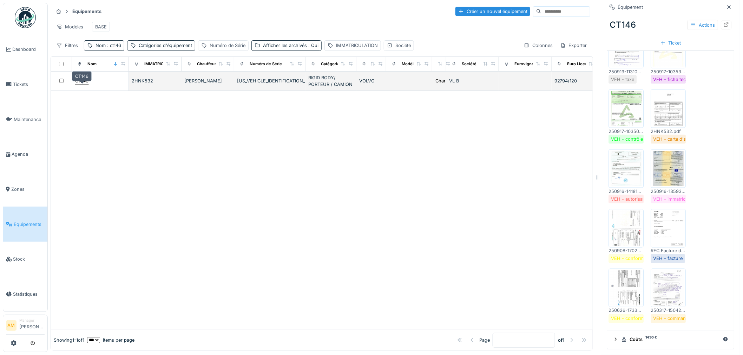
click at [84, 84] on div "CT146" at bounding box center [81, 81] width 13 height 7
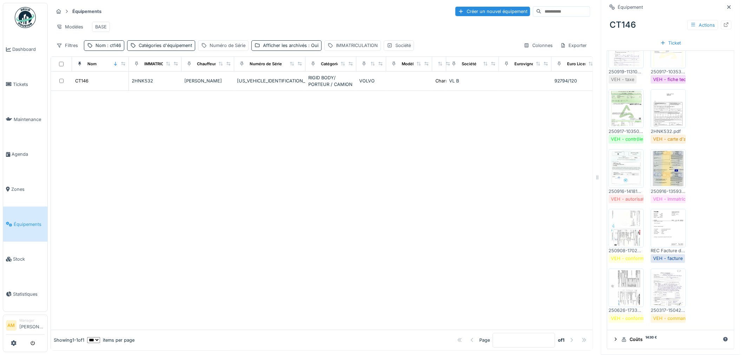
click at [724, 25] on icon at bounding box center [727, 24] width 6 height 5
drag, startPoint x: 256, startPoint y: 194, endPoint x: 46, endPoint y: 62, distance: 248.8
click at [252, 189] on div at bounding box center [322, 210] width 542 height 239
click at [113, 48] on div "Nom : ct146" at bounding box center [108, 45] width 26 height 7
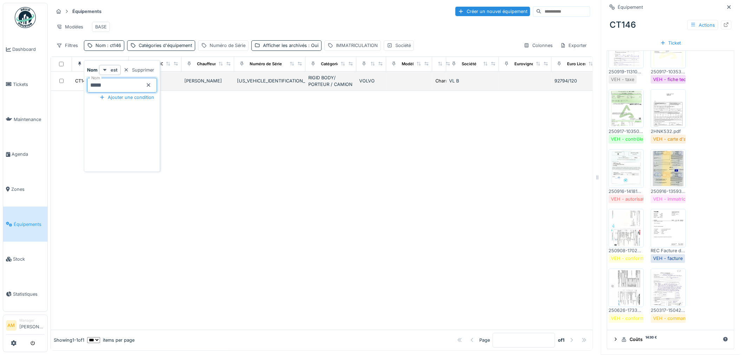
drag, startPoint x: 114, startPoint y: 92, endPoint x: 65, endPoint y: 87, distance: 49.8
click at [66, 87] on body "Dashboard Tickets Maintenance Agenda Zones Équipements Stock Statistiques AM Ma…" at bounding box center [371, 177] width 743 height 355
type input "*****"
click at [213, 152] on div at bounding box center [322, 210] width 542 height 239
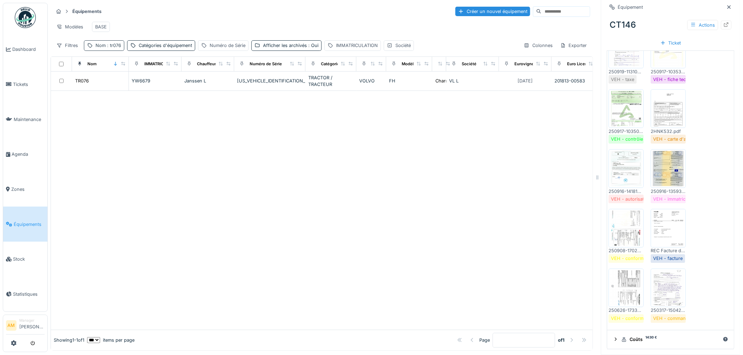
click at [111, 47] on div "Nom : tr076" at bounding box center [104, 45] width 40 height 10
drag, startPoint x: 108, startPoint y: 86, endPoint x: -15, endPoint y: 92, distance: 123.4
click at [0, 92] on html "Dashboard Tickets Maintenance Agenda Zones Équipements Stock Statistiques AM Ma…" at bounding box center [371, 177] width 743 height 355
type input "*****"
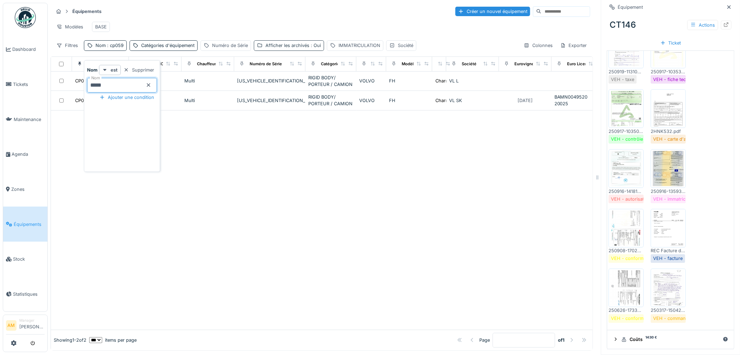
click at [282, 51] on div "Afficher les archivés : Oui" at bounding box center [289, 45] width 70 height 10
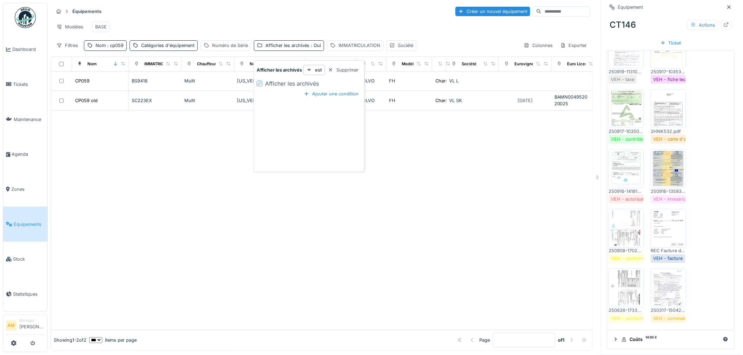
click at [223, 180] on div at bounding box center [322, 220] width 542 height 219
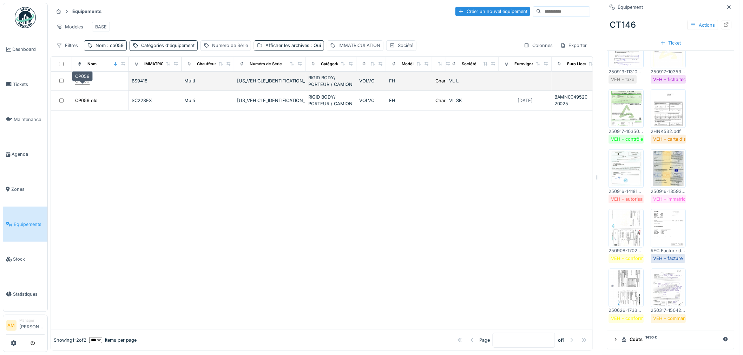
click at [80, 84] on div "CP059" at bounding box center [82, 81] width 14 height 7
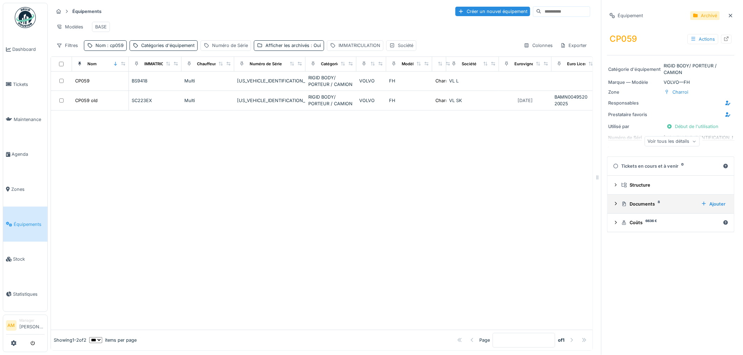
click at [625, 202] on div "Documents 8" at bounding box center [658, 204] width 74 height 7
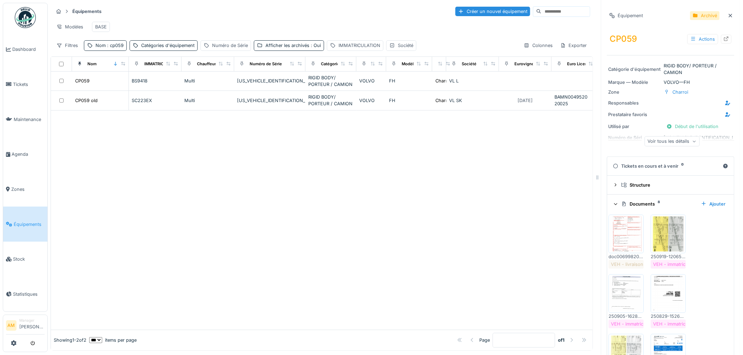
click at [653, 145] on div "Voir tous les détails" at bounding box center [672, 141] width 55 height 10
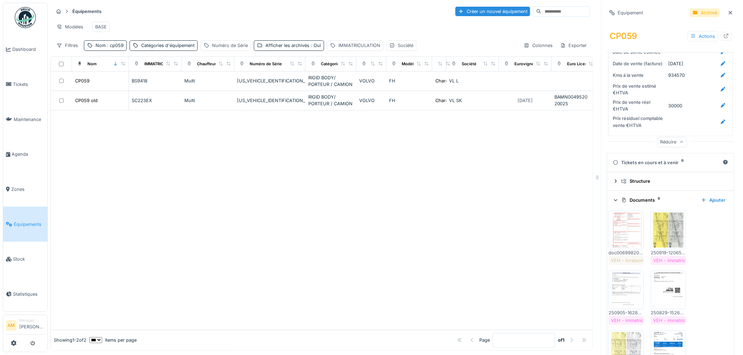
scroll to position [1287, 0]
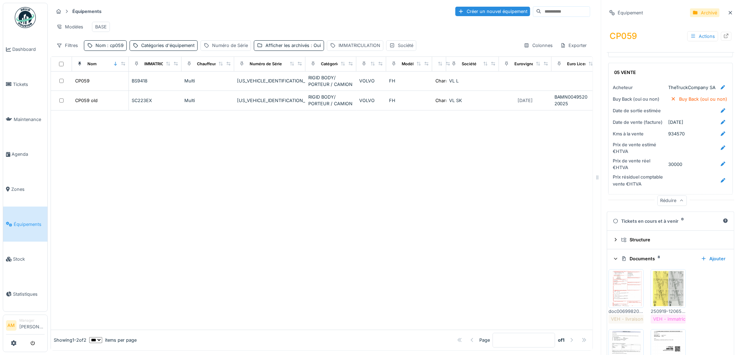
click at [389, 198] on div at bounding box center [322, 220] width 542 height 219
click at [239, 148] on div at bounding box center [322, 220] width 542 height 219
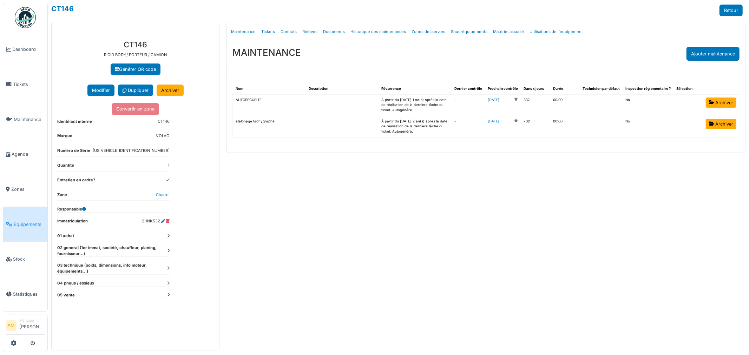
click at [169, 251] on icon at bounding box center [168, 251] width 2 height 4
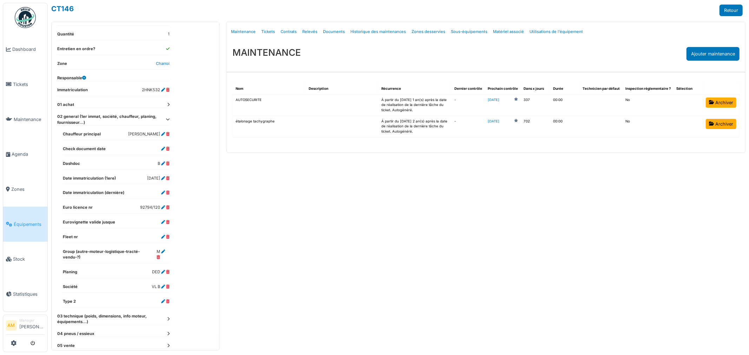
scroll to position [136, 0]
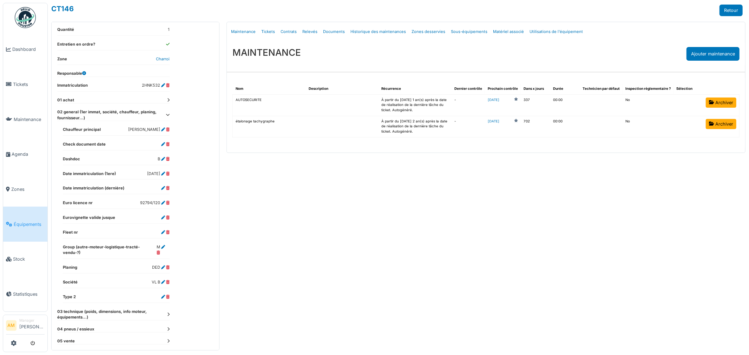
click at [167, 313] on icon at bounding box center [168, 315] width 2 height 4
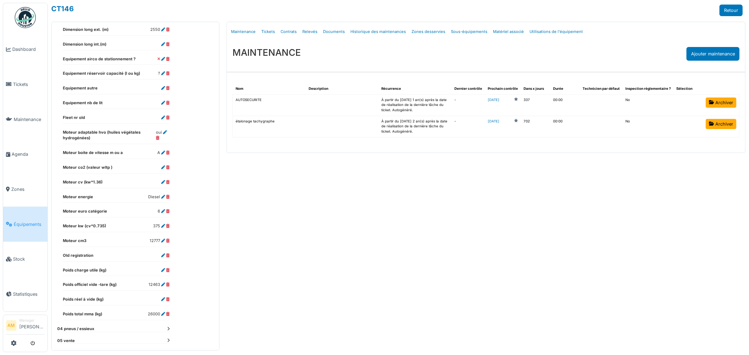
scroll to position [524, 0]
click at [167, 327] on icon at bounding box center [168, 329] width 2 height 4
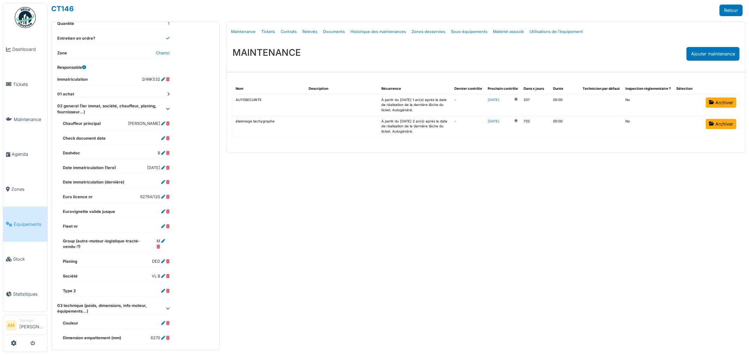
scroll to position [56, 0]
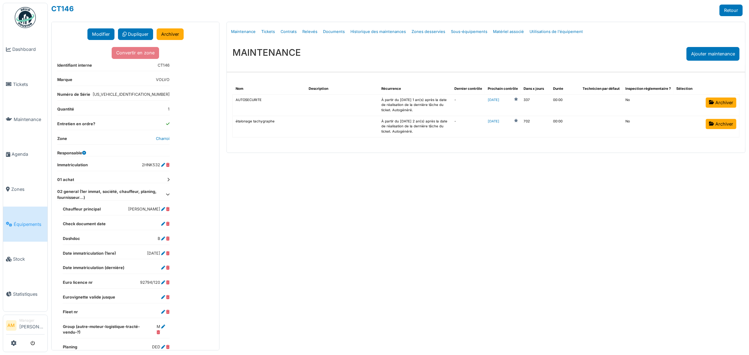
click at [166, 180] on dt "01 achat" at bounding box center [113, 180] width 112 height 6
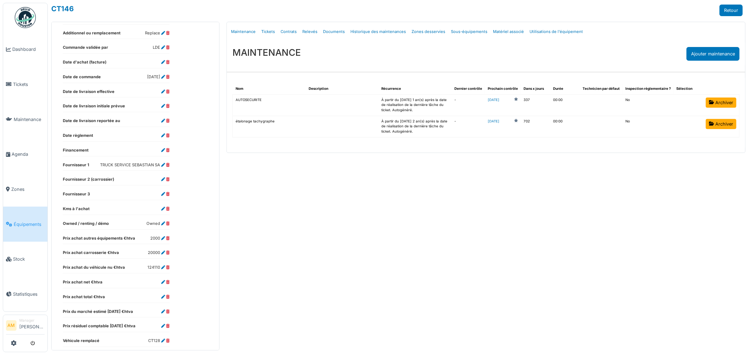
scroll to position [251, 0]
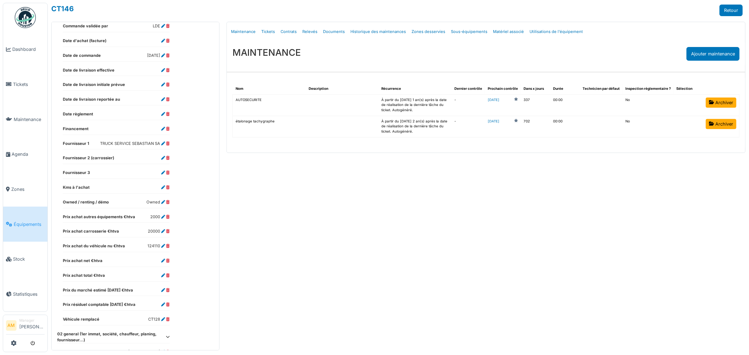
click at [402, 212] on div "Menu [GEOGRAPHIC_DATA] Maintenance Tickets Contrats Relevés Documents Historiqu…" at bounding box center [486, 186] width 526 height 329
